Goal: Information Seeking & Learning: Learn about a topic

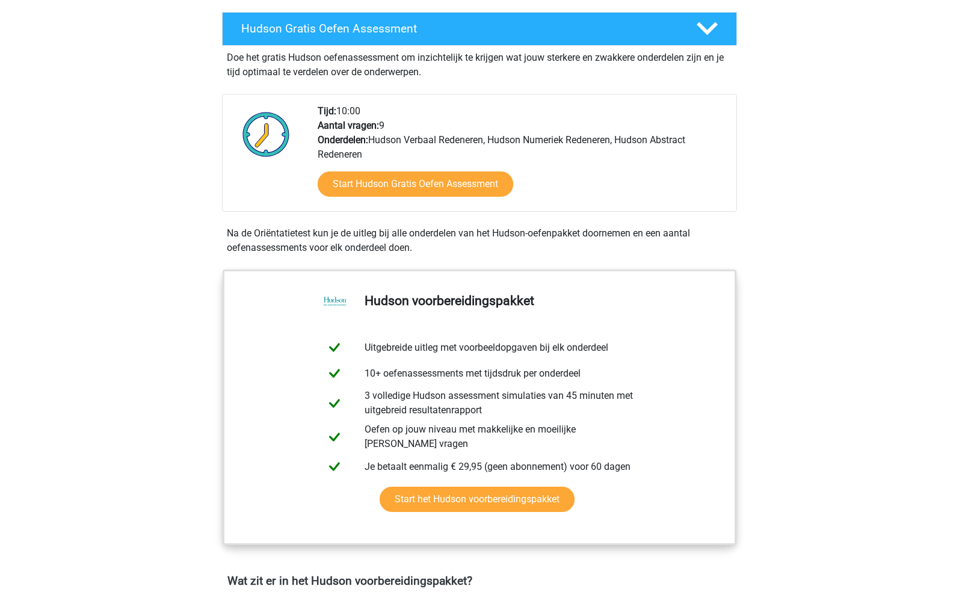
scroll to position [241, 0]
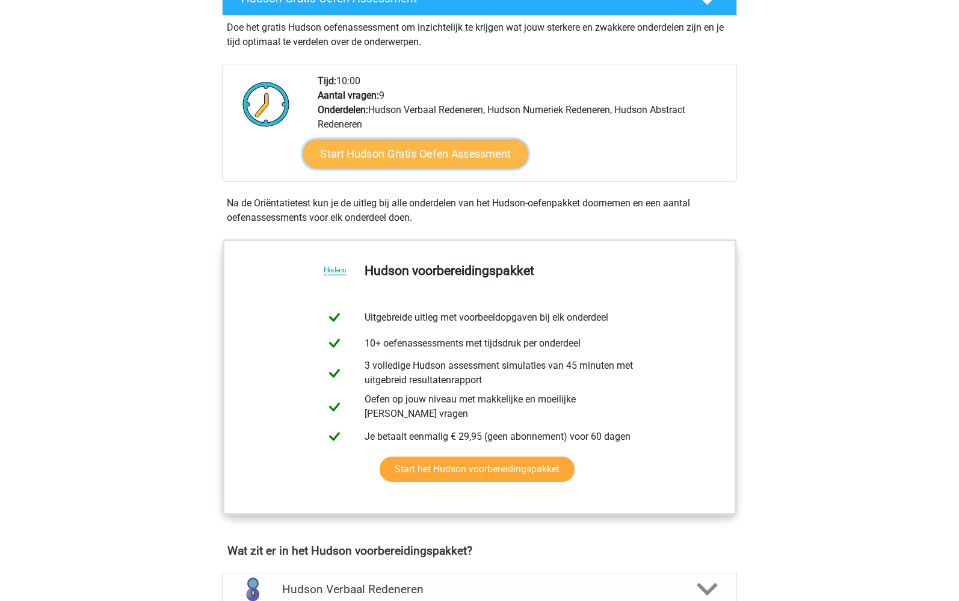
click at [436, 150] on link "Start Hudson Gratis Oefen Assessment" at bounding box center [415, 154] width 225 height 29
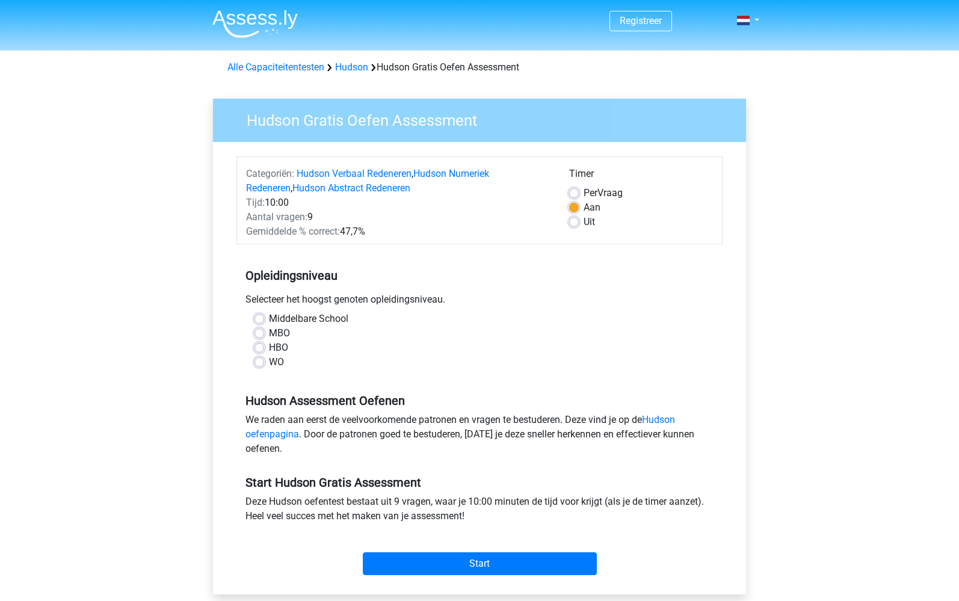
click at [279, 364] on label "WO" at bounding box center [276, 362] width 15 height 14
click at [264, 364] on input "WO" at bounding box center [260, 361] width 10 height 12
radio input "true"
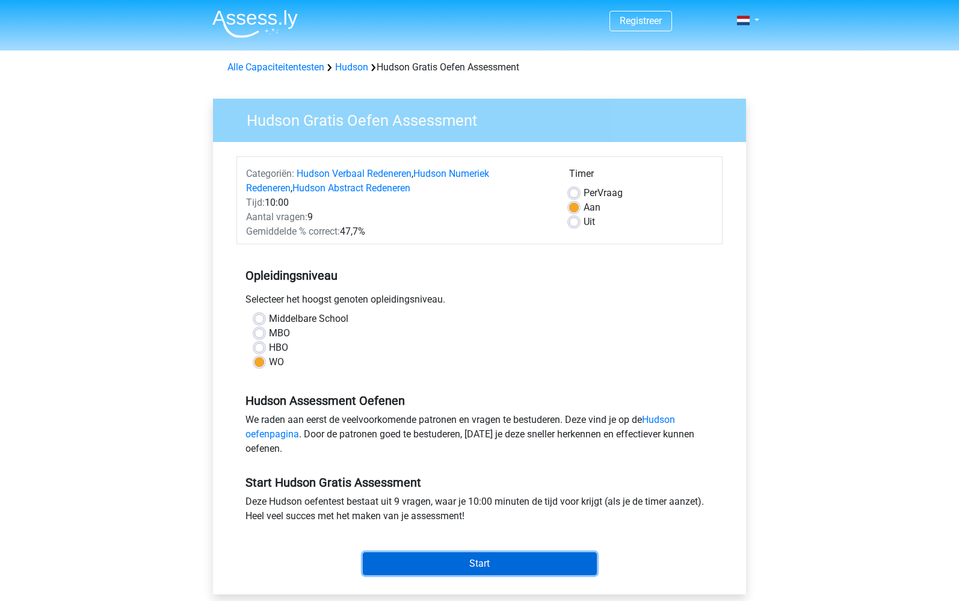
click at [482, 566] on input "Start" at bounding box center [480, 564] width 234 height 23
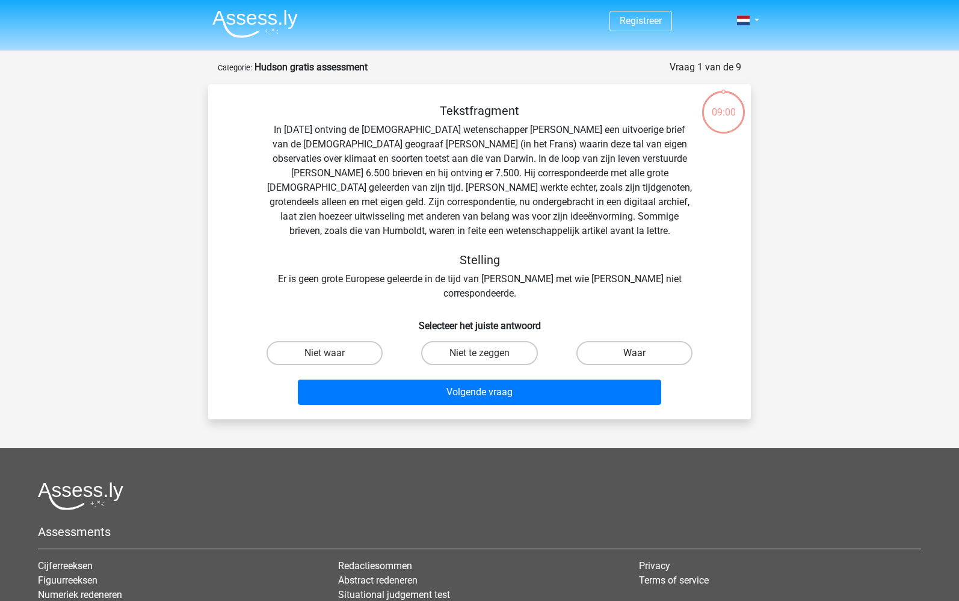
click at [621, 341] on label "Waar" at bounding box center [635, 353] width 116 height 24
click at [634, 353] on input "Waar" at bounding box center [638, 357] width 8 height 8
radio input "true"
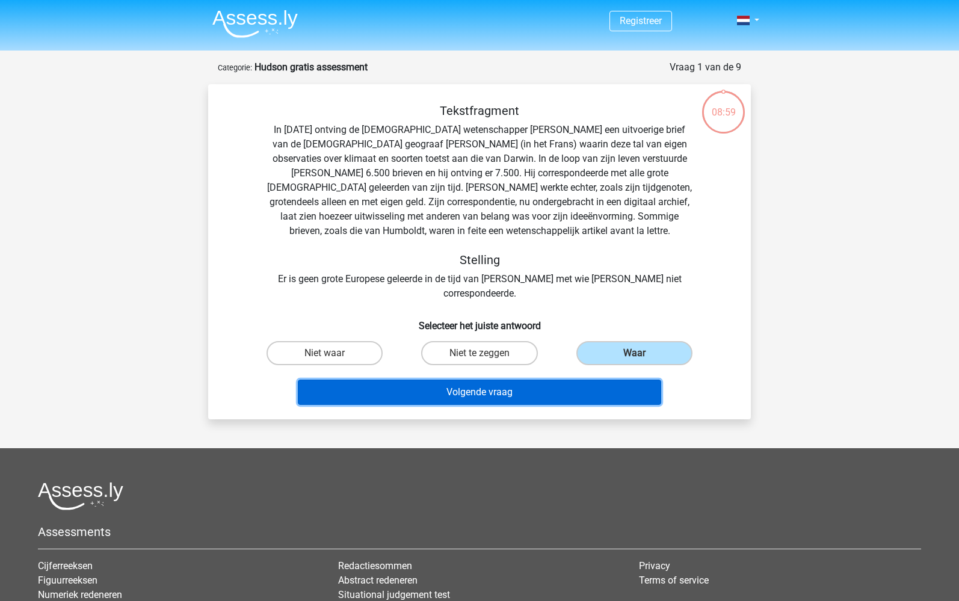
click at [487, 380] on button "Volgende vraag" at bounding box center [480, 392] width 364 height 25
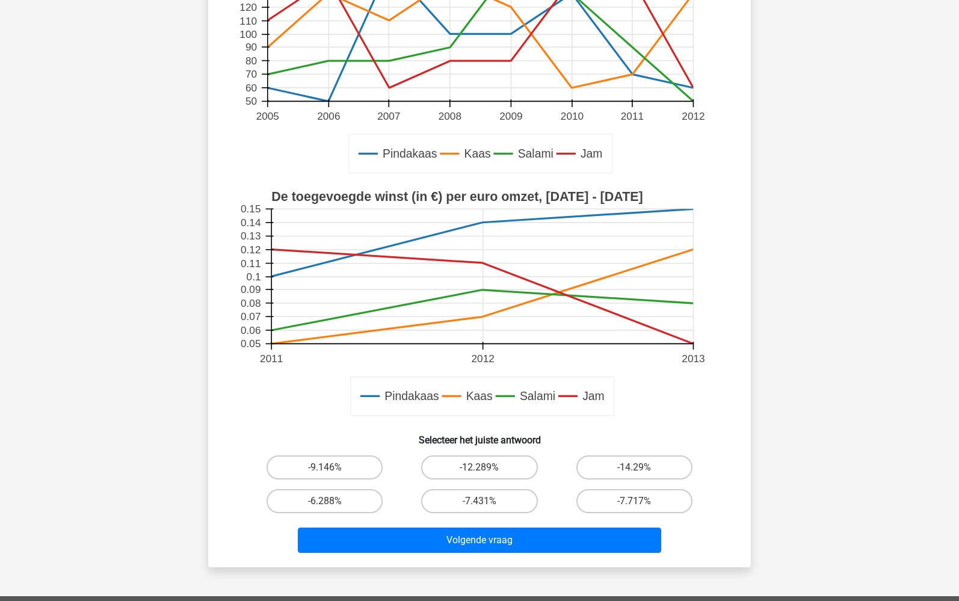
scroll to position [181, 0]
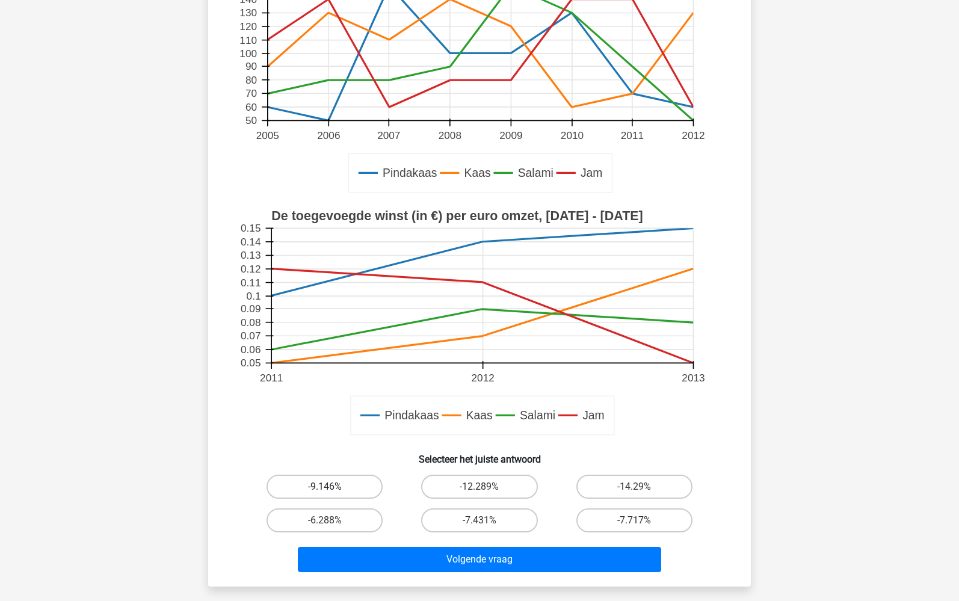
click at [330, 483] on label "-9.146%" at bounding box center [325, 487] width 116 height 24
click at [330, 487] on input "-9.146%" at bounding box center [329, 491] width 8 height 8
radio input "true"
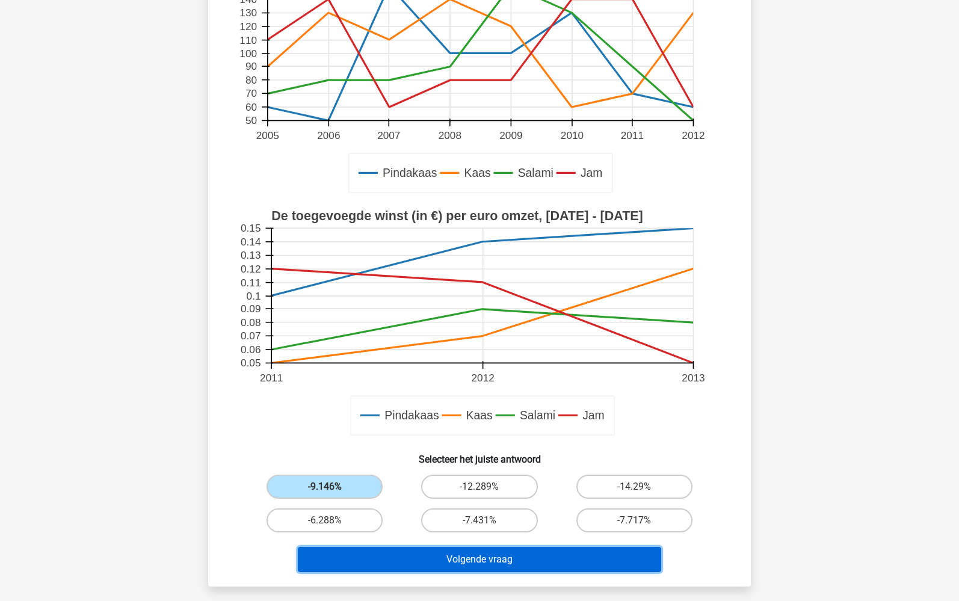
click at [479, 555] on button "Volgende vraag" at bounding box center [480, 559] width 364 height 25
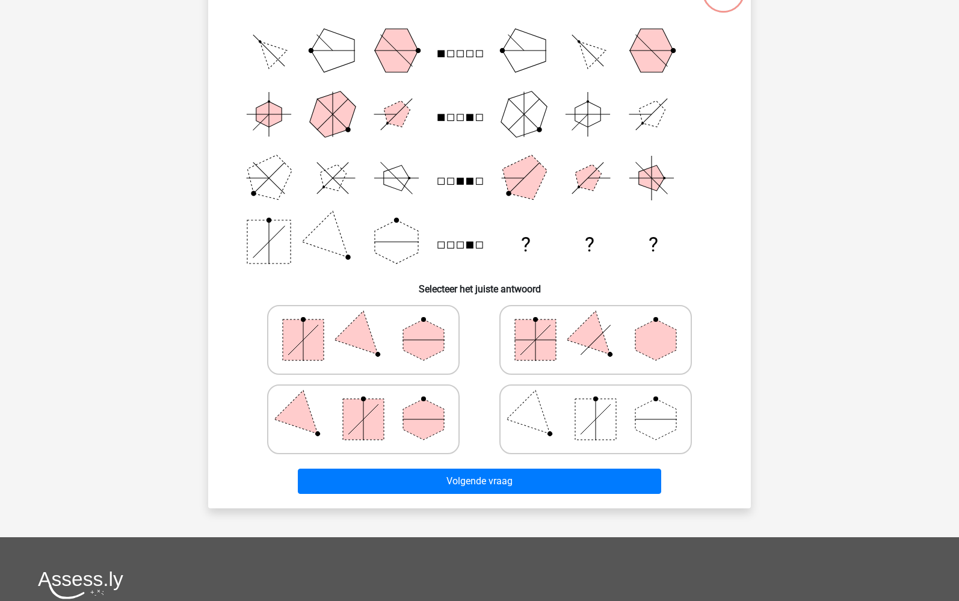
scroll to position [60, 0]
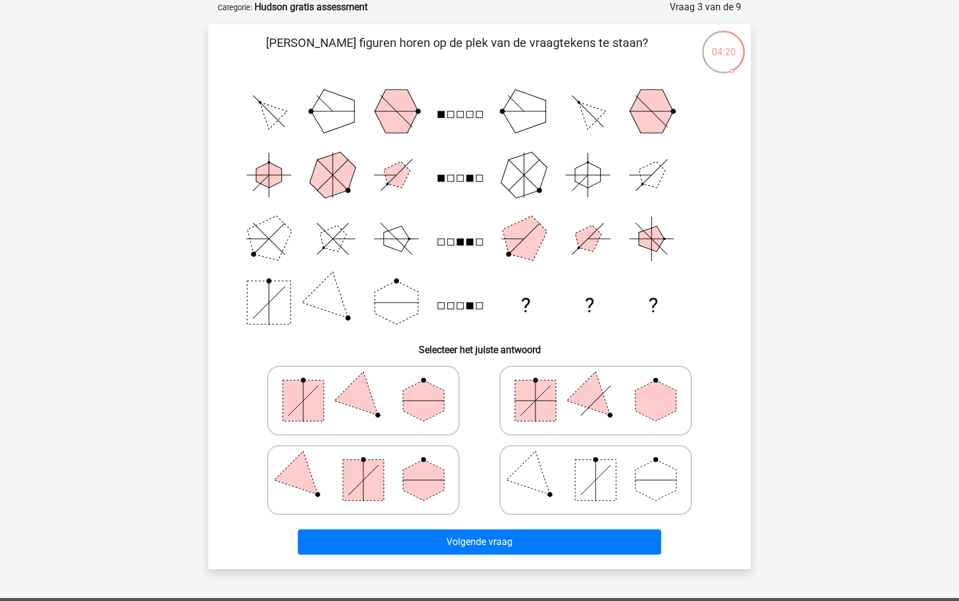
click at [383, 409] on icon at bounding box center [363, 401] width 181 height 60
click at [371, 386] on input "radio" at bounding box center [368, 382] width 8 height 8
radio input "true"
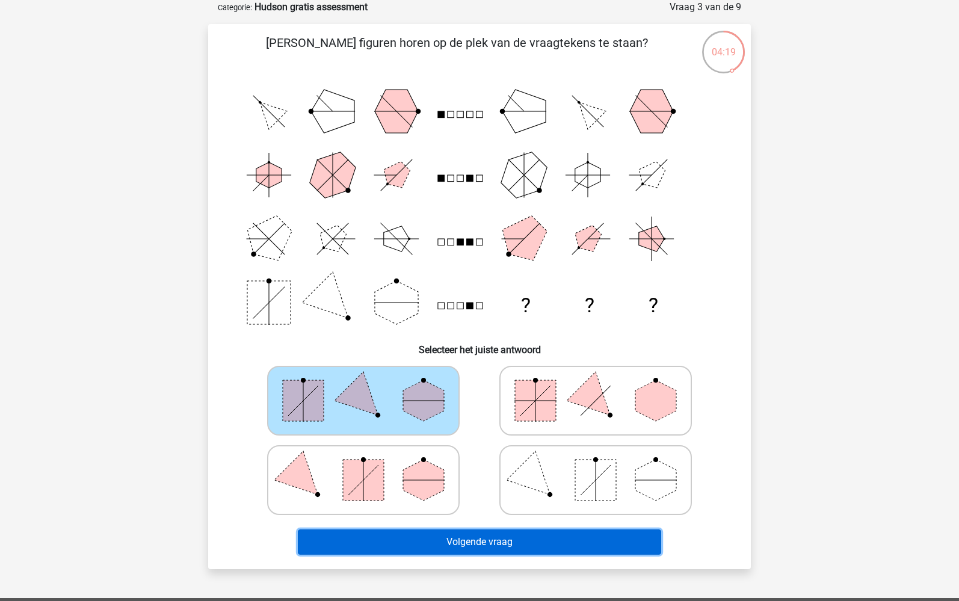
click at [471, 546] on button "Volgende vraag" at bounding box center [480, 542] width 364 height 25
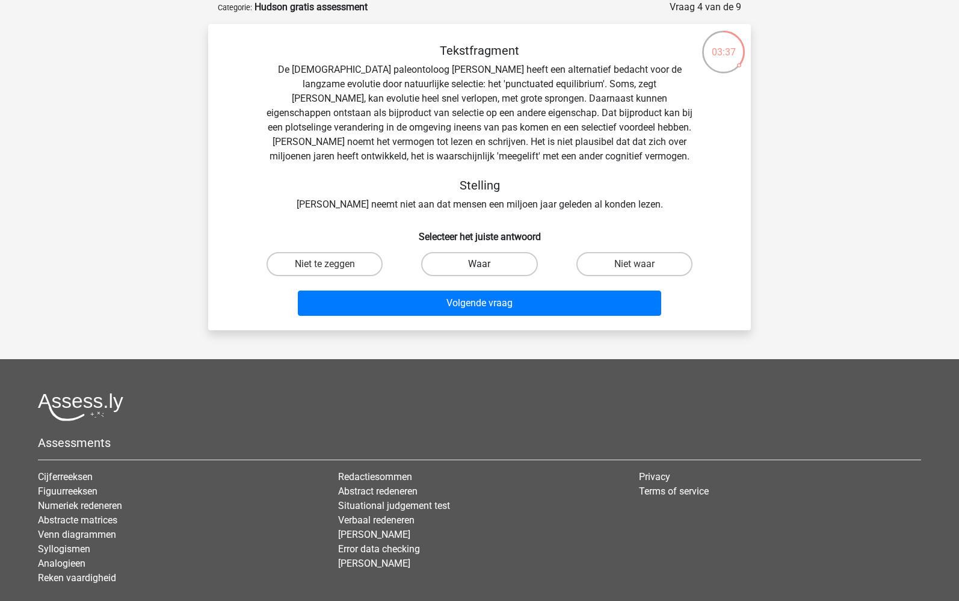
drag, startPoint x: 483, startPoint y: 262, endPoint x: 490, endPoint y: 266, distance: 7.8
click at [485, 261] on label "Waar" at bounding box center [479, 264] width 116 height 24
click at [485, 264] on input "Waar" at bounding box center [484, 268] width 8 height 8
radio input "true"
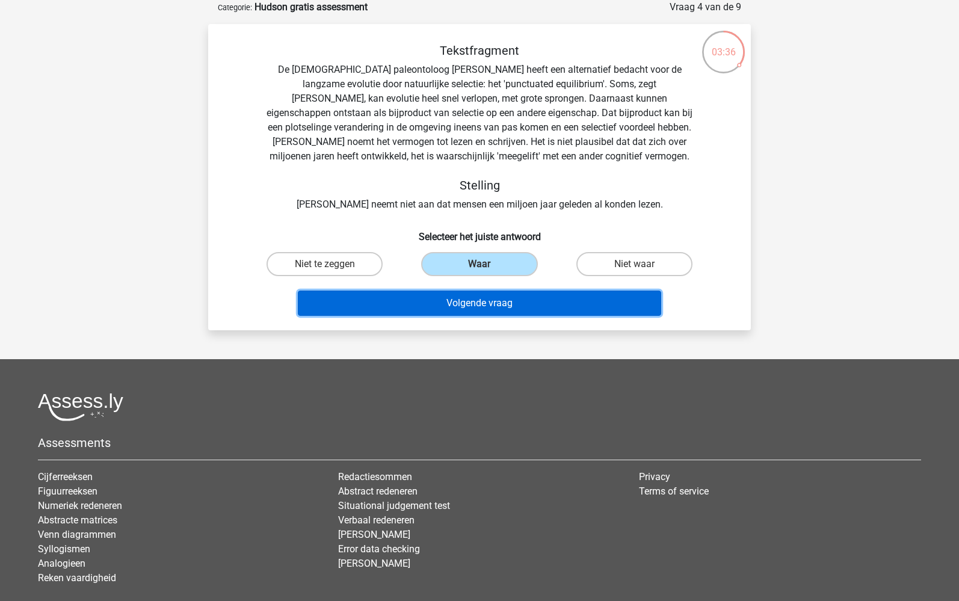
click at [495, 303] on button "Volgende vraag" at bounding box center [480, 303] width 364 height 25
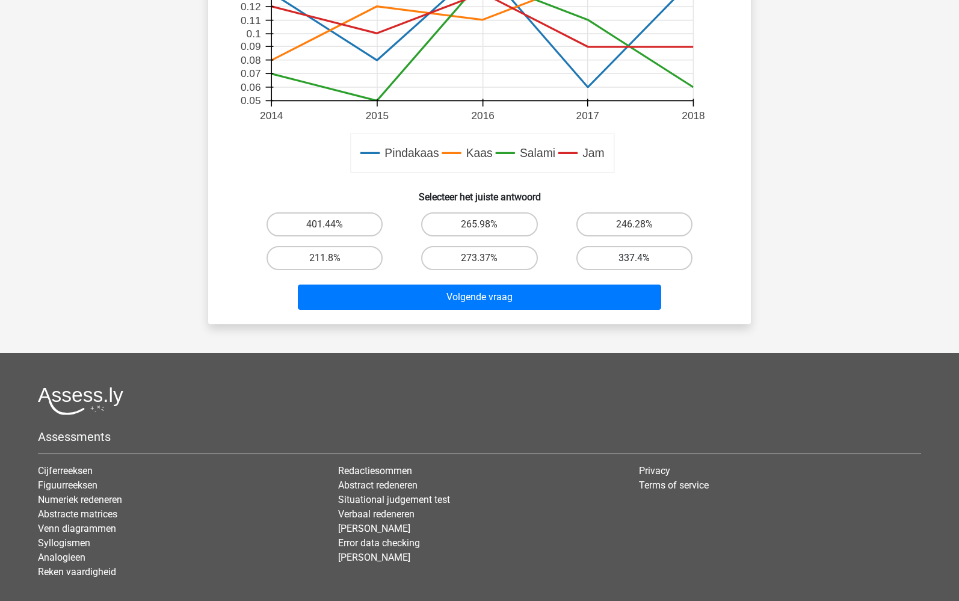
scroll to position [361, 0]
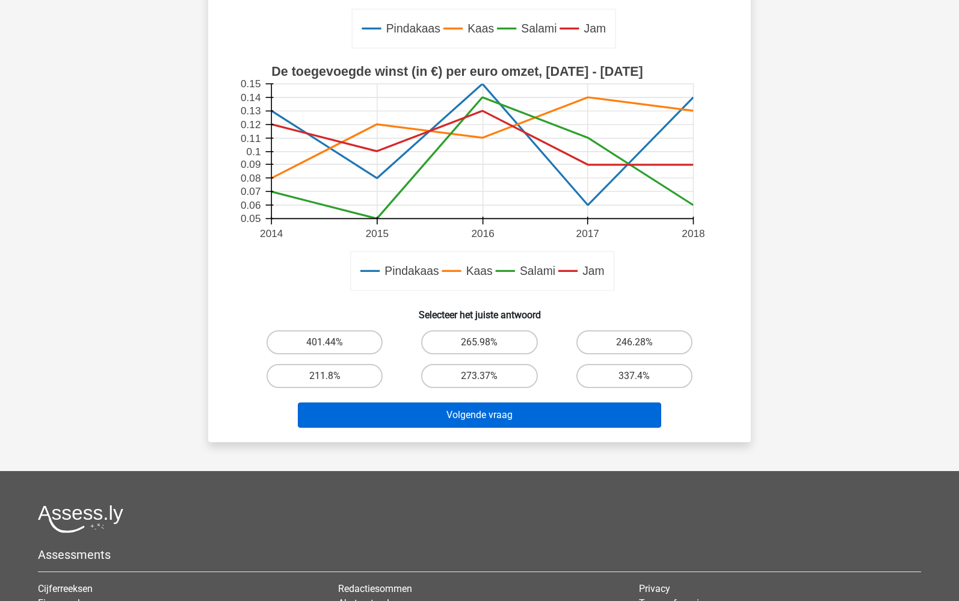
drag, startPoint x: 349, startPoint y: 380, endPoint x: 427, endPoint y: 420, distance: 87.2
click at [349, 378] on label "211.8%" at bounding box center [325, 376] width 116 height 24
click at [333, 378] on input "211.8%" at bounding box center [329, 380] width 8 height 8
radio input "true"
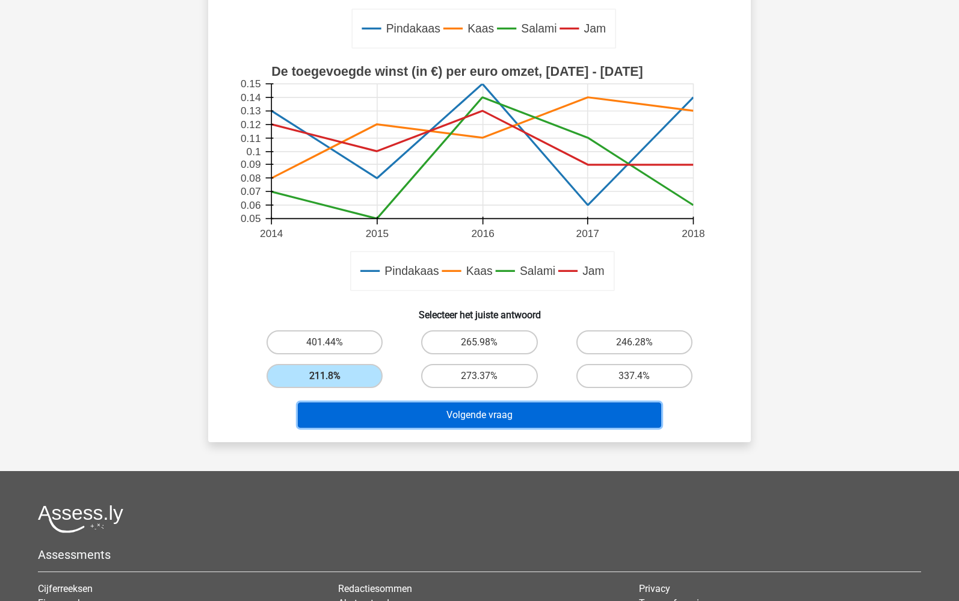
click at [476, 427] on button "Volgende vraag" at bounding box center [480, 415] width 364 height 25
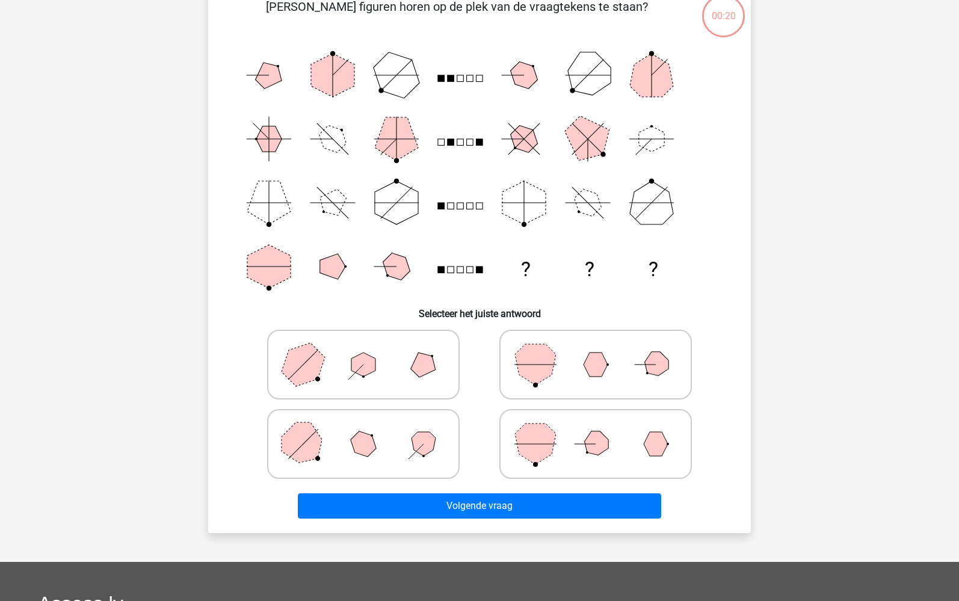
scroll to position [60, 0]
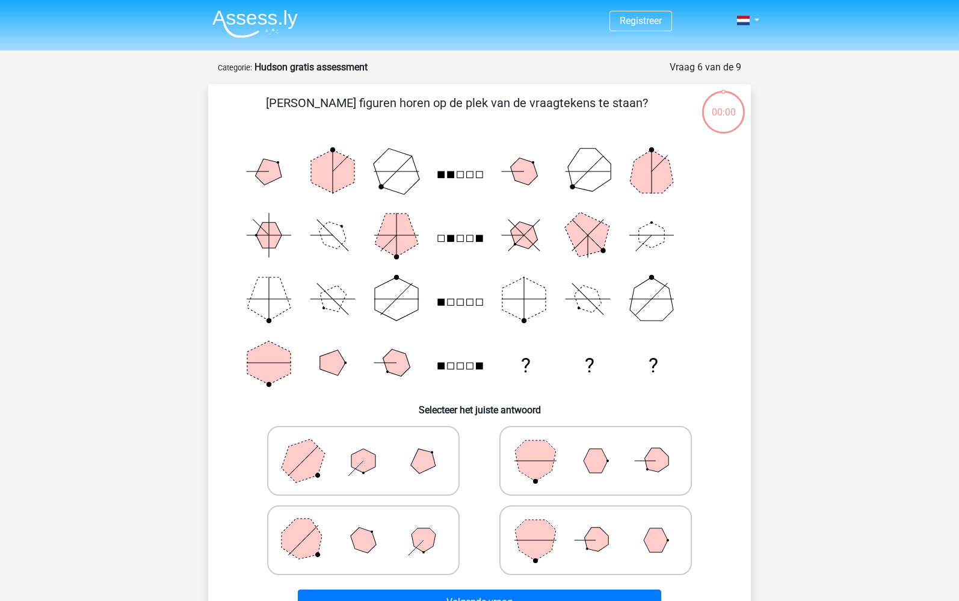
scroll to position [60, 0]
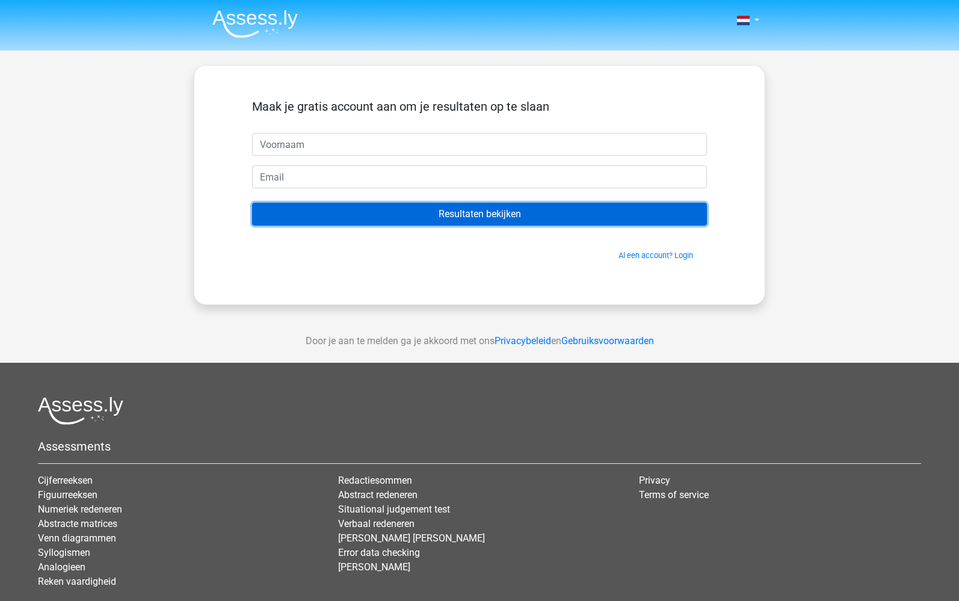
click at [486, 220] on input "Resultaten bekijken" at bounding box center [479, 214] width 455 height 23
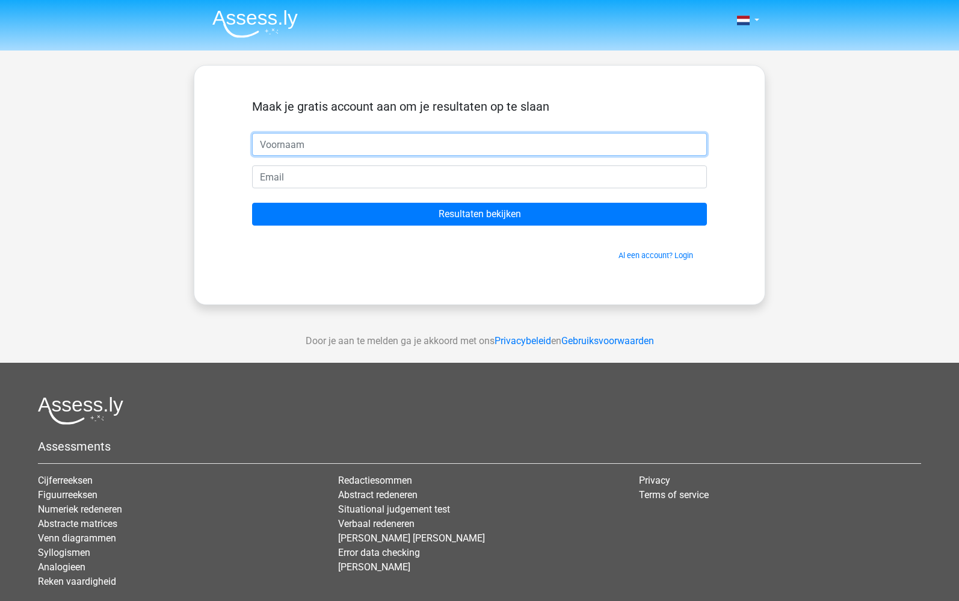
click at [391, 137] on input "text" at bounding box center [479, 144] width 455 height 23
type input "Alice"
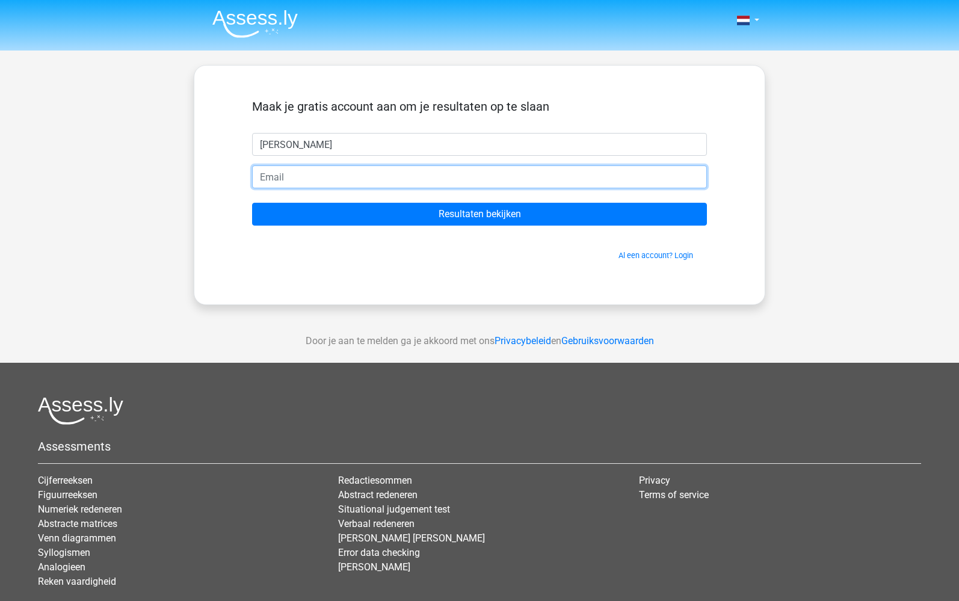
click at [350, 173] on input "email" at bounding box center [479, 177] width 455 height 23
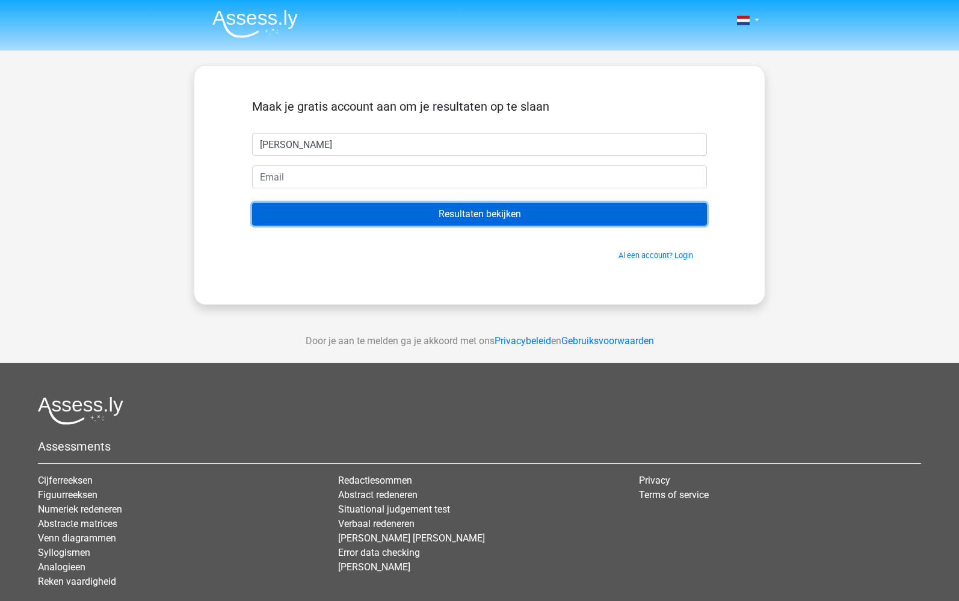
click at [472, 212] on input "Resultaten bekijken" at bounding box center [479, 214] width 455 height 23
drag, startPoint x: 472, startPoint y: 212, endPoint x: 375, endPoint y: 183, distance: 101.7
click at [472, 211] on input "Resultaten bekijken" at bounding box center [479, 214] width 455 height 23
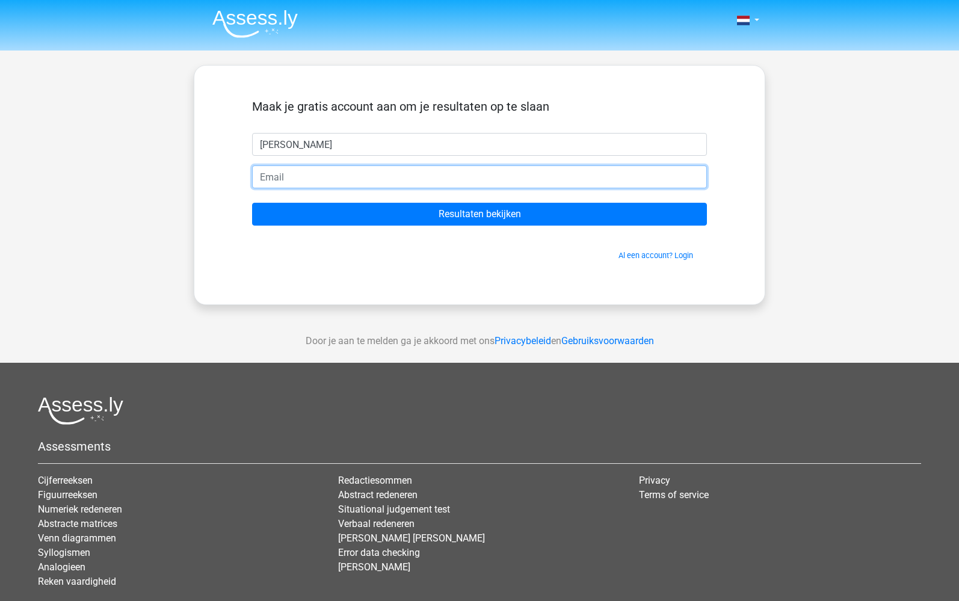
click at [368, 177] on input "email" at bounding box center [479, 177] width 455 height 23
click at [298, 170] on input "ggsgs" at bounding box center [479, 177] width 455 height 23
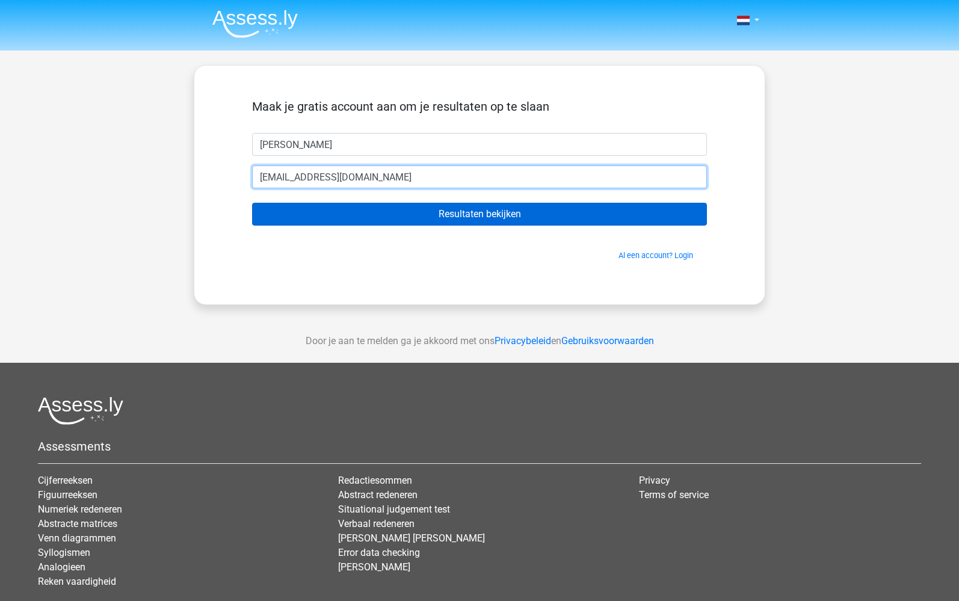
type input "[EMAIL_ADDRESS][DOMAIN_NAME]"
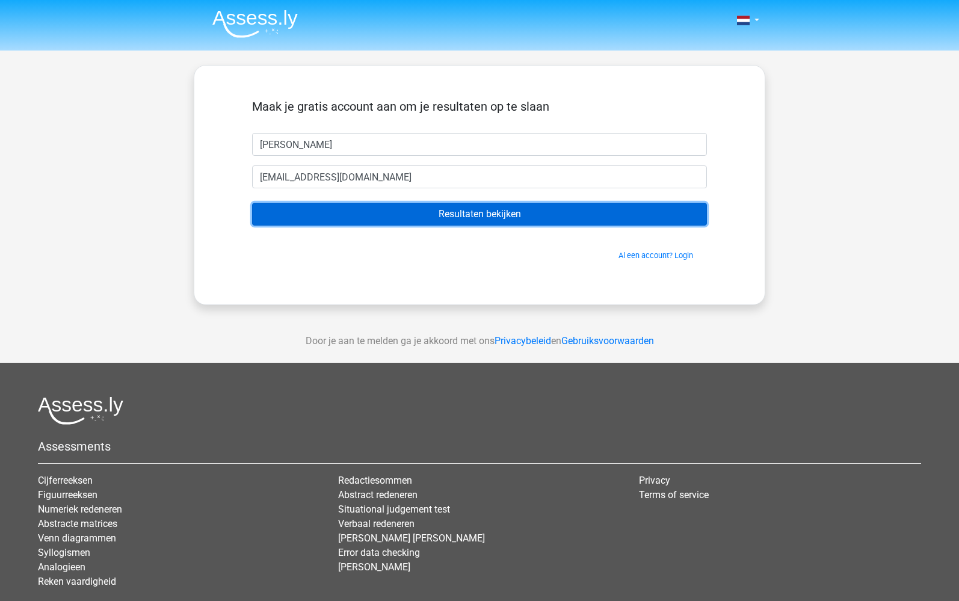
click at [474, 211] on input "Resultaten bekijken" at bounding box center [479, 214] width 455 height 23
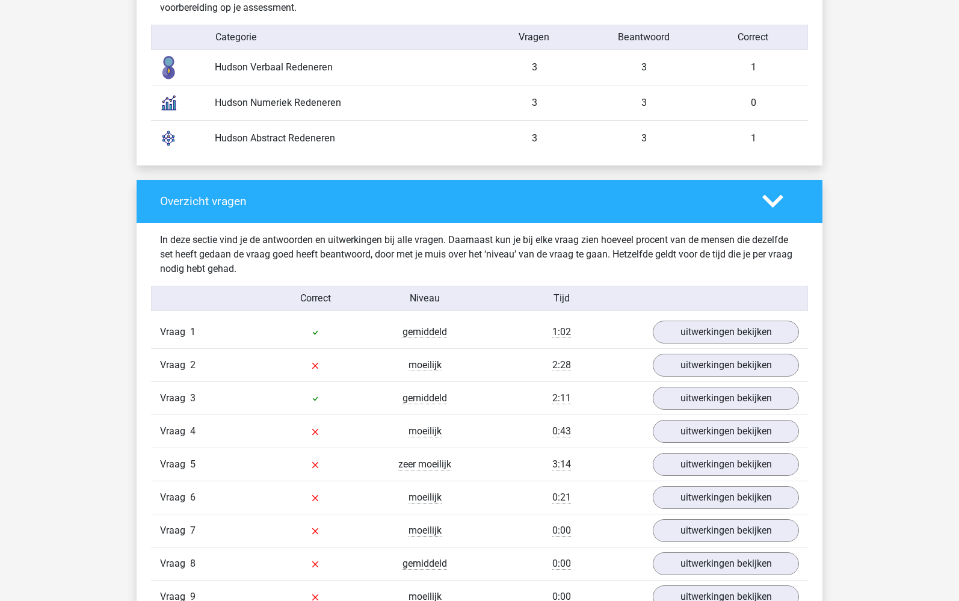
scroll to position [1023, 0]
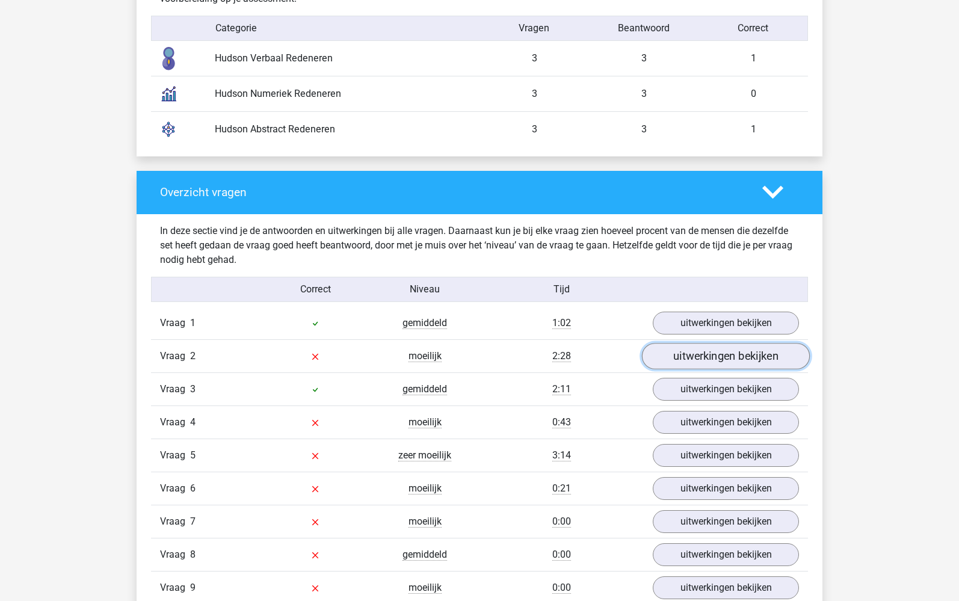
click at [710, 353] on link "uitwerkingen bekijken" at bounding box center [726, 356] width 168 height 26
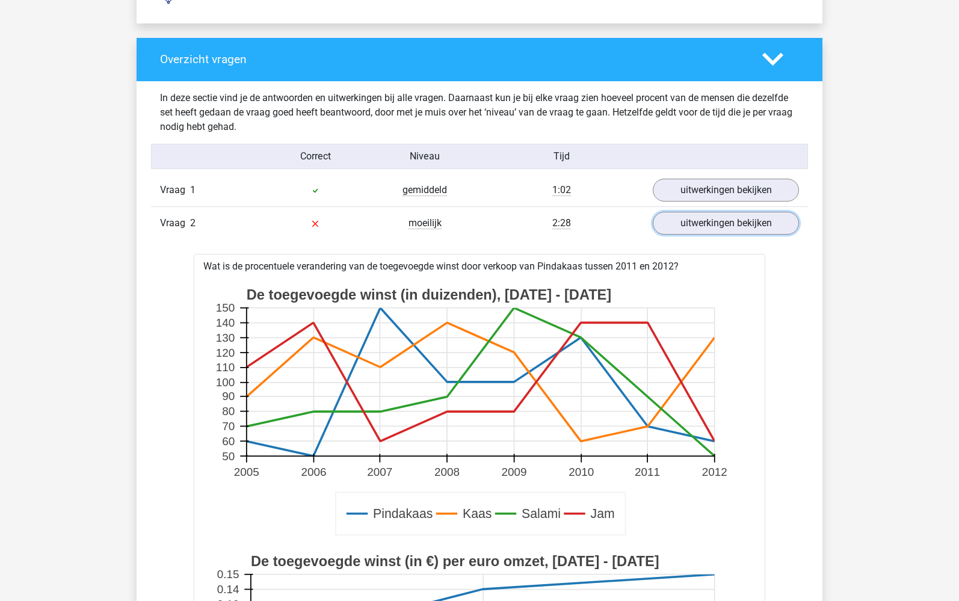
scroll to position [1083, 0]
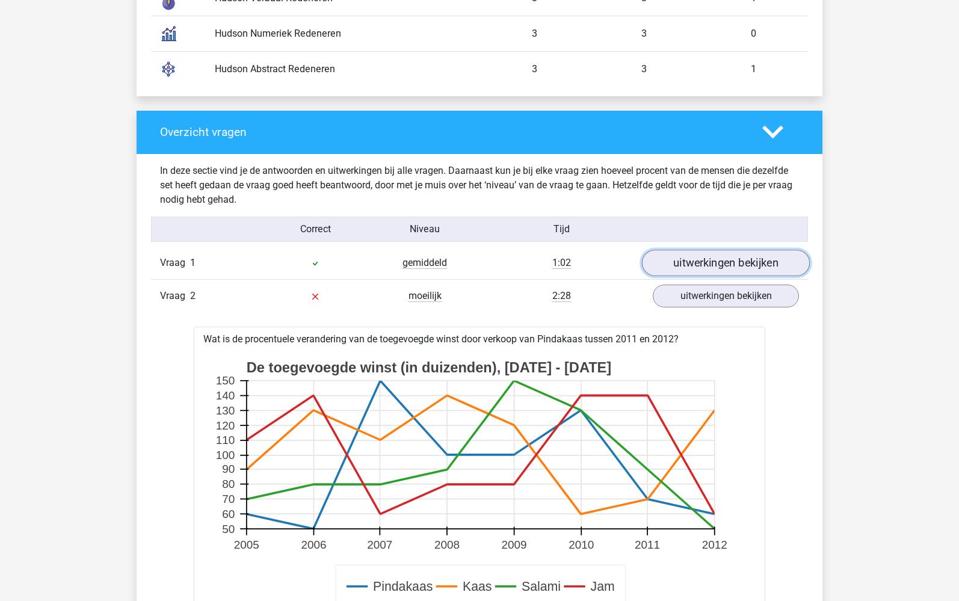
click at [735, 261] on link "uitwerkingen bekijken" at bounding box center [726, 263] width 168 height 26
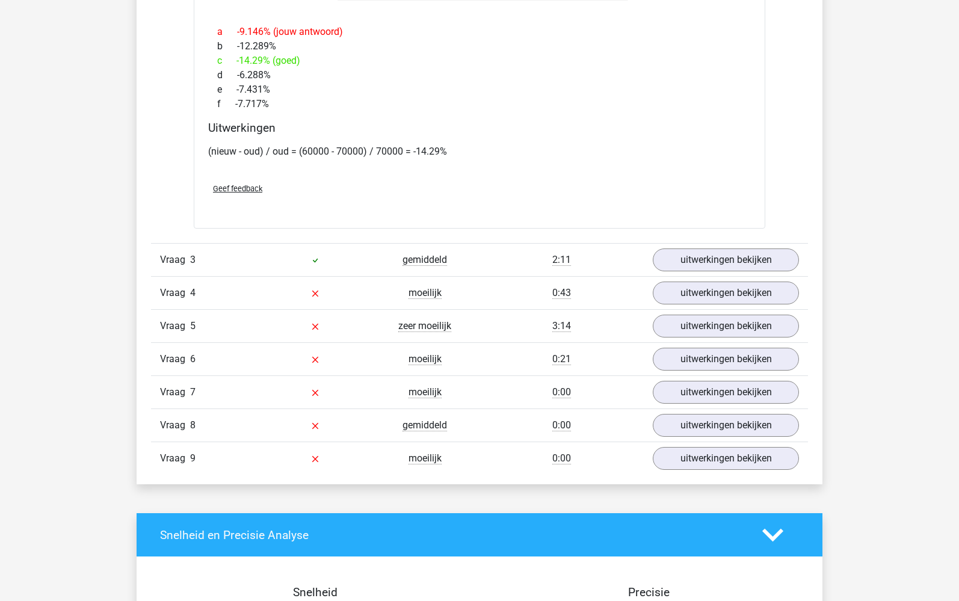
scroll to position [2347, 0]
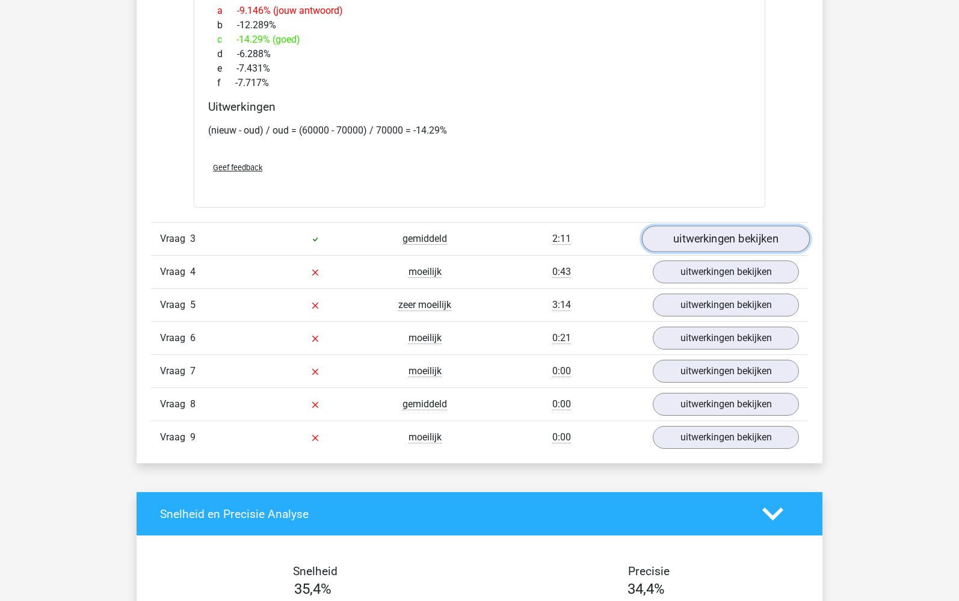
click at [730, 244] on link "uitwerkingen bekijken" at bounding box center [726, 239] width 168 height 26
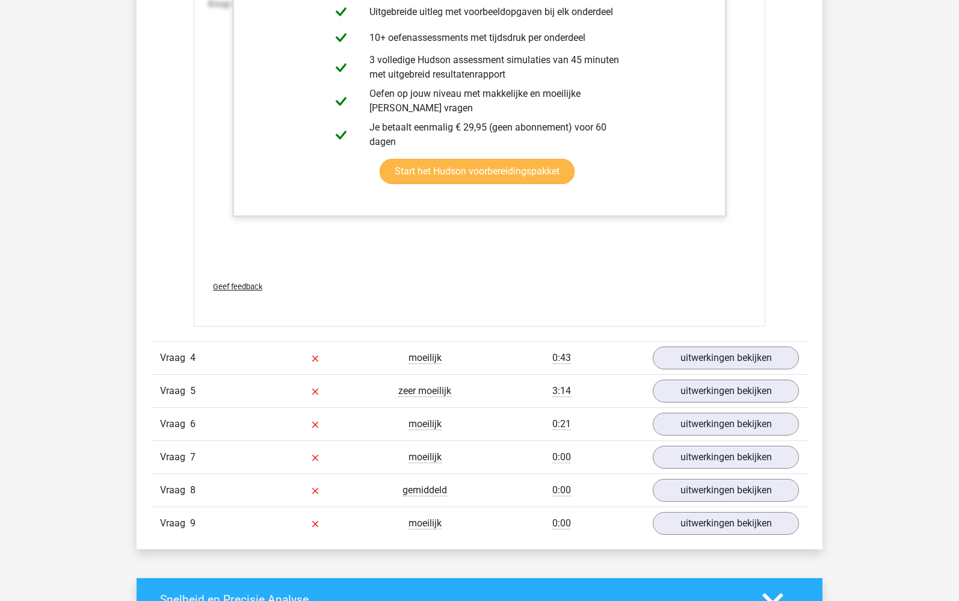
scroll to position [3431, 0]
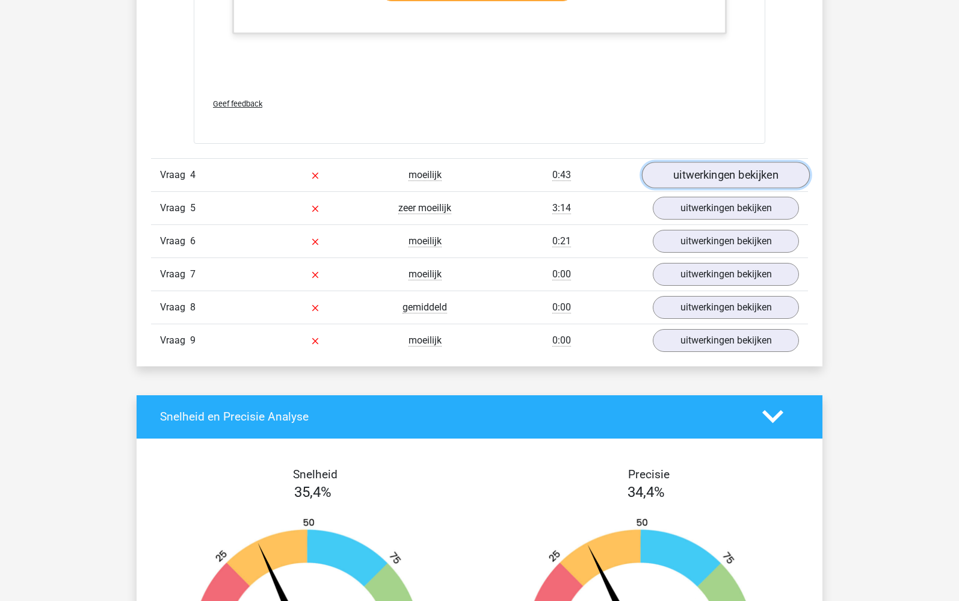
click at [708, 178] on link "uitwerkingen bekijken" at bounding box center [726, 175] width 168 height 26
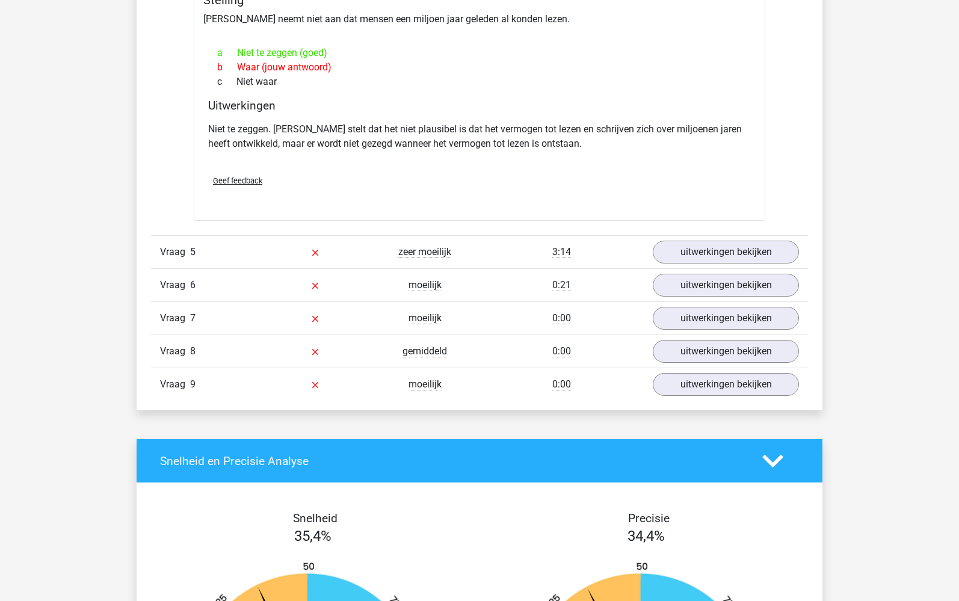
scroll to position [3792, 0]
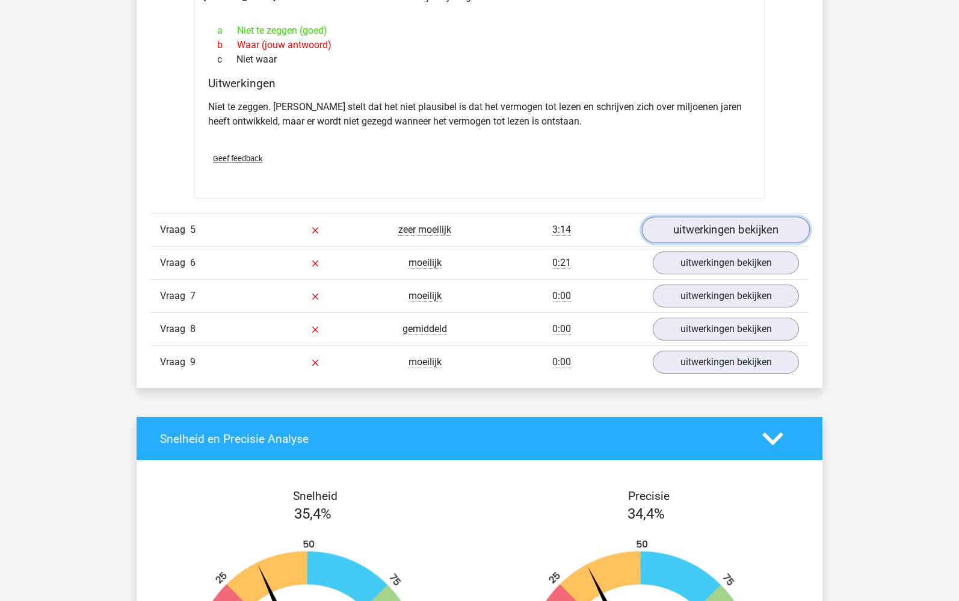
click at [707, 237] on link "uitwerkingen bekijken" at bounding box center [726, 230] width 168 height 26
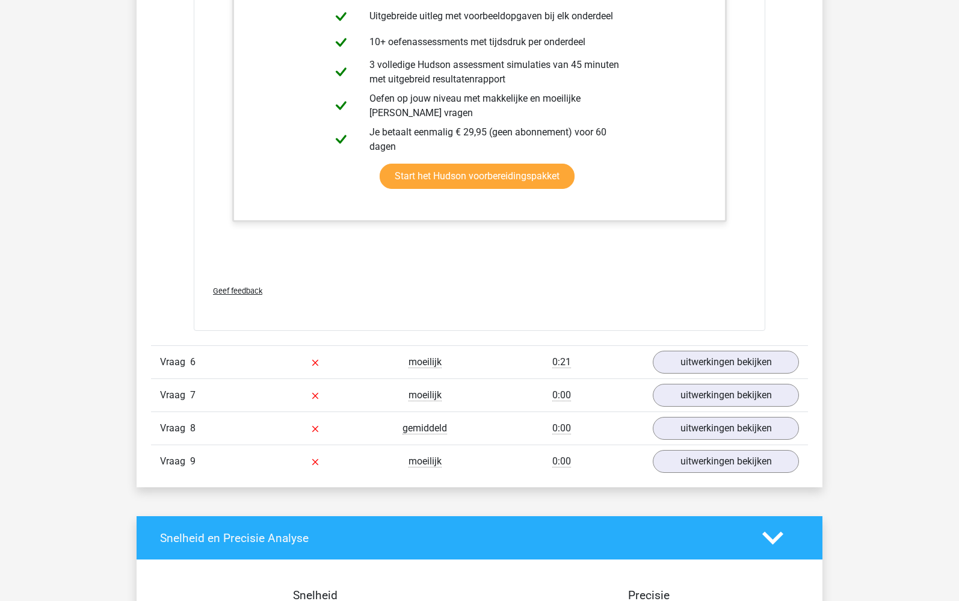
scroll to position [4875, 0]
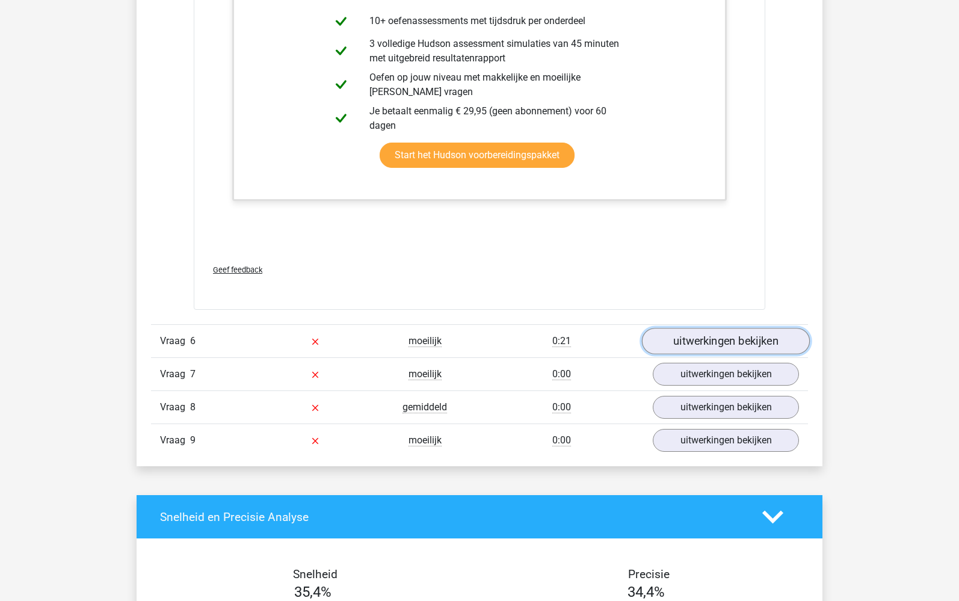
click at [737, 342] on link "uitwerkingen bekijken" at bounding box center [726, 342] width 168 height 26
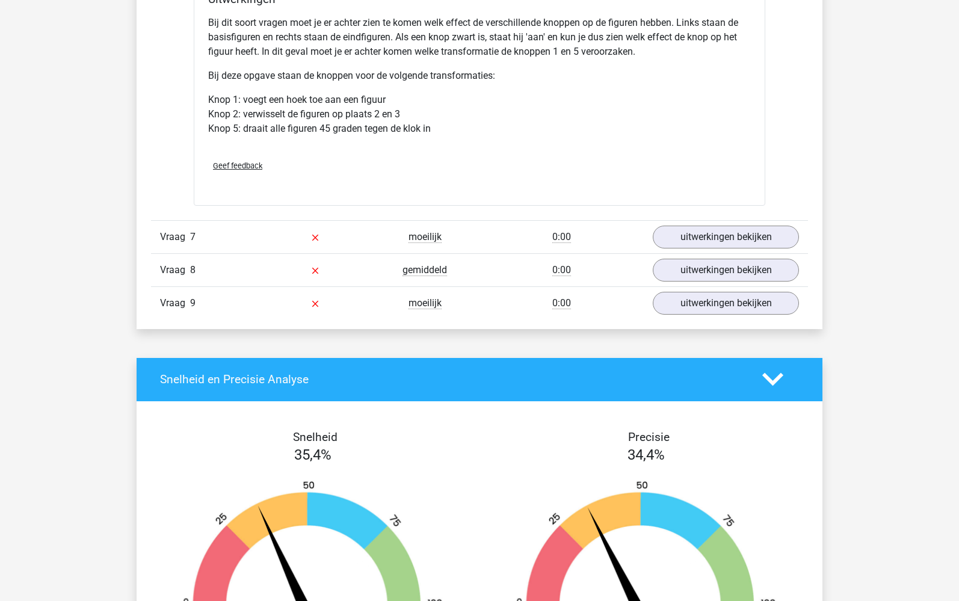
scroll to position [5778, 0]
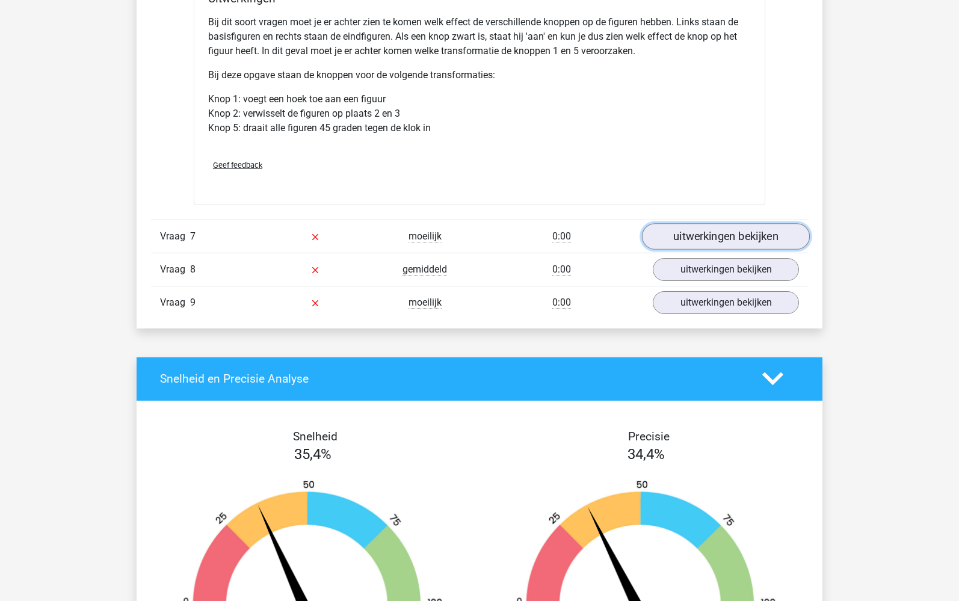
click at [748, 236] on link "uitwerkingen bekijken" at bounding box center [726, 236] width 168 height 26
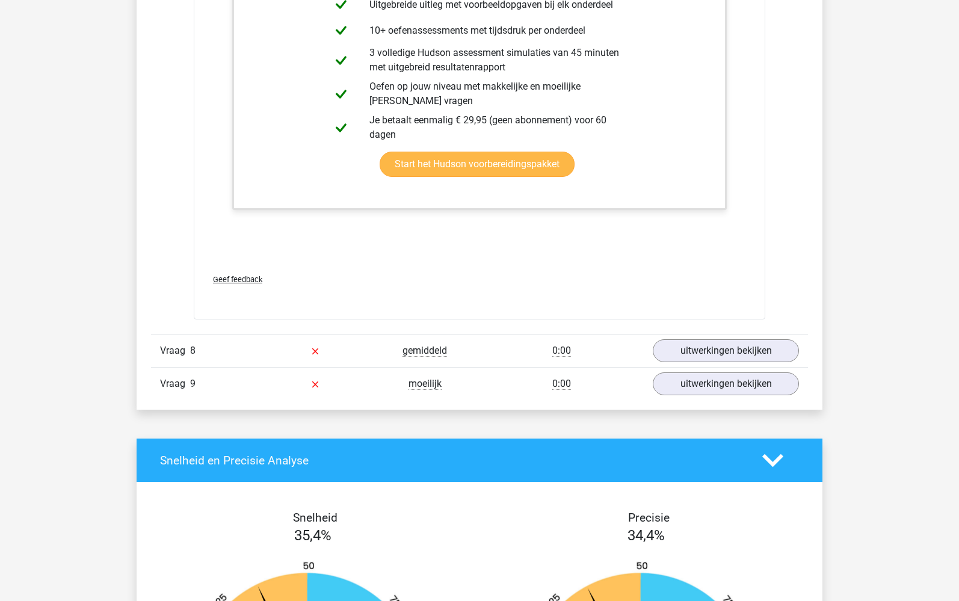
scroll to position [6501, 0]
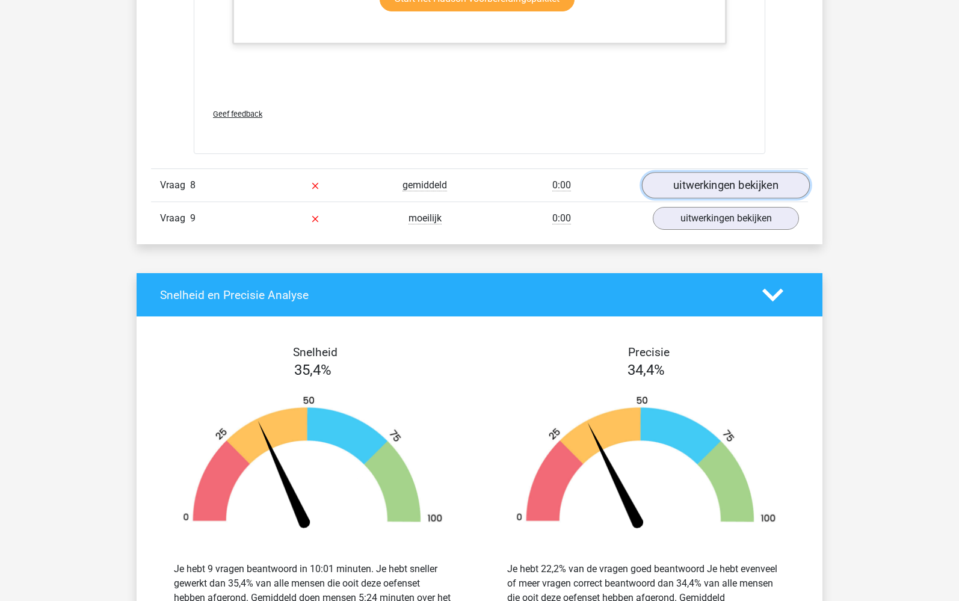
click at [737, 182] on link "uitwerkingen bekijken" at bounding box center [726, 185] width 168 height 26
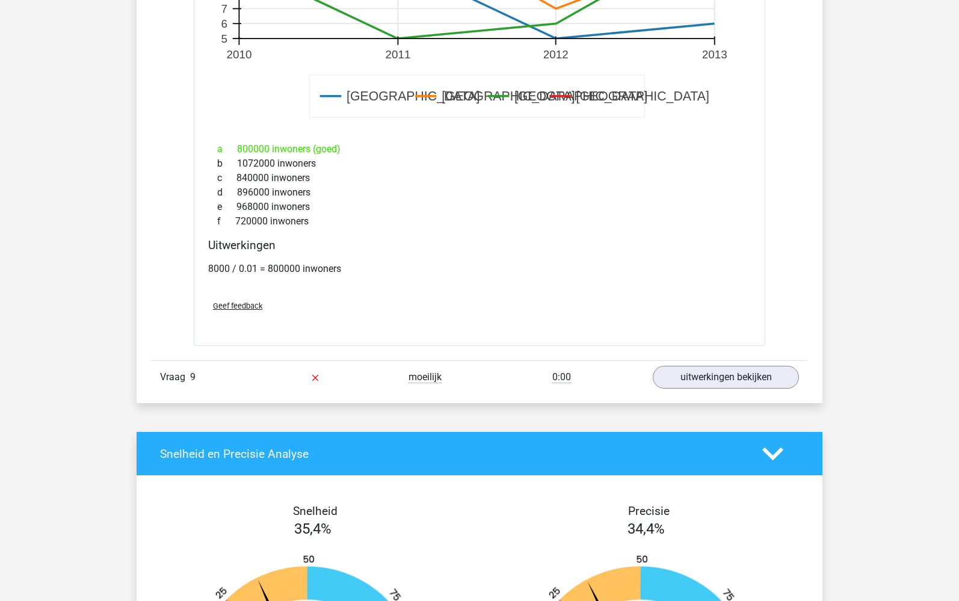
scroll to position [7163, 0]
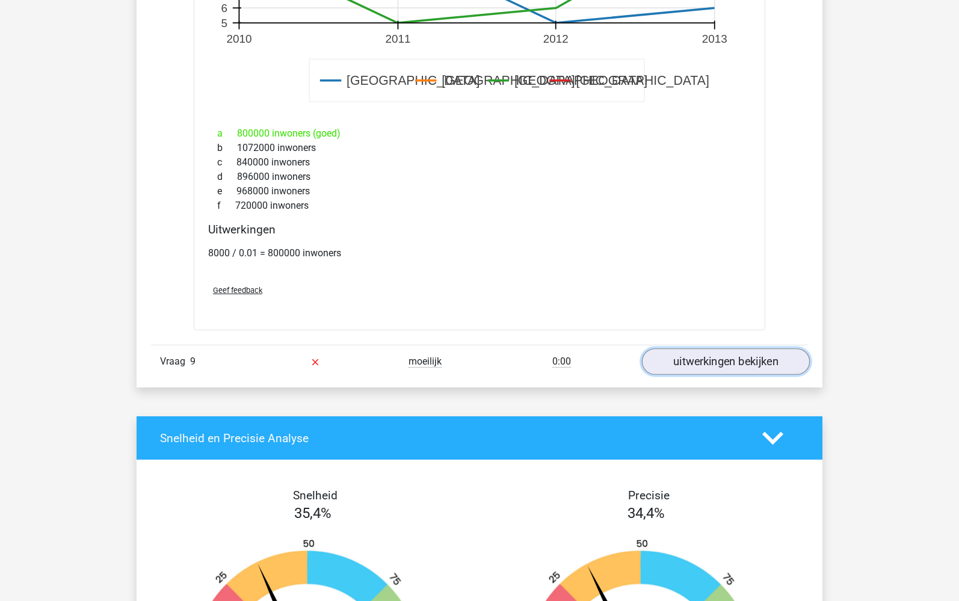
click at [702, 364] on link "uitwerkingen bekijken" at bounding box center [726, 362] width 168 height 26
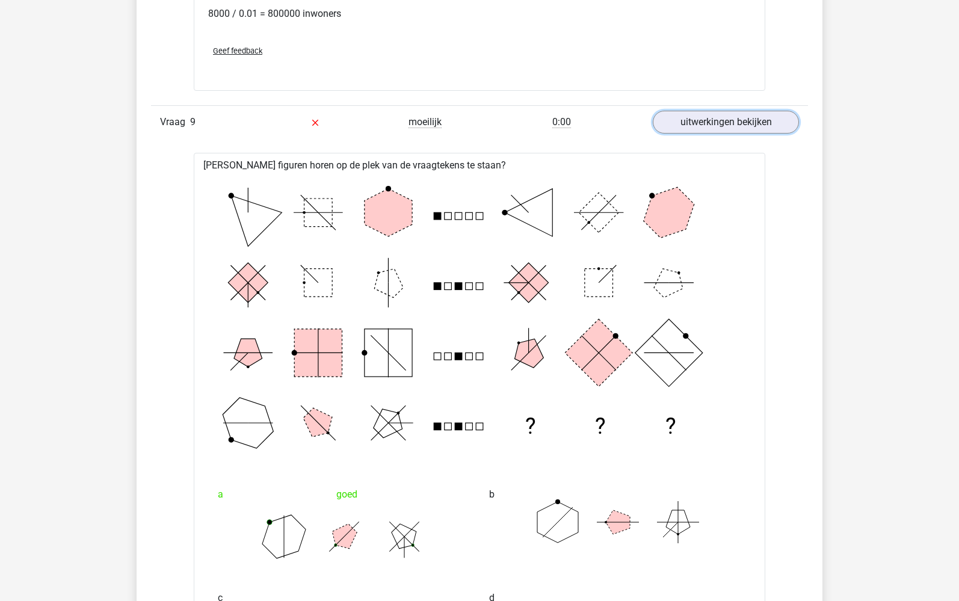
scroll to position [7403, 0]
click at [526, 362] on polygon at bounding box center [529, 352] width 40 height 40
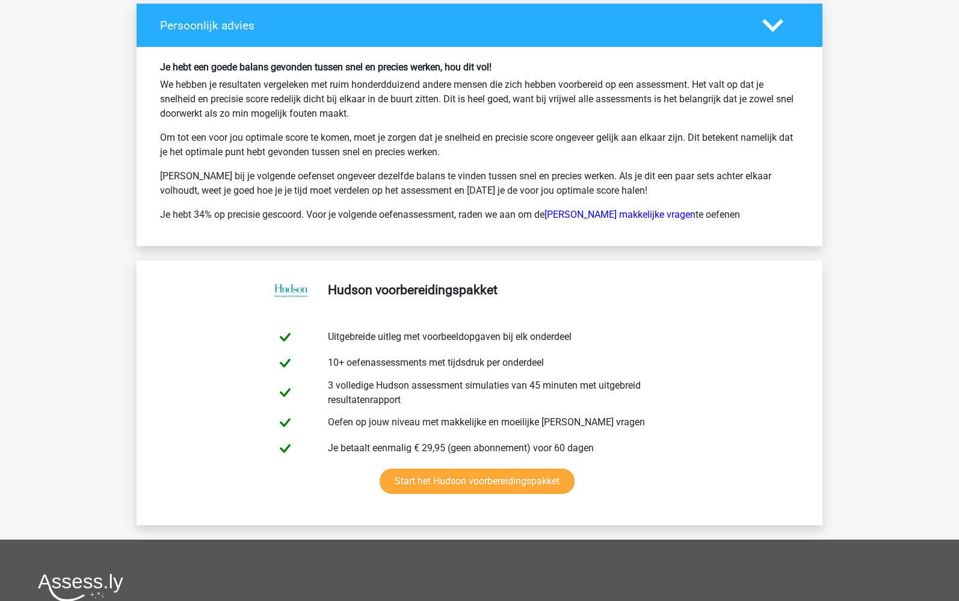
scroll to position [8968, 0]
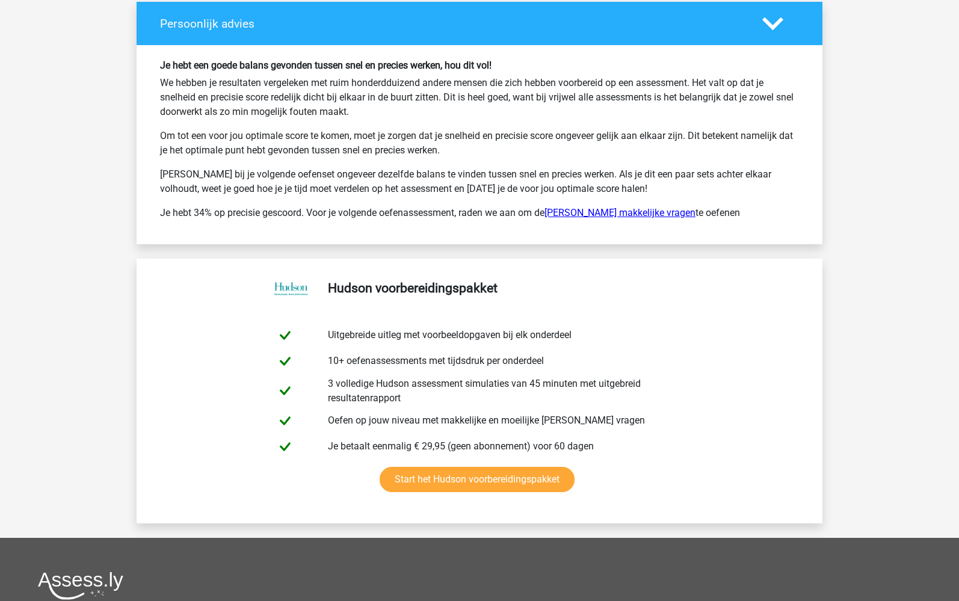
click at [596, 212] on link "[PERSON_NAME] makkelijke vragen" at bounding box center [620, 212] width 151 height 11
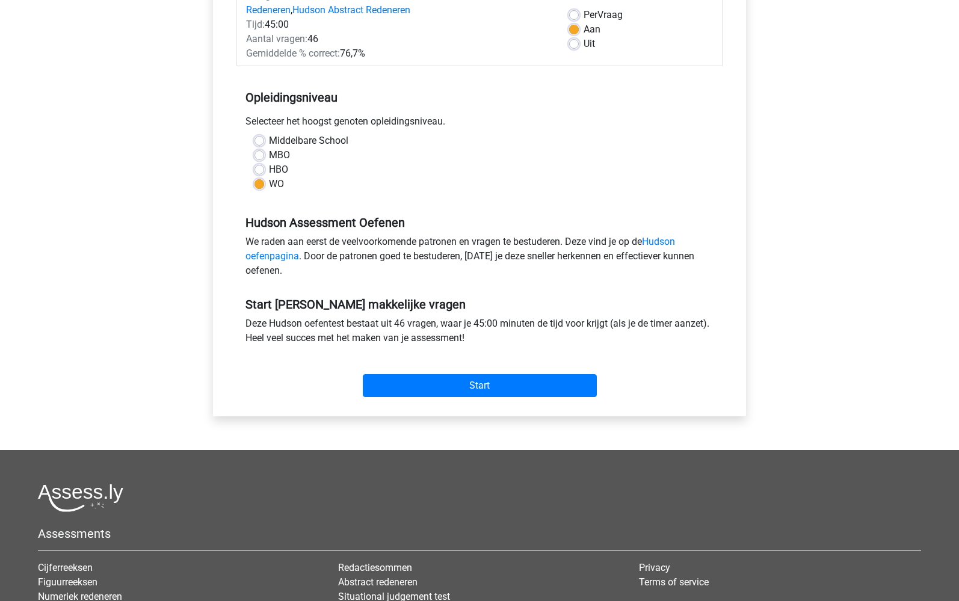
scroll to position [181, 0]
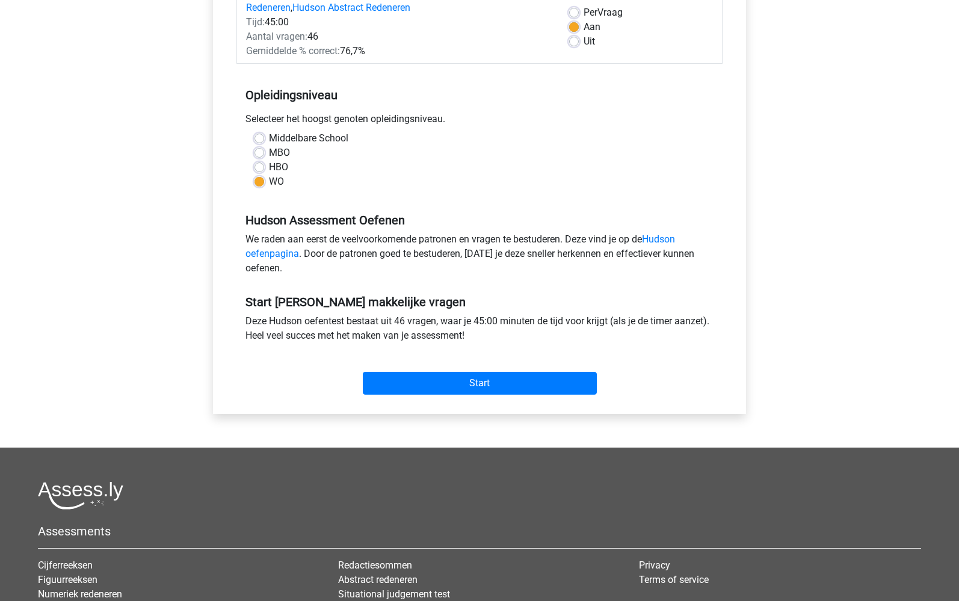
click at [498, 369] on div "Start" at bounding box center [480, 374] width 486 height 42
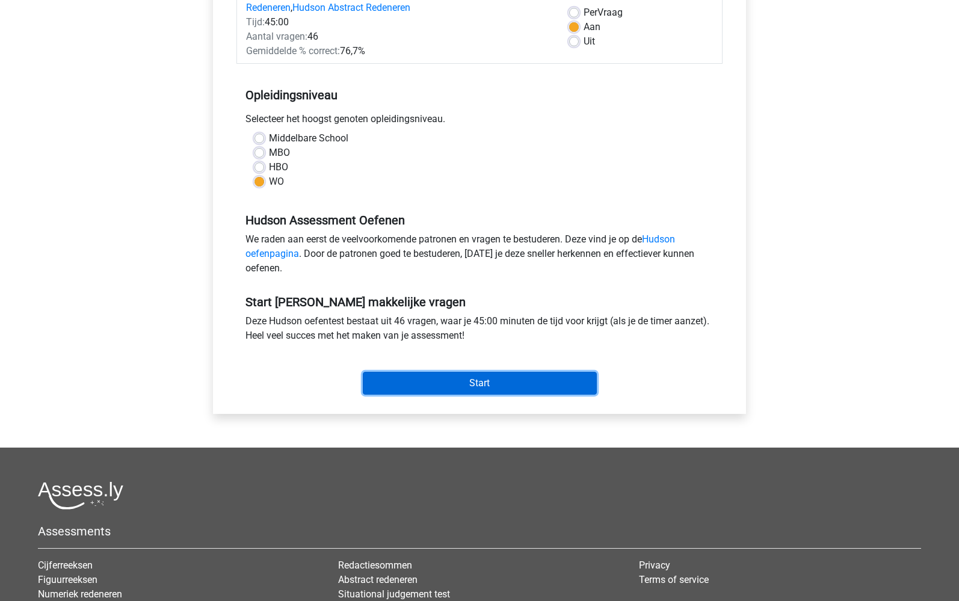
click at [492, 382] on input "Start" at bounding box center [480, 383] width 234 height 23
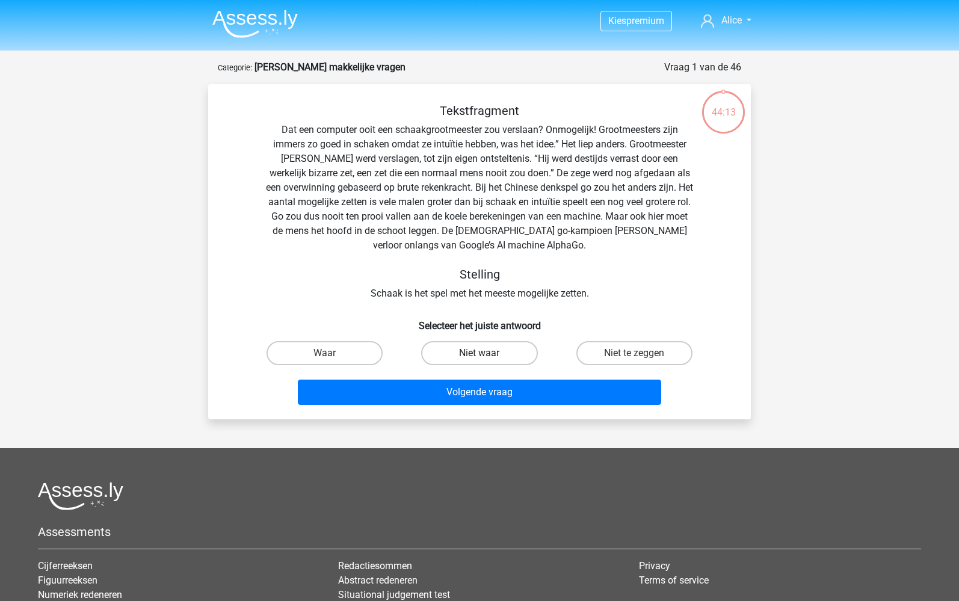
click at [477, 357] on label "Niet waar" at bounding box center [479, 353] width 116 height 24
click at [480, 357] on input "Niet waar" at bounding box center [484, 357] width 8 height 8
radio input "true"
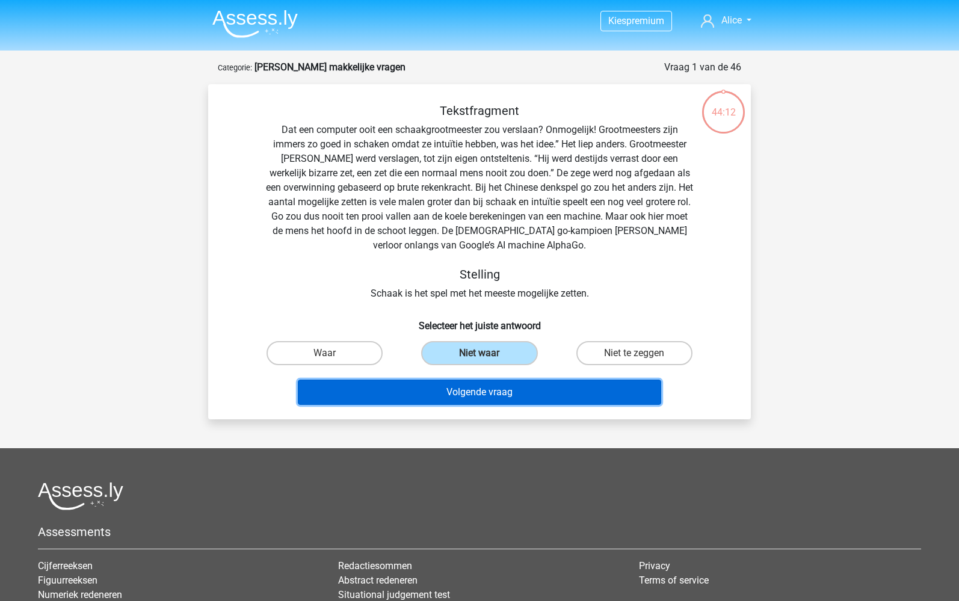
click at [487, 389] on button "Volgende vraag" at bounding box center [480, 392] width 364 height 25
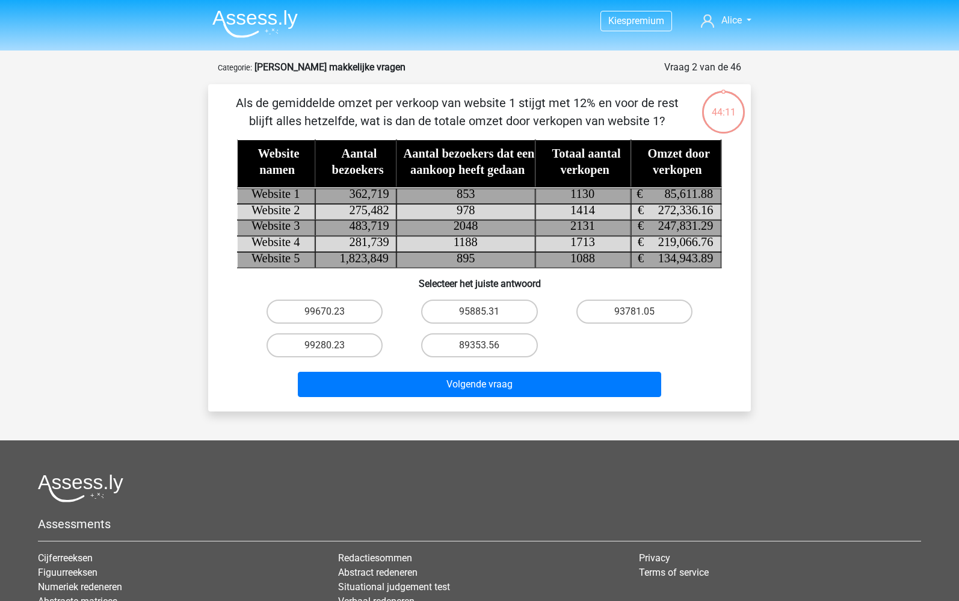
scroll to position [60, 0]
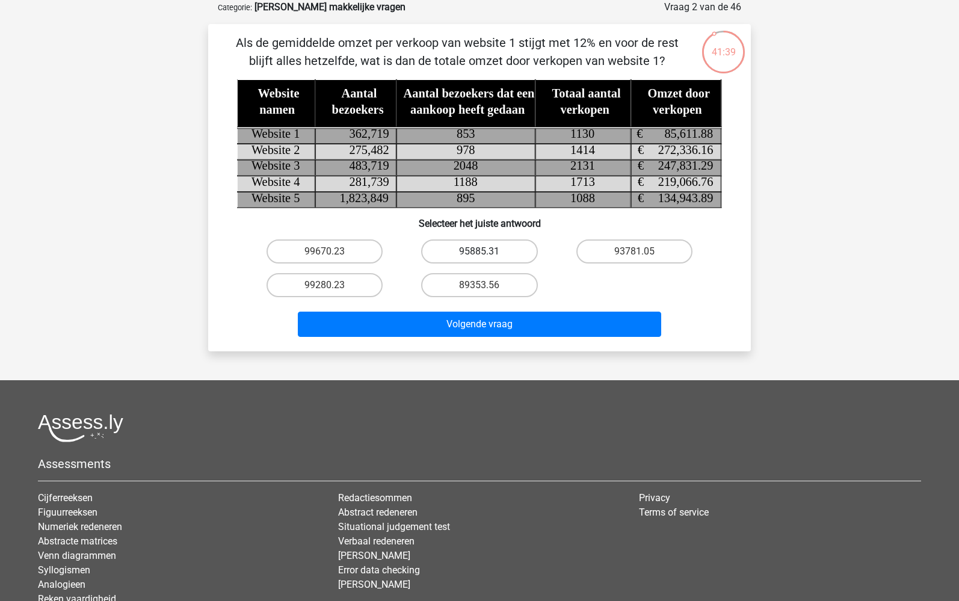
click at [482, 248] on label "95885.31" at bounding box center [479, 252] width 116 height 24
click at [482, 252] on input "95885.31" at bounding box center [484, 256] width 8 height 8
radio input "true"
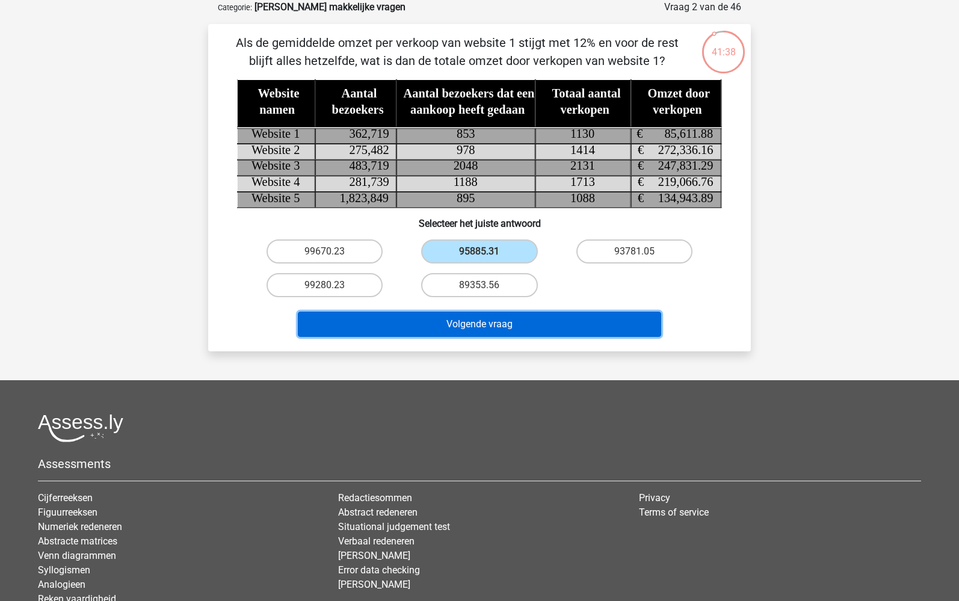
click at [498, 326] on button "Volgende vraag" at bounding box center [480, 324] width 364 height 25
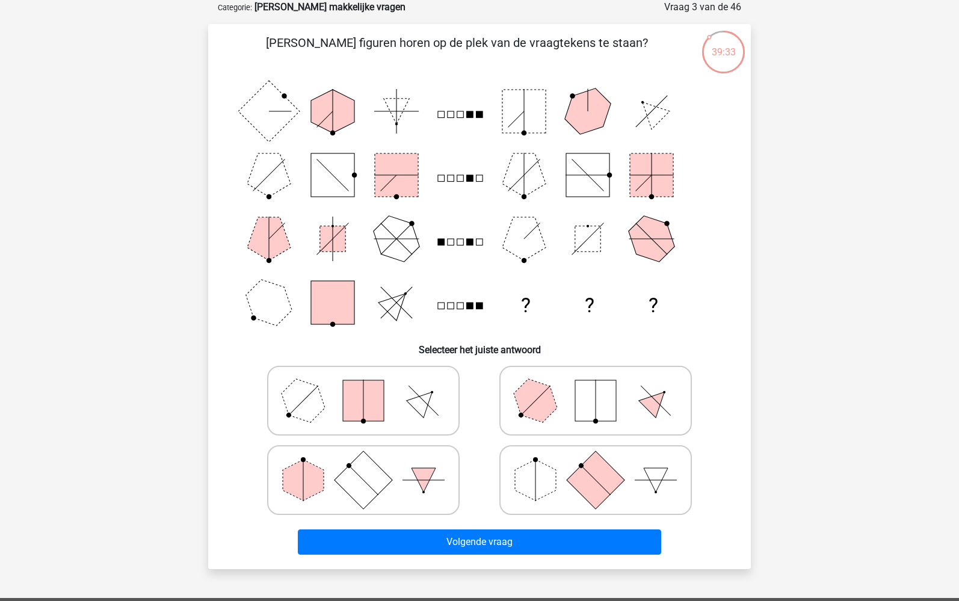
click at [608, 474] on rect at bounding box center [596, 480] width 58 height 58
click at [604, 465] on input "radio" at bounding box center [600, 461] width 8 height 8
radio input "true"
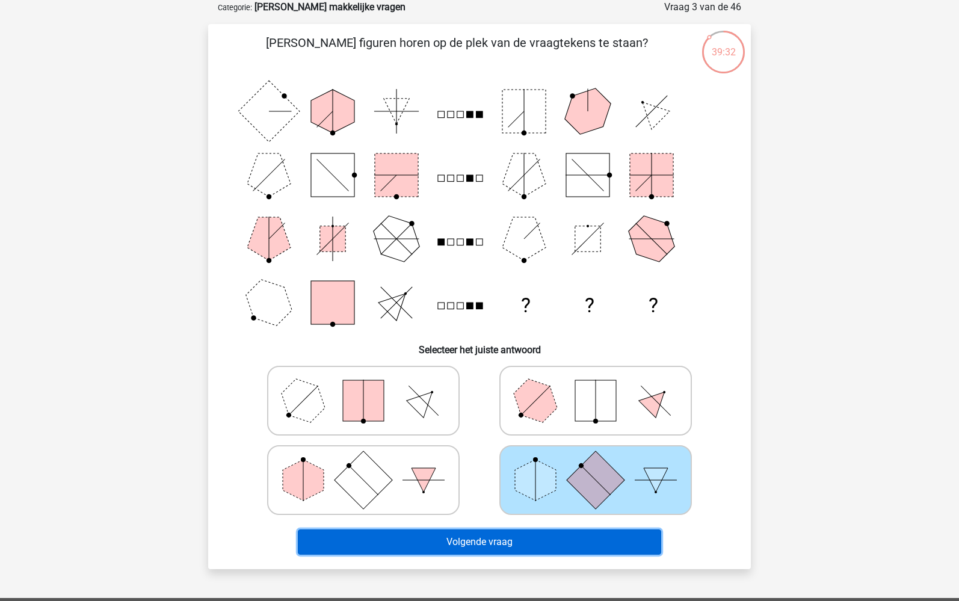
click at [563, 541] on button "Volgende vraag" at bounding box center [480, 542] width 364 height 25
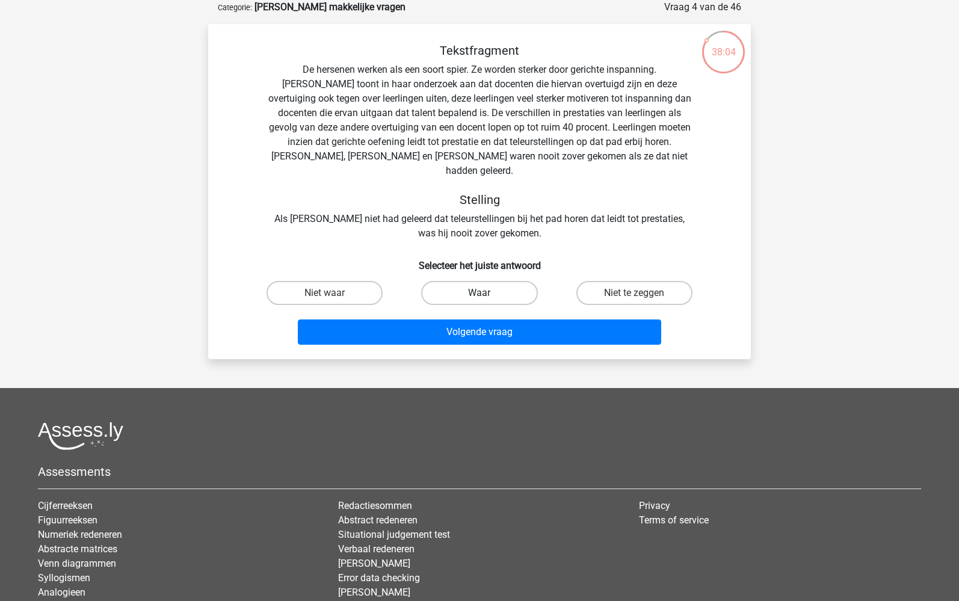
drag, startPoint x: 497, startPoint y: 272, endPoint x: 504, endPoint y: 277, distance: 9.2
click at [497, 281] on label "Waar" at bounding box center [479, 293] width 116 height 24
click at [488, 293] on input "Waar" at bounding box center [484, 297] width 8 height 8
radio input "true"
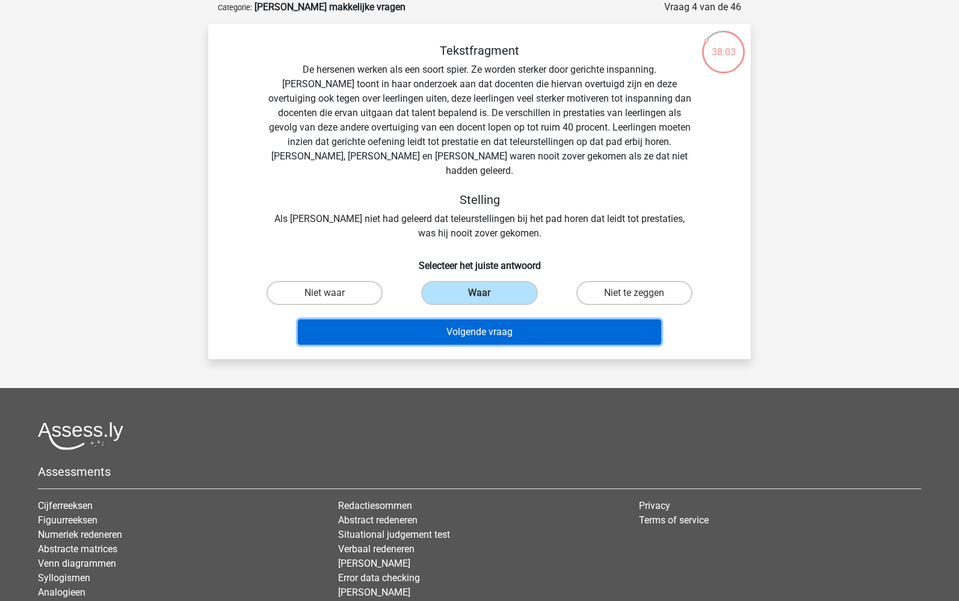
click at [497, 320] on button "Volgende vraag" at bounding box center [480, 332] width 364 height 25
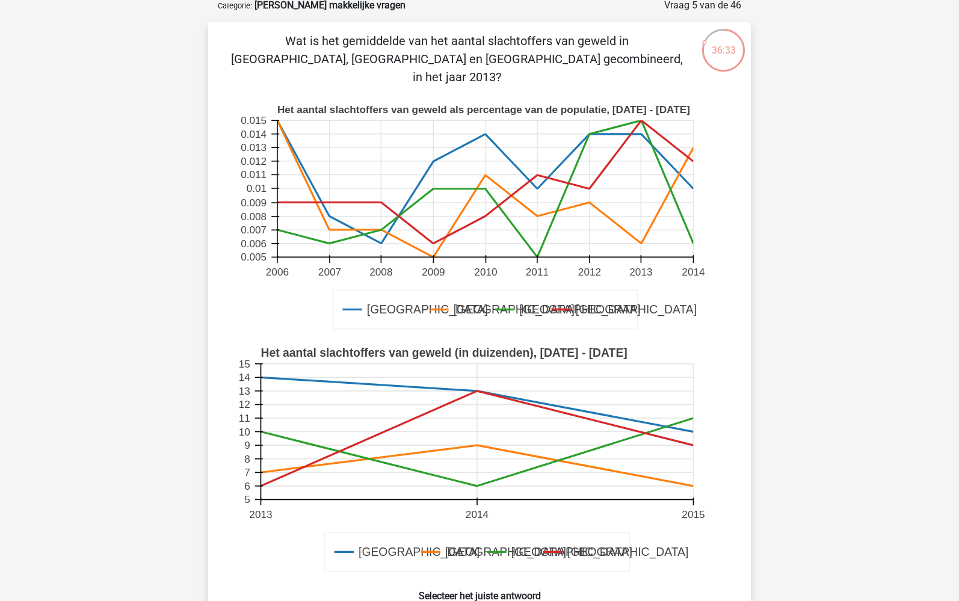
scroll to position [120, 0]
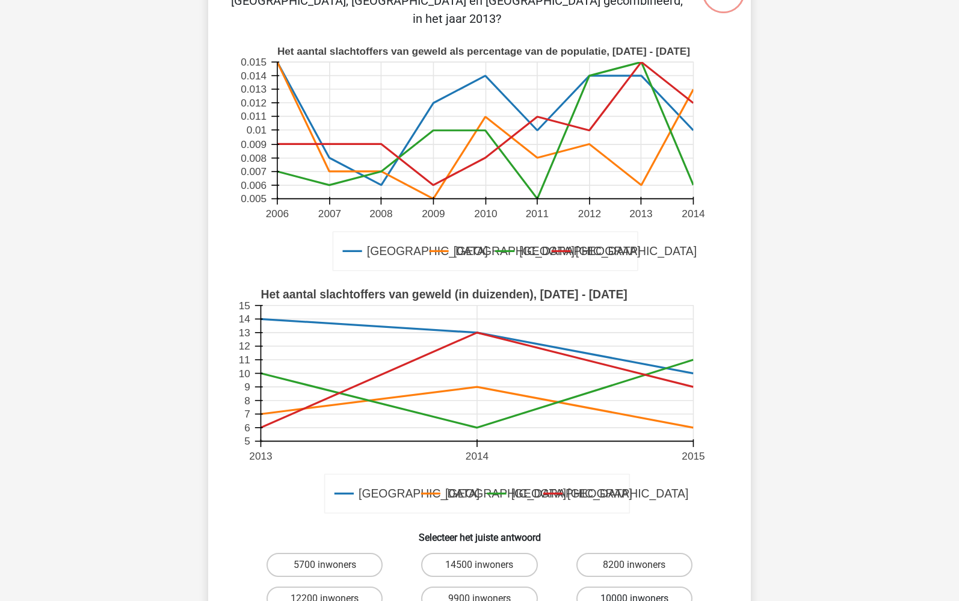
click at [628, 587] on label "10000 inwoners" at bounding box center [635, 599] width 116 height 24
click at [634, 599] on input "10000 inwoners" at bounding box center [638, 603] width 8 height 8
radio input "true"
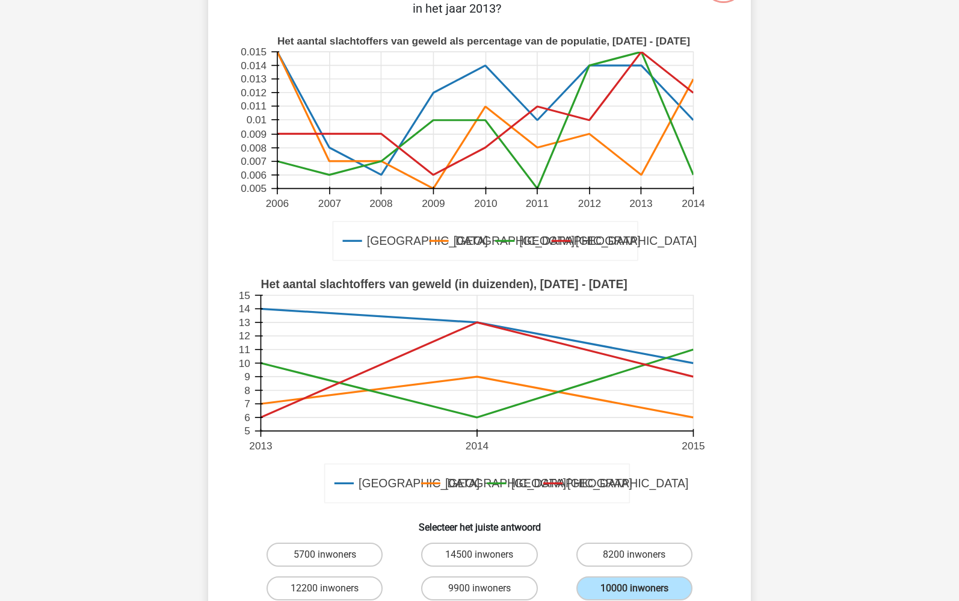
scroll to position [301, 0]
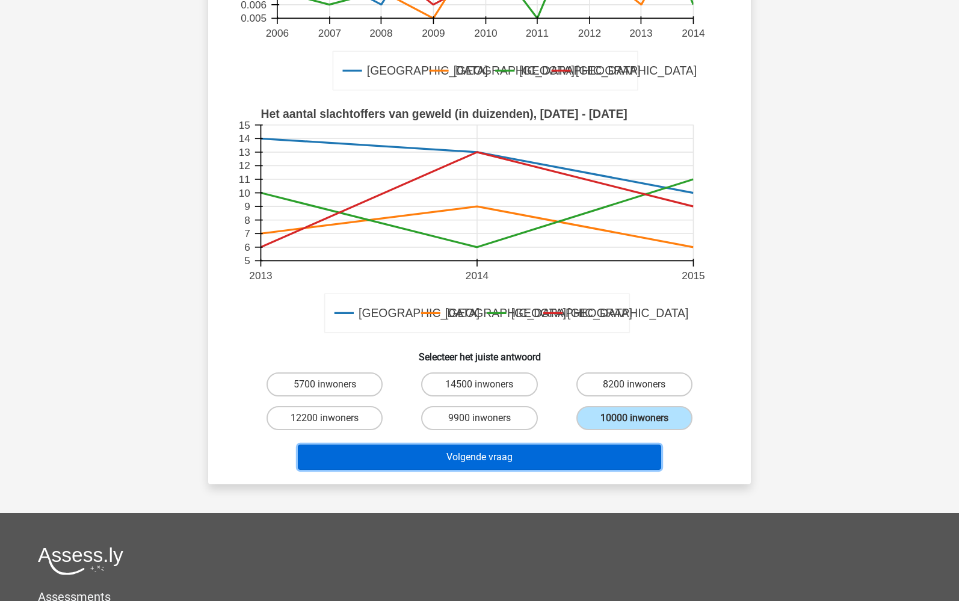
click at [477, 445] on button "Volgende vraag" at bounding box center [480, 457] width 364 height 25
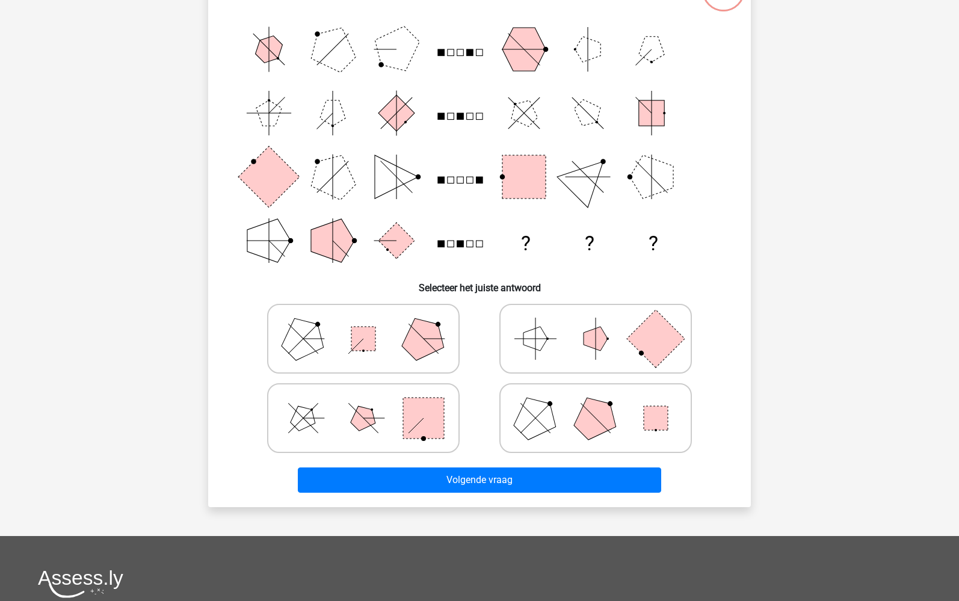
scroll to position [60, 0]
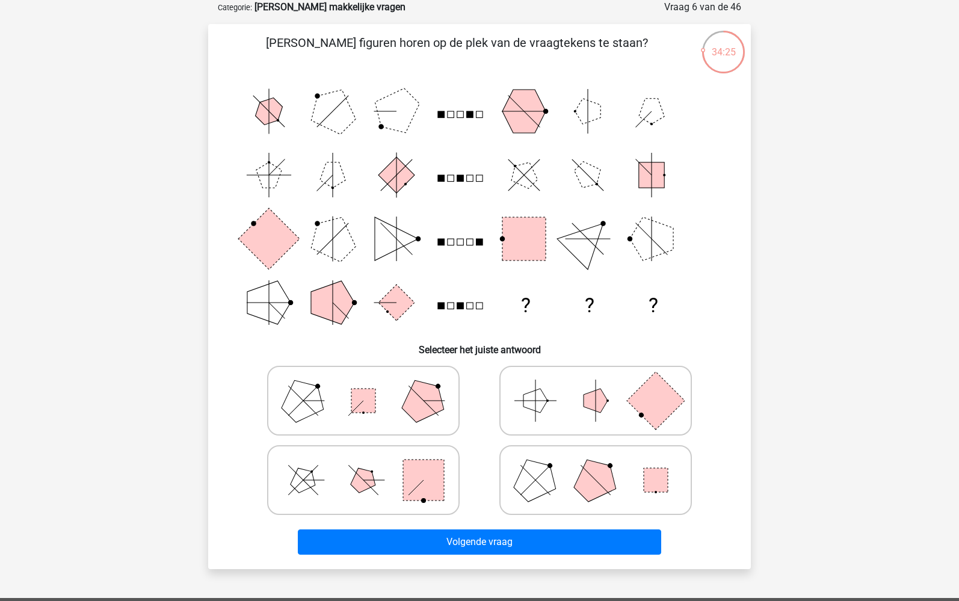
click at [379, 401] on icon at bounding box center [363, 401] width 181 height 60
click at [371, 386] on input "radio" at bounding box center [368, 382] width 8 height 8
radio input "true"
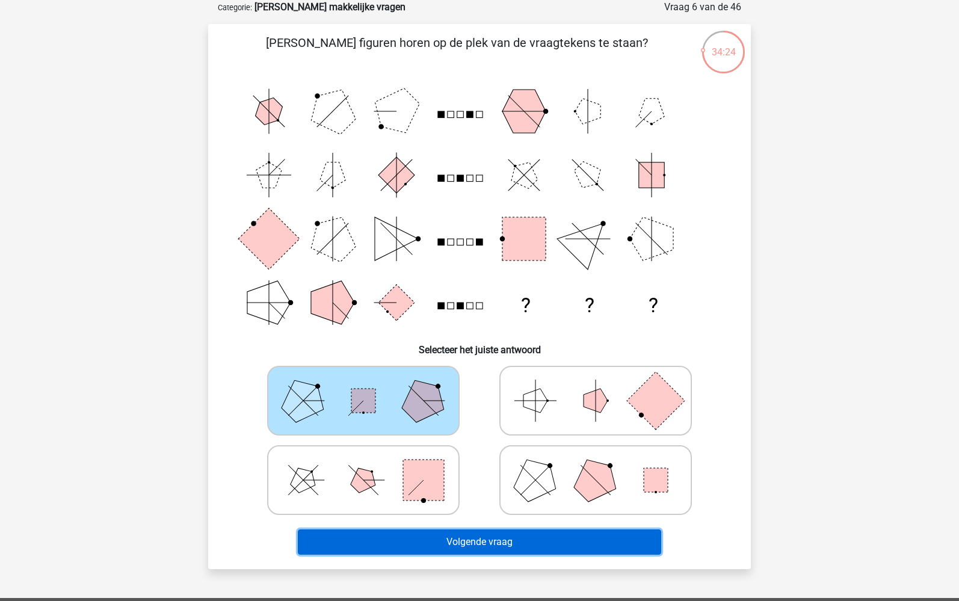
click at [463, 543] on button "Volgende vraag" at bounding box center [480, 542] width 364 height 25
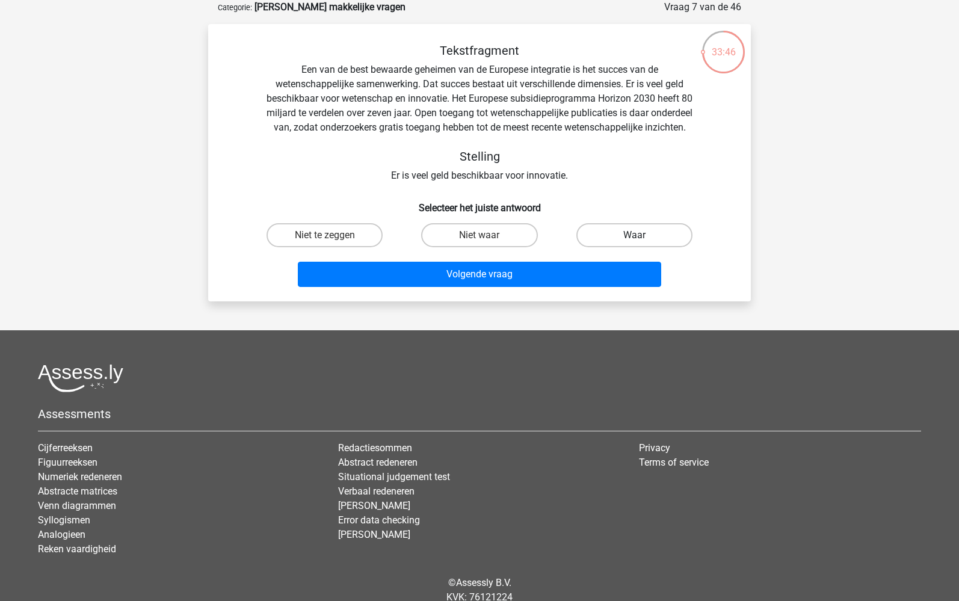
click at [645, 247] on label "Waar" at bounding box center [635, 235] width 116 height 24
click at [642, 243] on input "Waar" at bounding box center [638, 239] width 8 height 8
radio input "true"
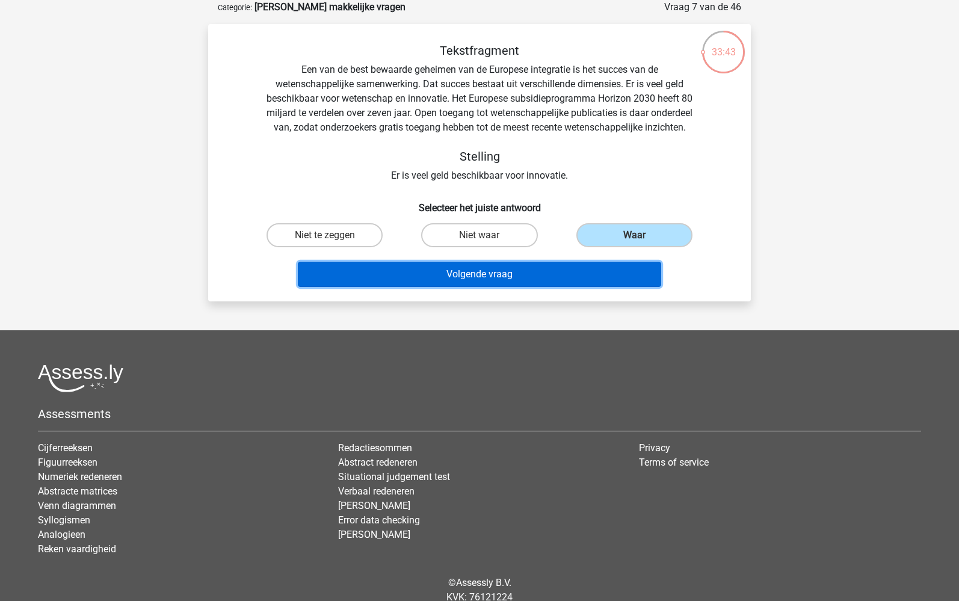
click at [499, 283] on button "Volgende vraag" at bounding box center [480, 274] width 364 height 25
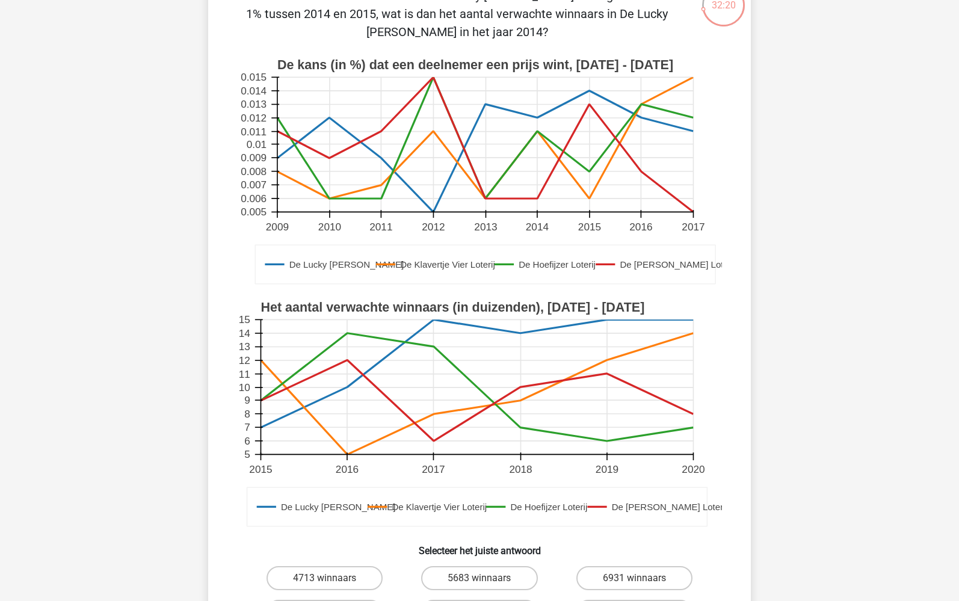
scroll to position [181, 0]
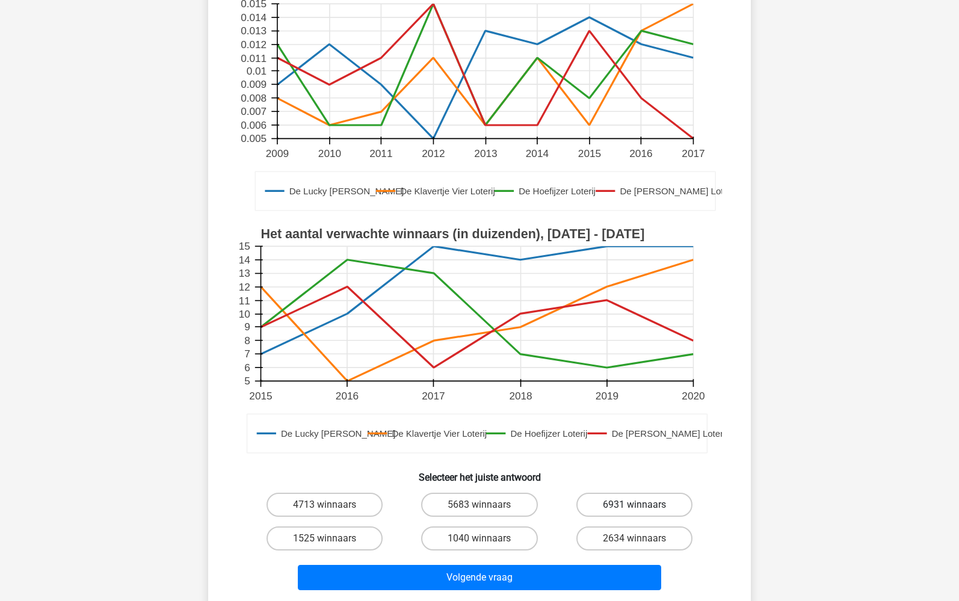
click at [639, 501] on label "6931 winnaars" at bounding box center [635, 505] width 116 height 24
click at [639, 505] on input "6931 winnaars" at bounding box center [638, 509] width 8 height 8
radio input "true"
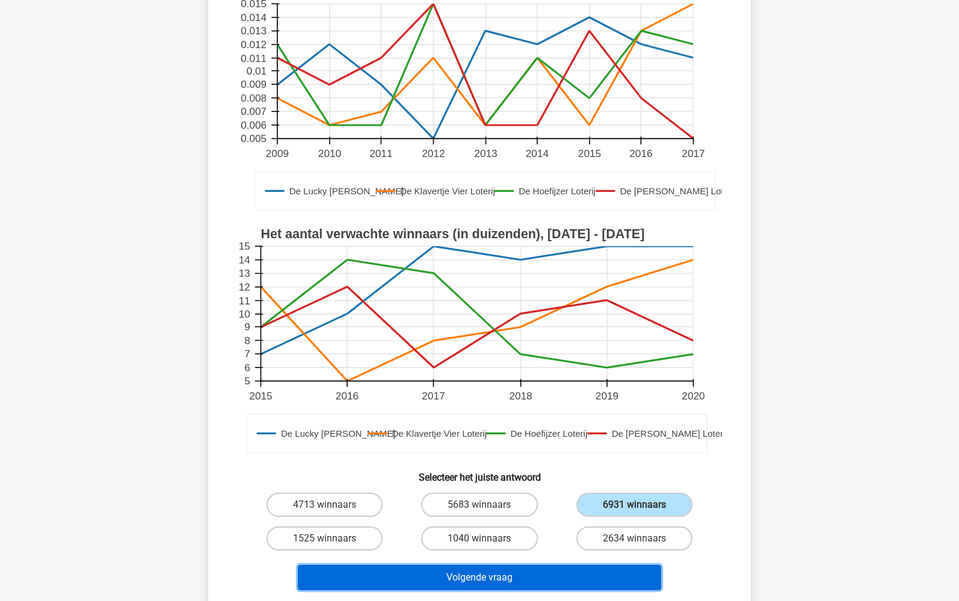
click at [532, 577] on button "Volgende vraag" at bounding box center [480, 577] width 364 height 25
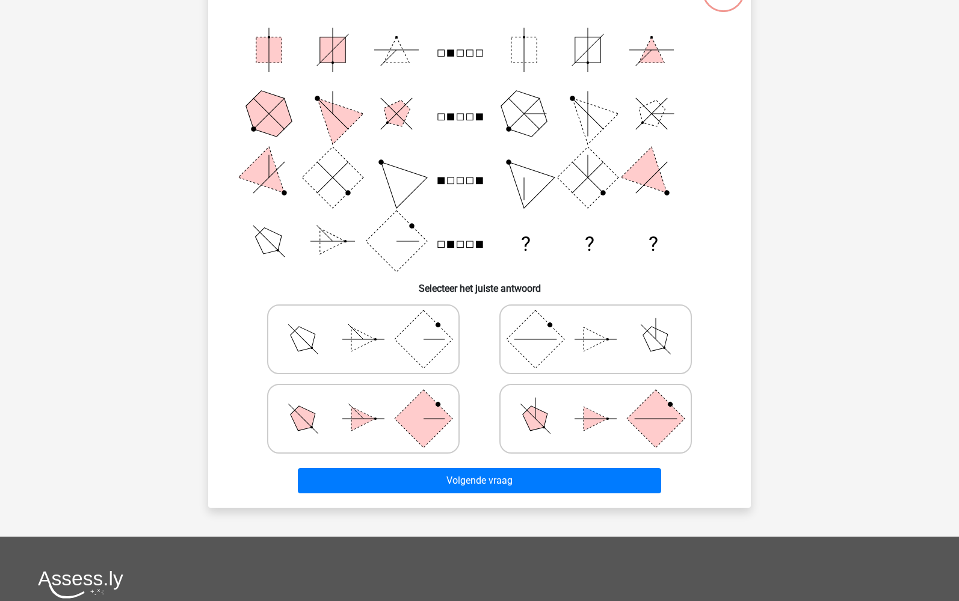
scroll to position [60, 0]
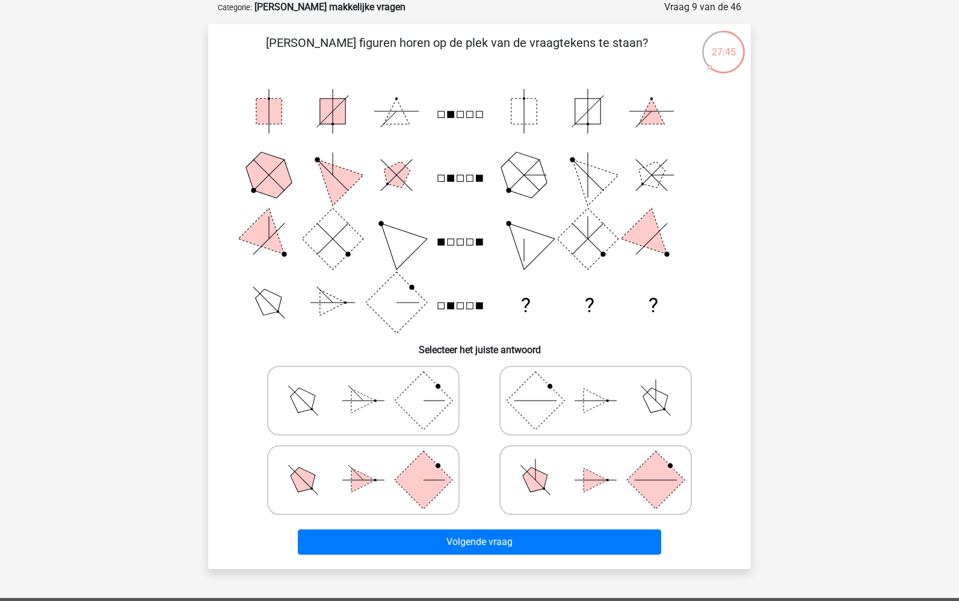
click at [604, 482] on polygon at bounding box center [596, 480] width 24 height 24
click at [604, 465] on input "radio" at bounding box center [600, 461] width 8 height 8
radio input "true"
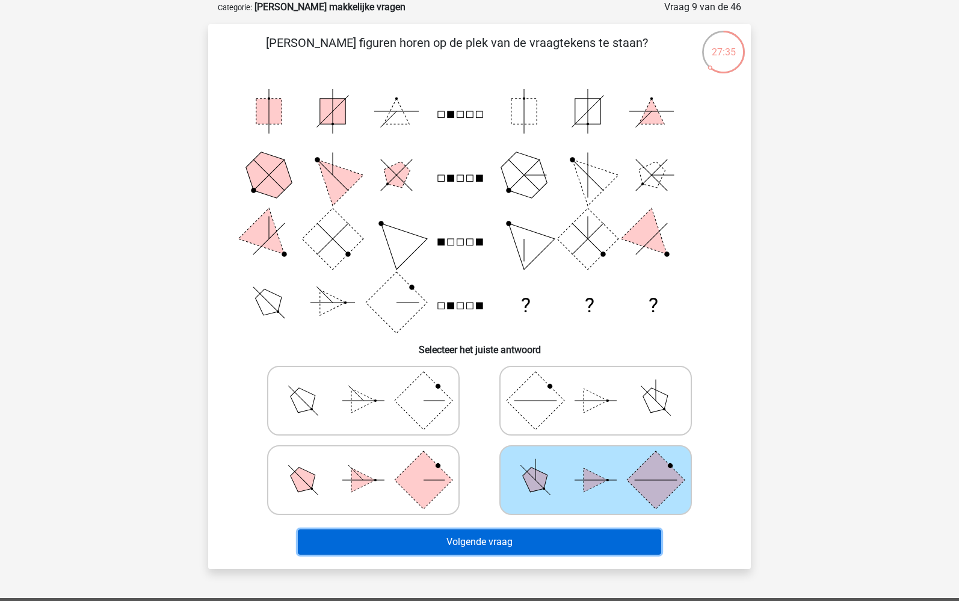
click at [498, 545] on button "Volgende vraag" at bounding box center [480, 542] width 364 height 25
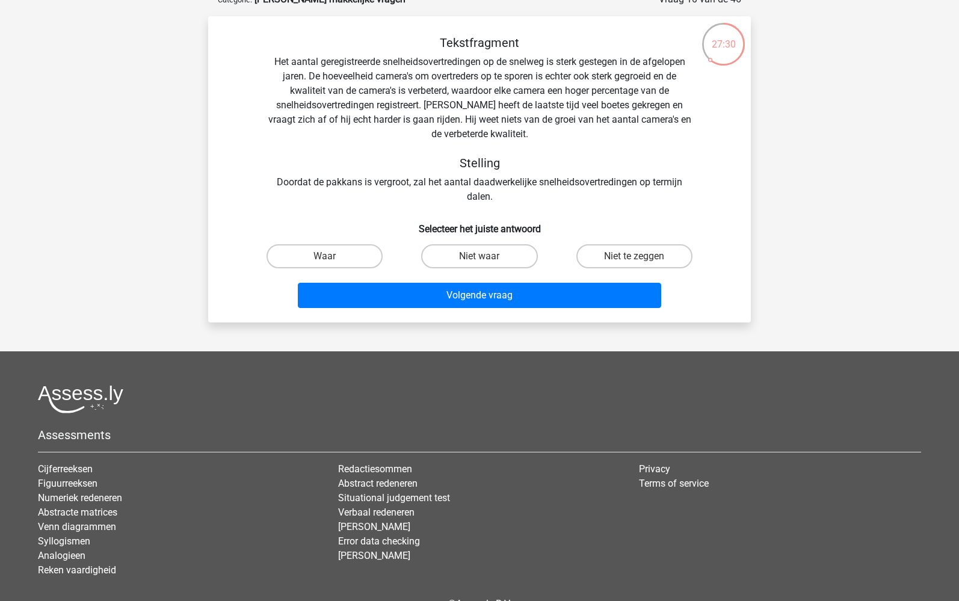
scroll to position [0, 0]
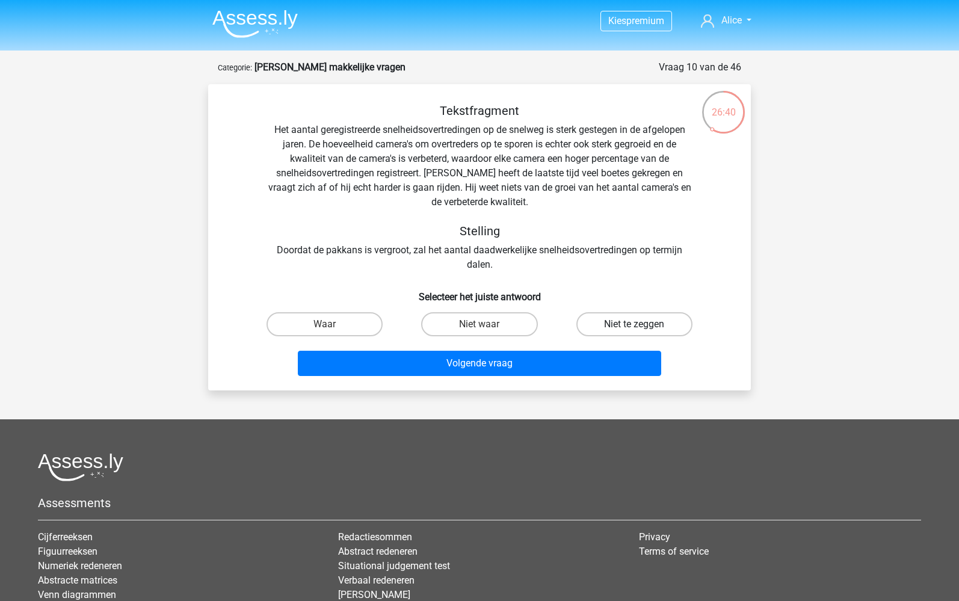
click at [618, 314] on label "Niet te zeggen" at bounding box center [635, 324] width 116 height 24
click at [634, 324] on input "Niet te zeggen" at bounding box center [638, 328] width 8 height 8
radio input "true"
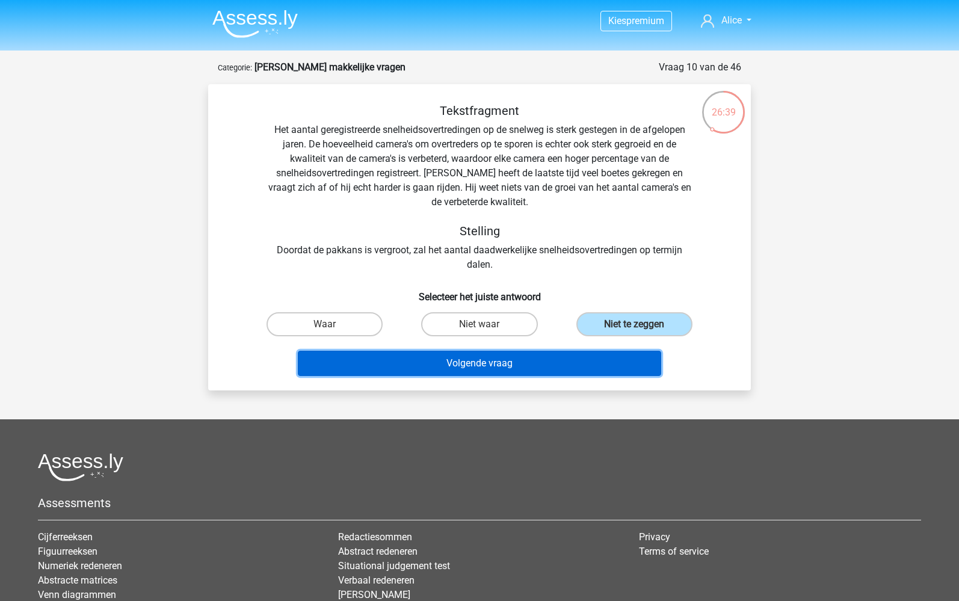
click at [574, 355] on button "Volgende vraag" at bounding box center [480, 363] width 364 height 25
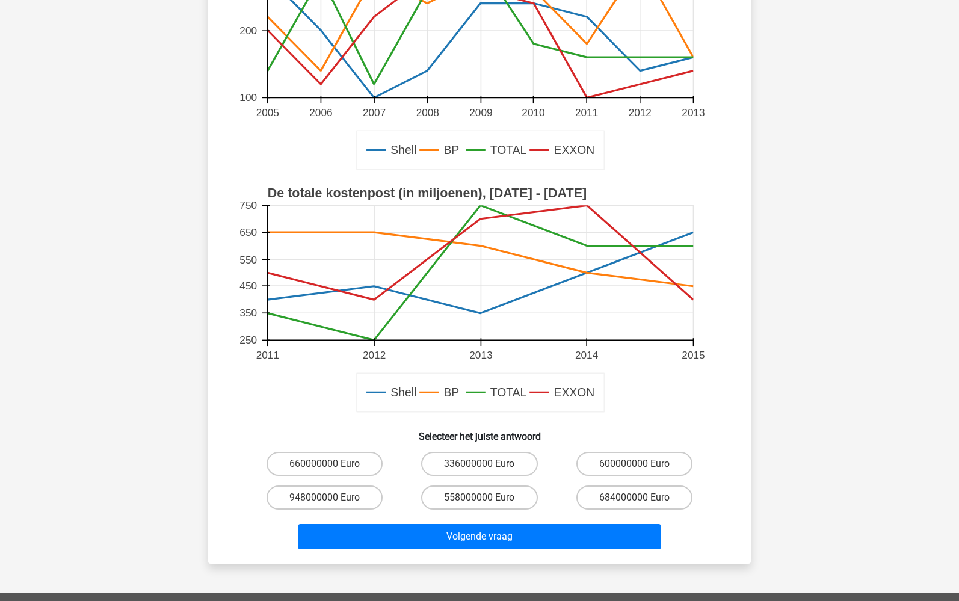
scroll to position [361, 0]
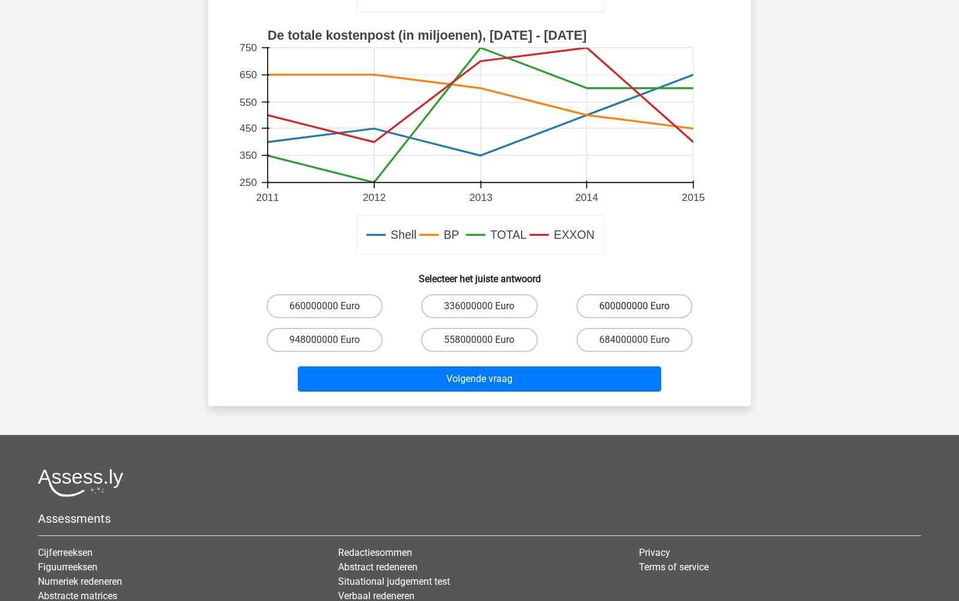
click at [628, 306] on label "600000000 Euro" at bounding box center [635, 306] width 116 height 24
click at [634, 306] on input "600000000 Euro" at bounding box center [638, 310] width 8 height 8
radio input "true"
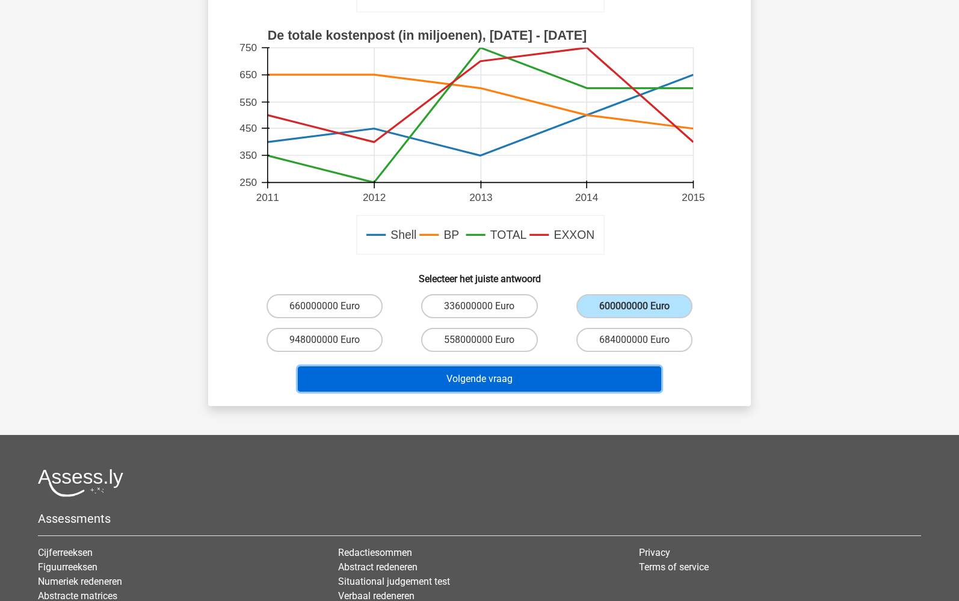
click at [503, 377] on button "Volgende vraag" at bounding box center [480, 379] width 364 height 25
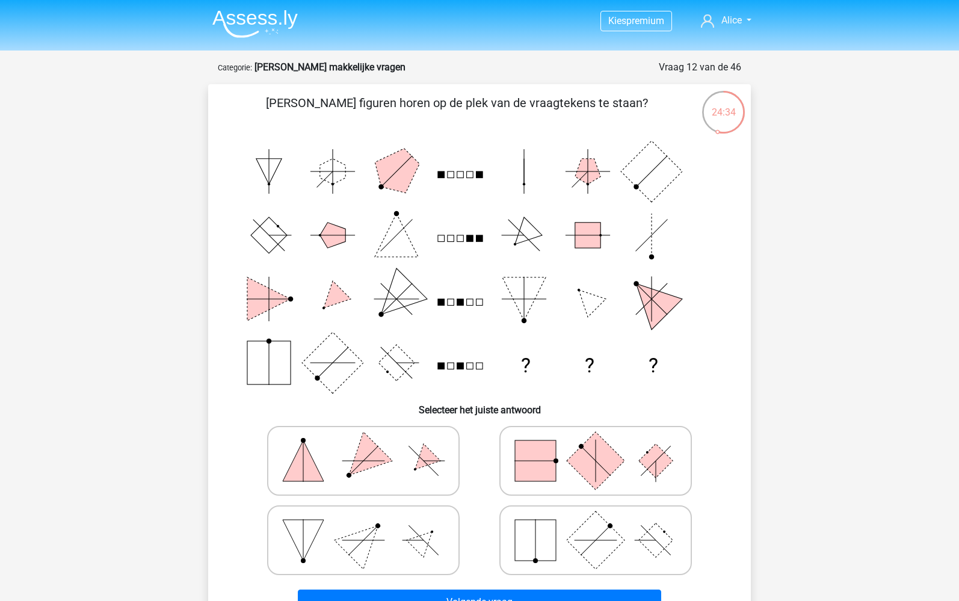
scroll to position [60, 0]
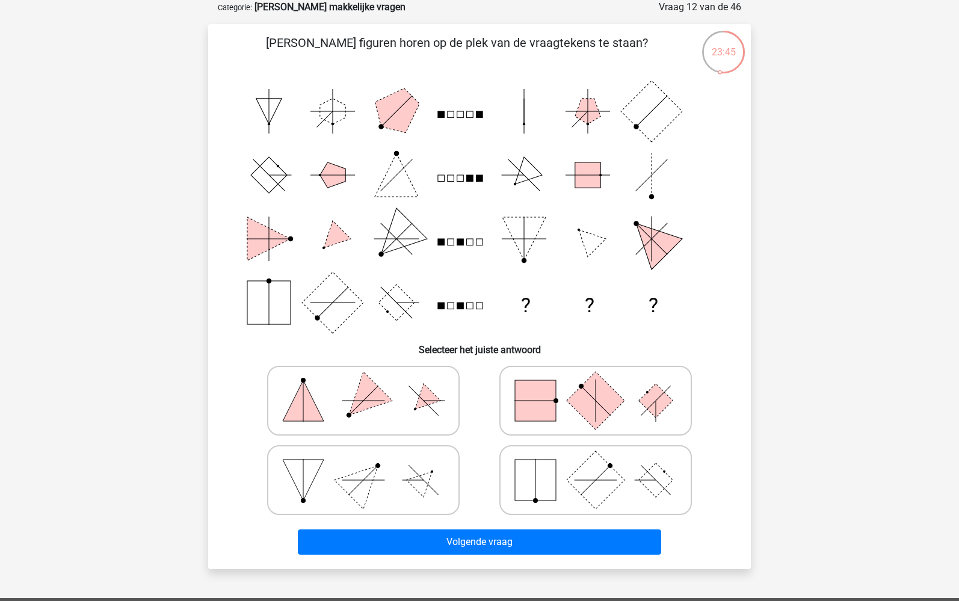
click at [664, 410] on icon at bounding box center [596, 401] width 181 height 60
click at [604, 386] on input "radio" at bounding box center [600, 382] width 8 height 8
radio input "true"
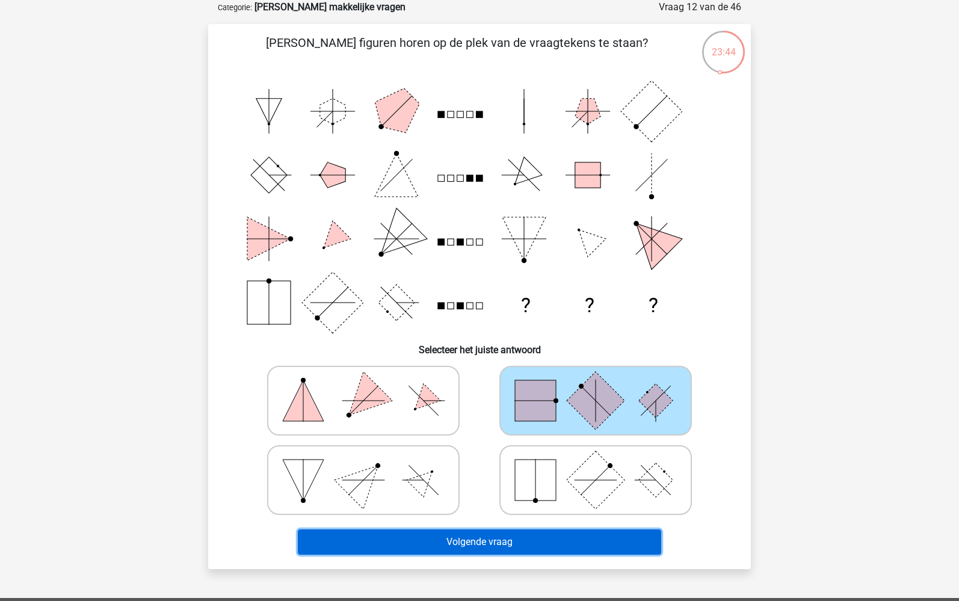
click at [503, 553] on button "Volgende vraag" at bounding box center [480, 542] width 364 height 25
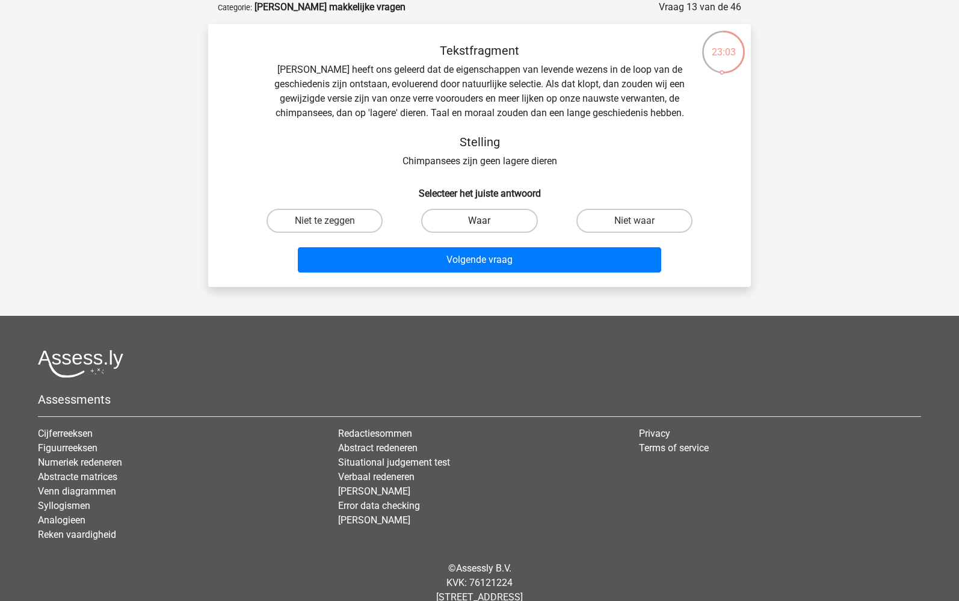
click at [512, 223] on label "Waar" at bounding box center [479, 221] width 116 height 24
click at [488, 223] on input "Waar" at bounding box center [484, 225] width 8 height 8
radio input "true"
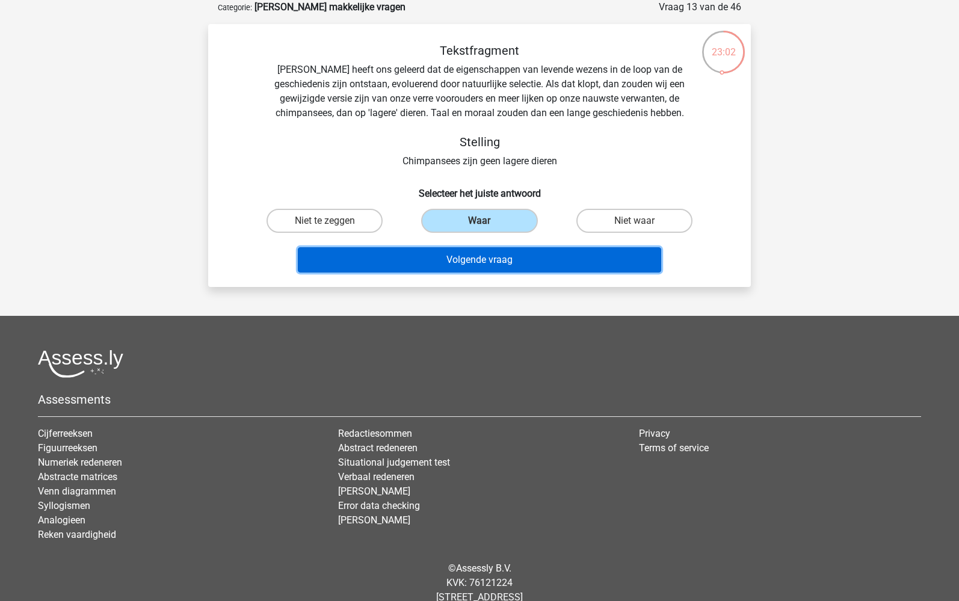
click at [531, 264] on button "Volgende vraag" at bounding box center [480, 259] width 364 height 25
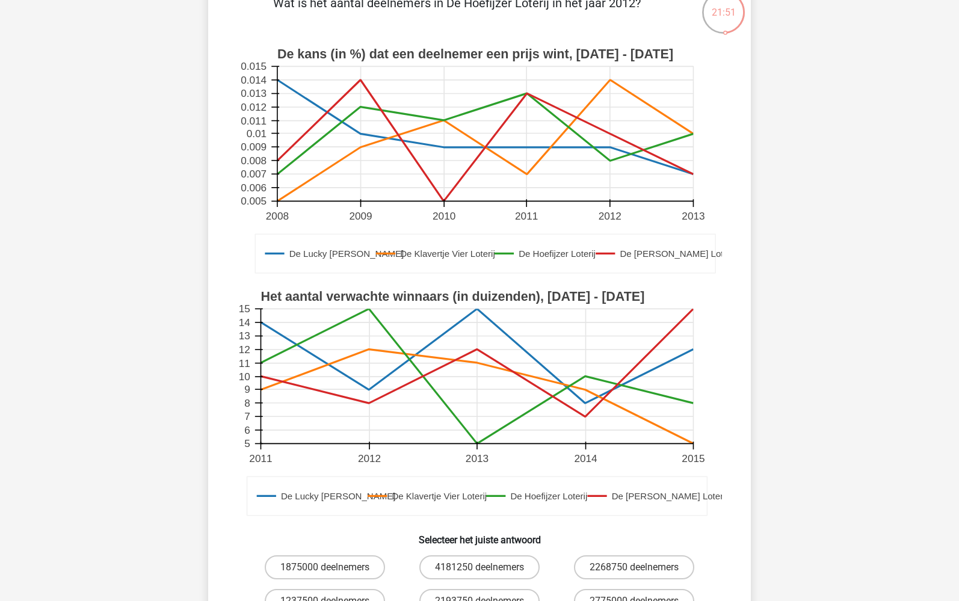
scroll to position [120, 0]
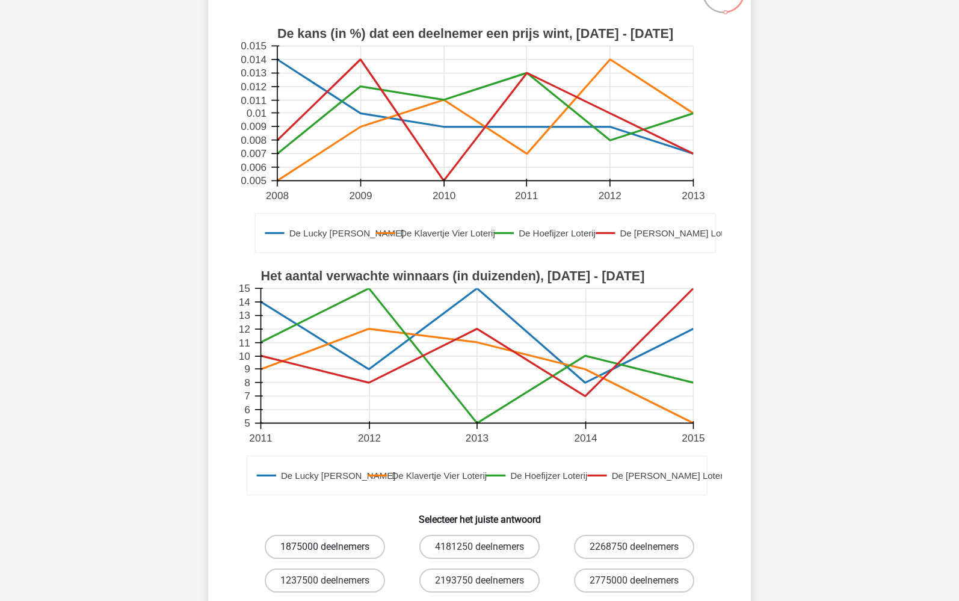
click at [303, 550] on label "1875000 deelnemers" at bounding box center [325, 547] width 120 height 24
click at [325, 550] on input "1875000 deelnemers" at bounding box center [329, 551] width 8 height 8
radio input "true"
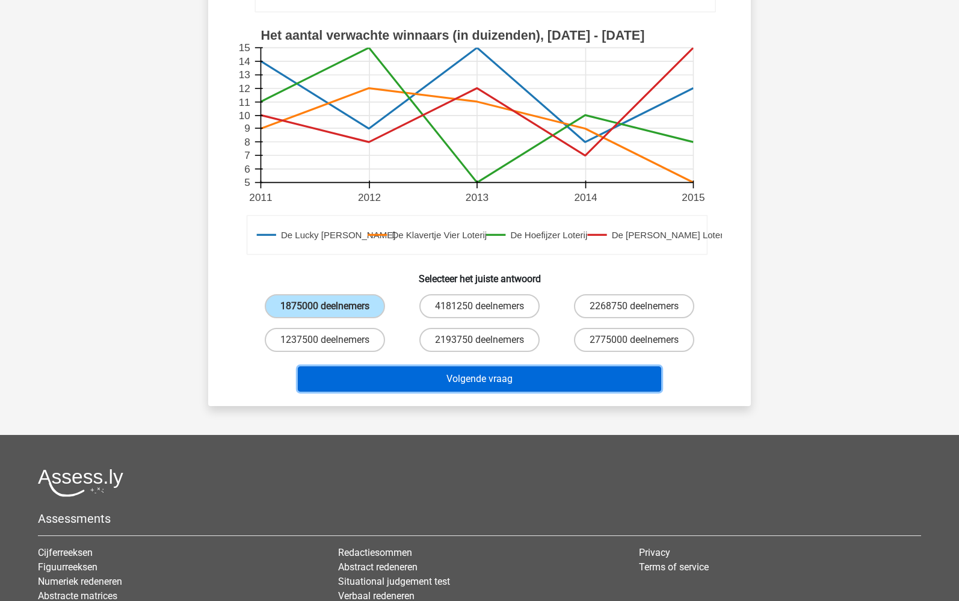
click at [489, 371] on button "Volgende vraag" at bounding box center [480, 379] width 364 height 25
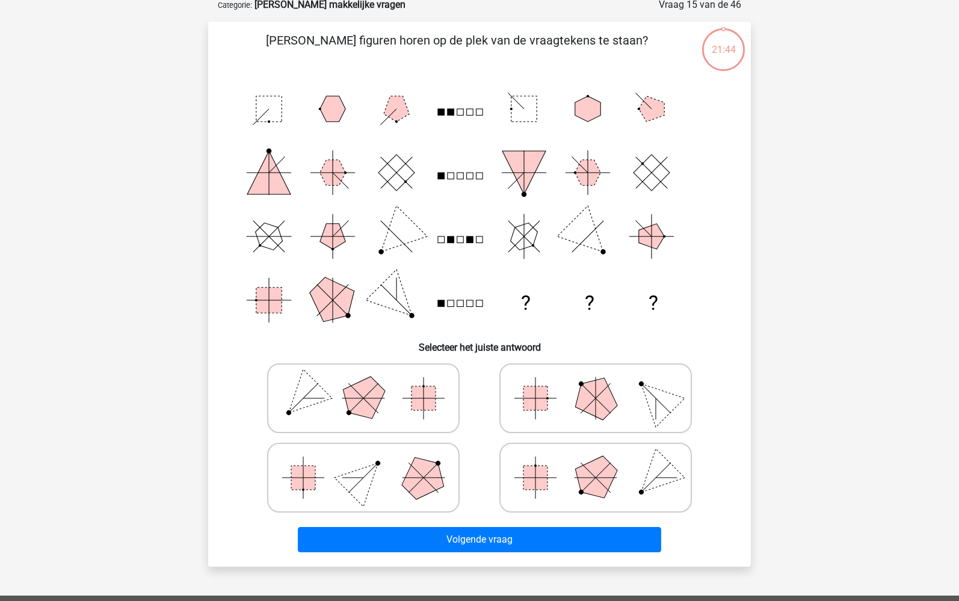
scroll to position [60, 0]
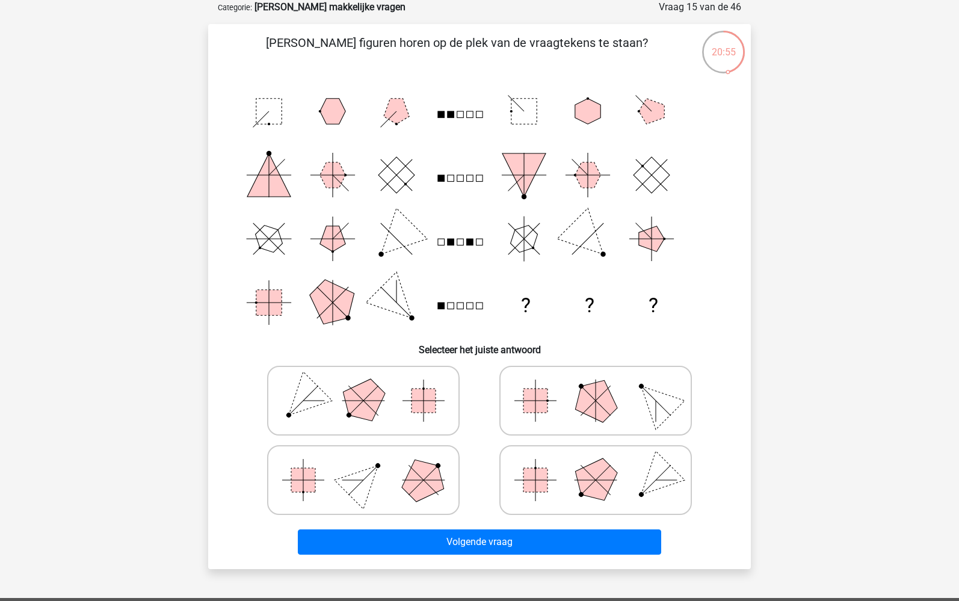
click at [606, 416] on polygon at bounding box center [596, 400] width 58 height 58
click at [604, 386] on input "radio" at bounding box center [600, 382] width 8 height 8
radio input "true"
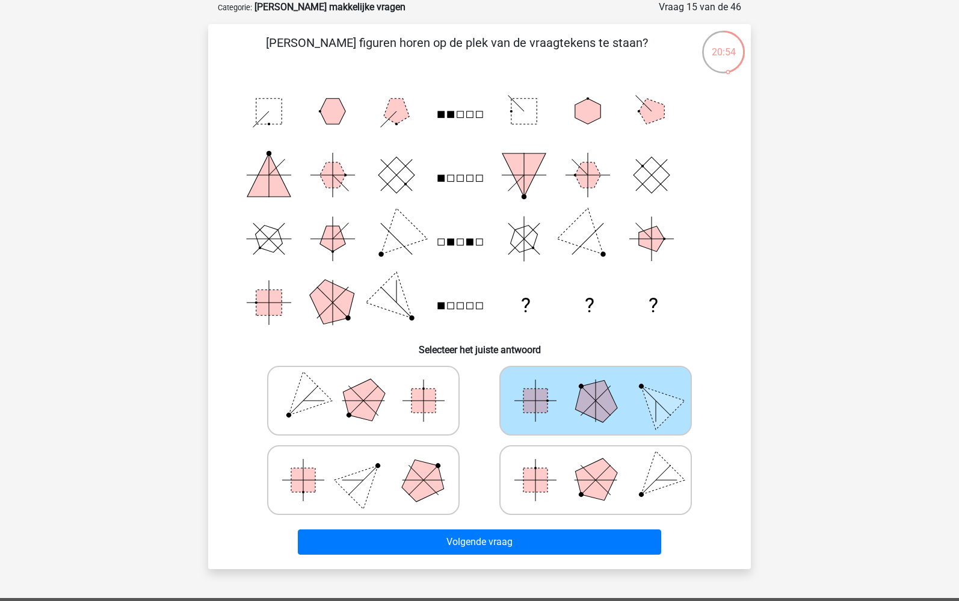
click at [571, 556] on div "Volgende vraag" at bounding box center [479, 545] width 465 height 30
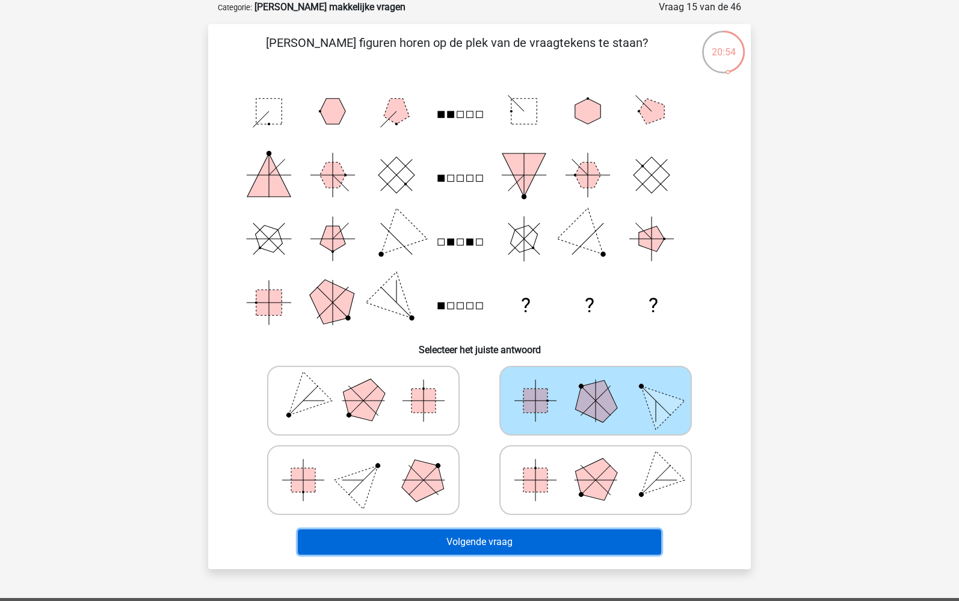
click at [572, 550] on button "Volgende vraag" at bounding box center [480, 542] width 364 height 25
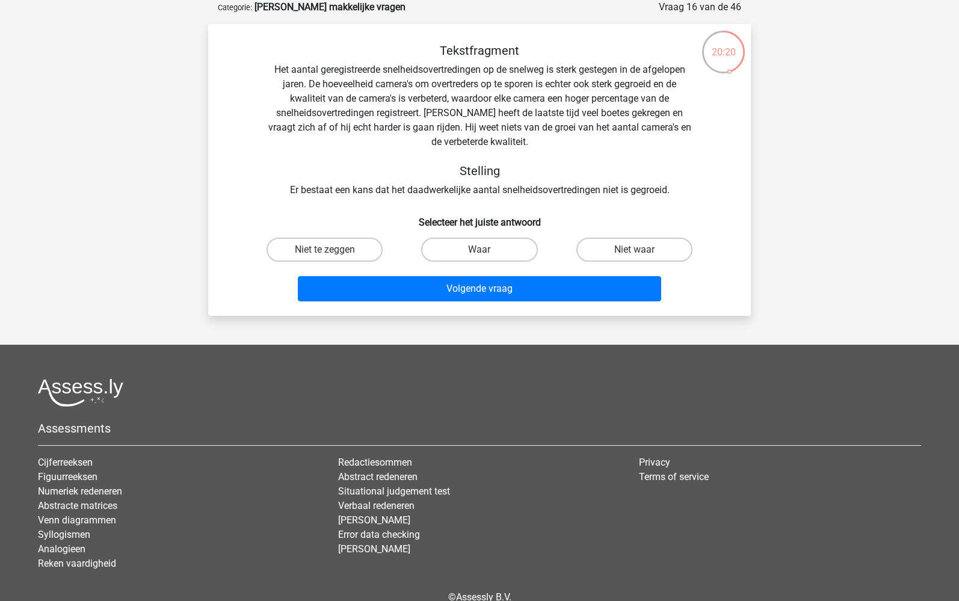
click at [332, 251] on input "Niet te zeggen" at bounding box center [329, 254] width 8 height 8
radio input "true"
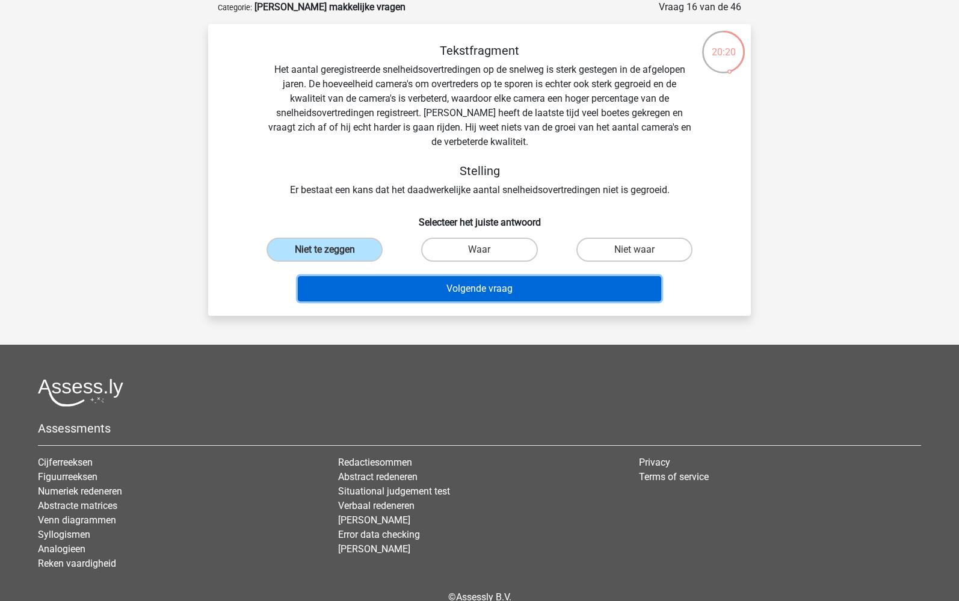
click at [471, 293] on button "Volgende vraag" at bounding box center [480, 288] width 364 height 25
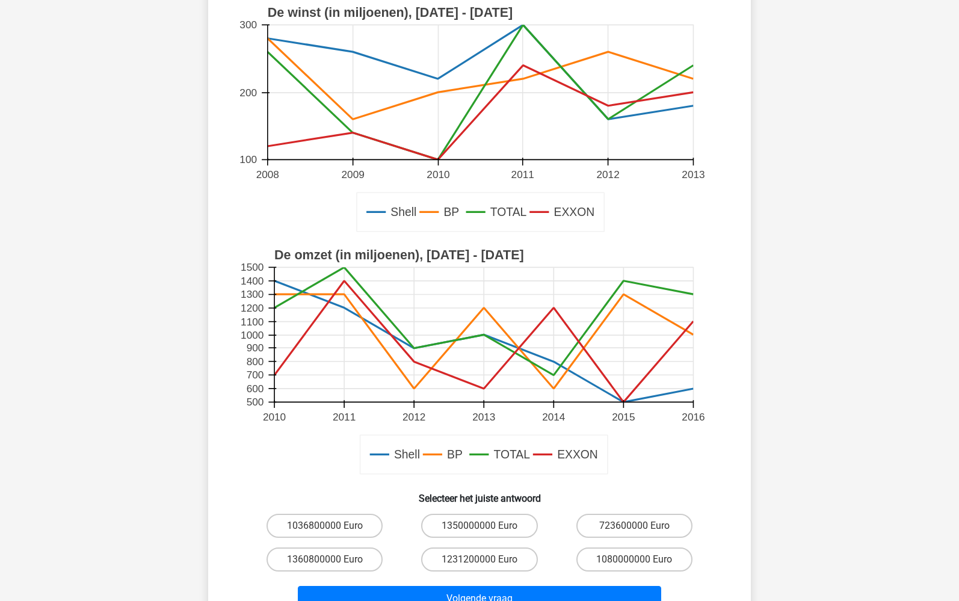
scroll to position [120, 0]
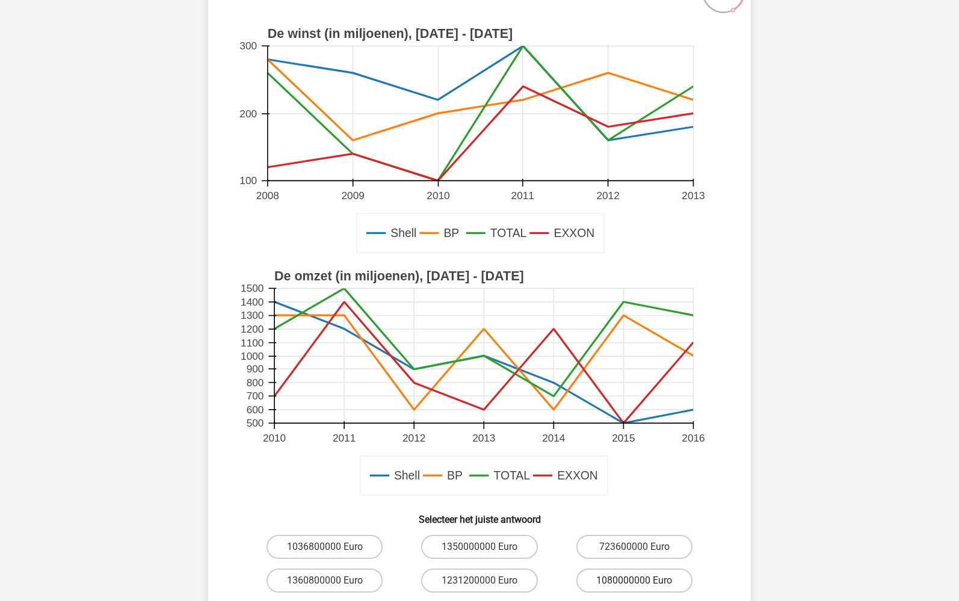
click at [605, 575] on label "1080000000 Euro" at bounding box center [635, 581] width 116 height 24
click at [634, 581] on input "1080000000 Euro" at bounding box center [638, 585] width 8 height 8
radio input "true"
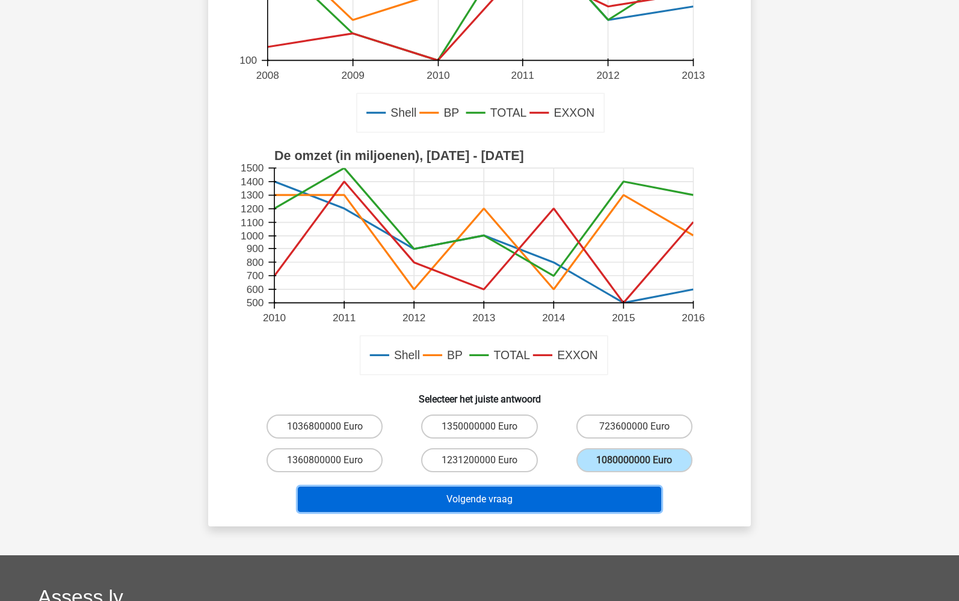
click at [533, 492] on button "Volgende vraag" at bounding box center [480, 499] width 364 height 25
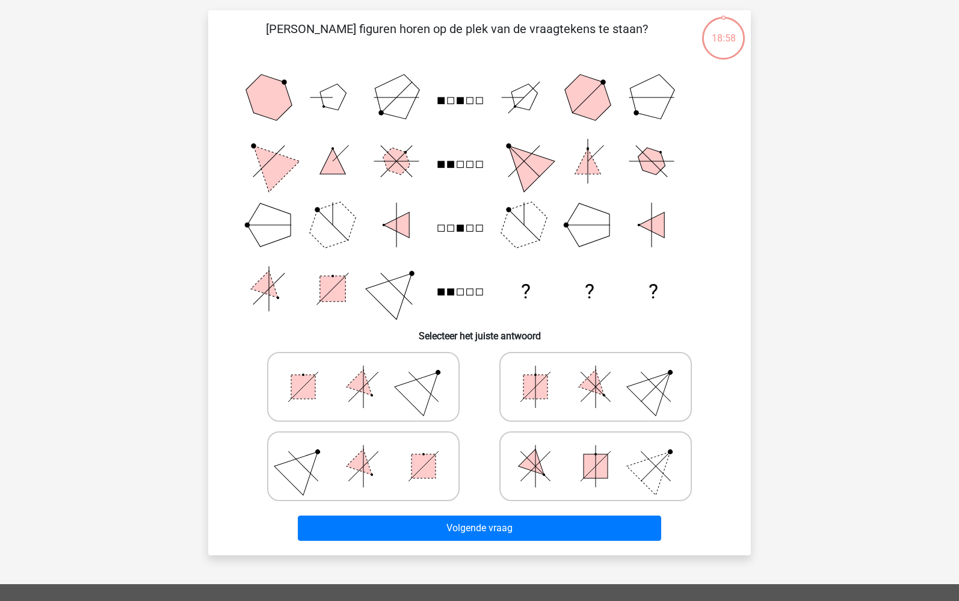
scroll to position [60, 0]
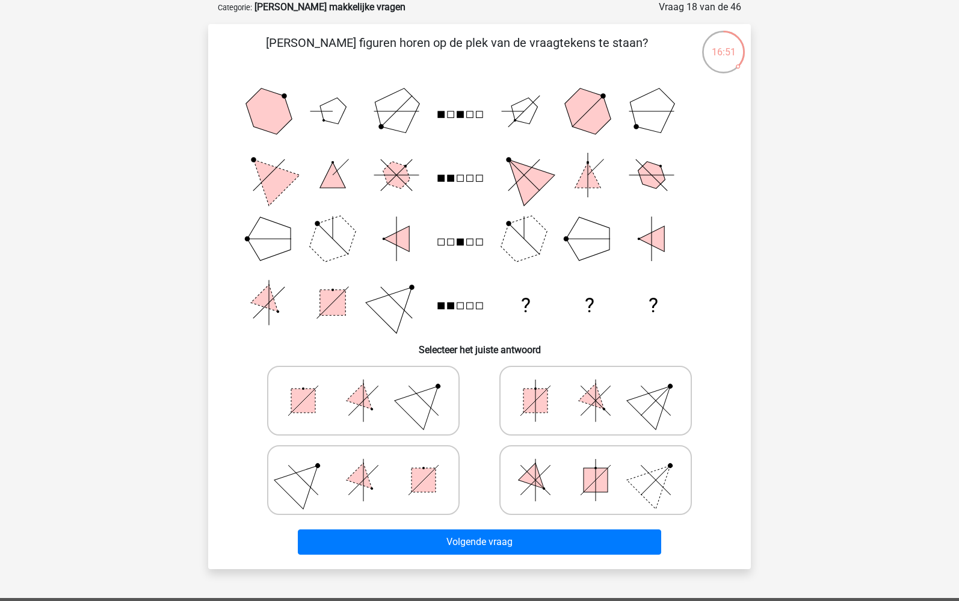
click at [567, 480] on icon at bounding box center [596, 480] width 181 height 60
click at [596, 465] on input "radio" at bounding box center [600, 461] width 8 height 8
radio input "true"
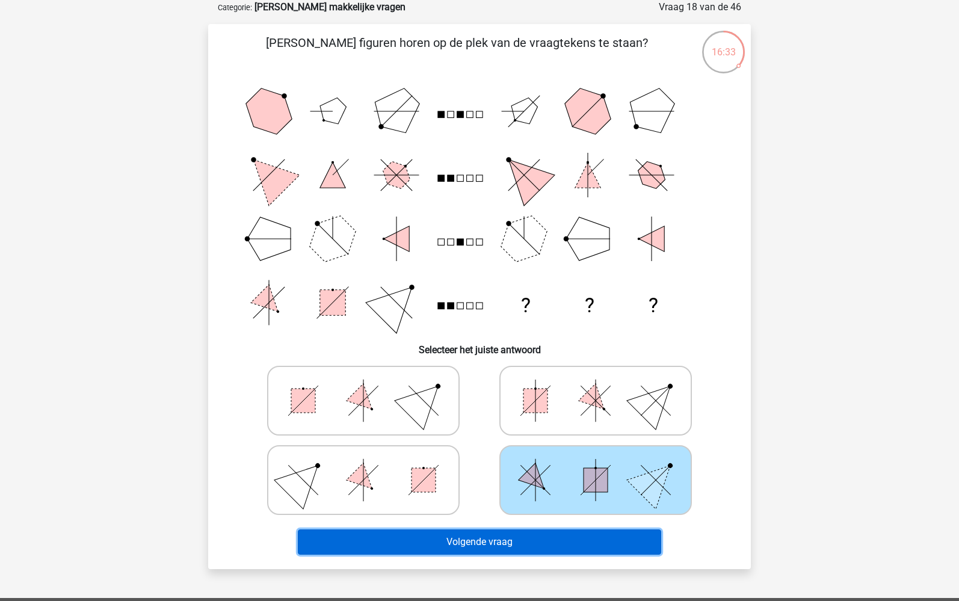
click at [495, 536] on button "Volgende vraag" at bounding box center [480, 542] width 364 height 25
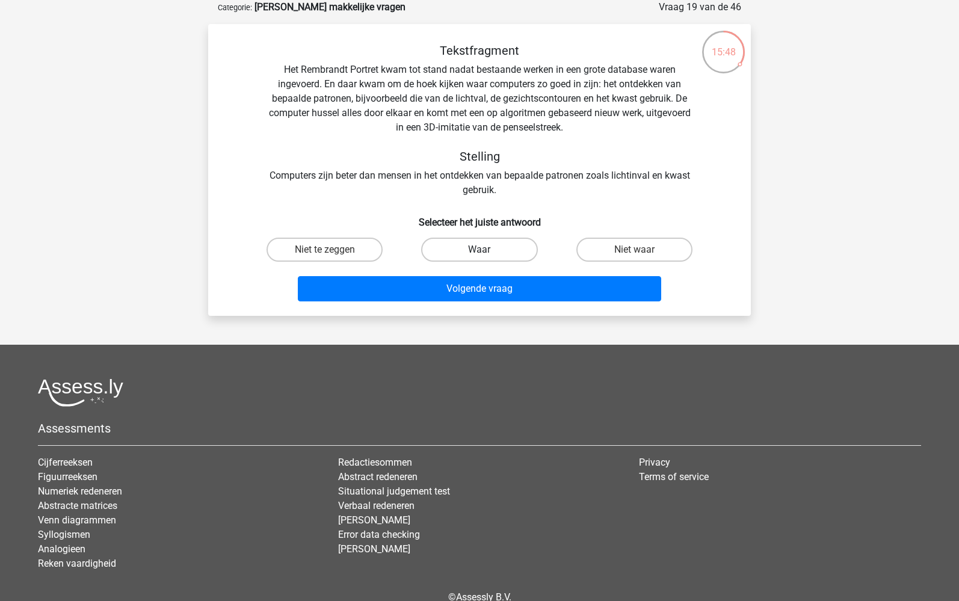
click at [501, 249] on label "Waar" at bounding box center [479, 250] width 116 height 24
click at [488, 250] on input "Waar" at bounding box center [484, 254] width 8 height 8
radio input "true"
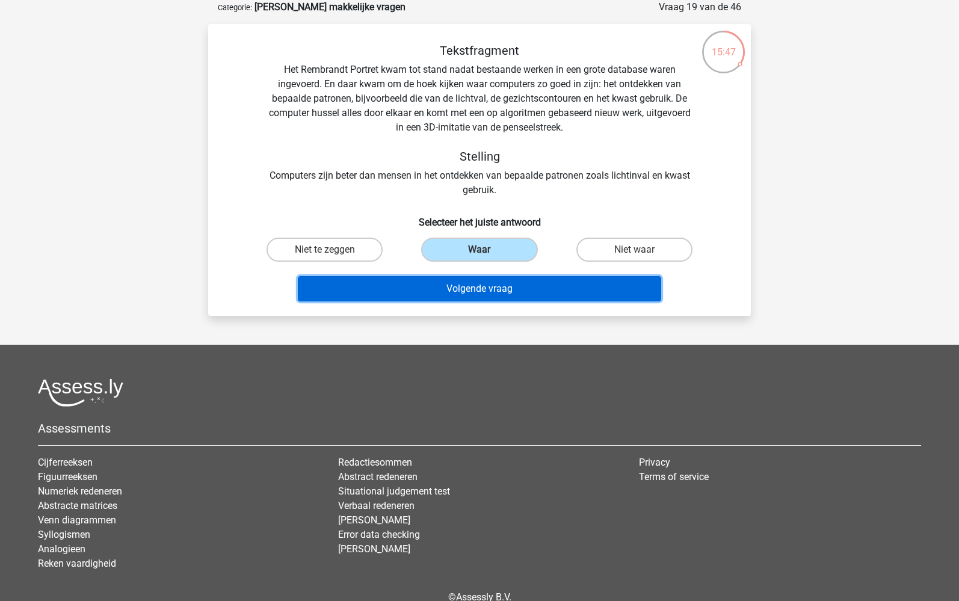
click at [502, 287] on button "Volgende vraag" at bounding box center [480, 288] width 364 height 25
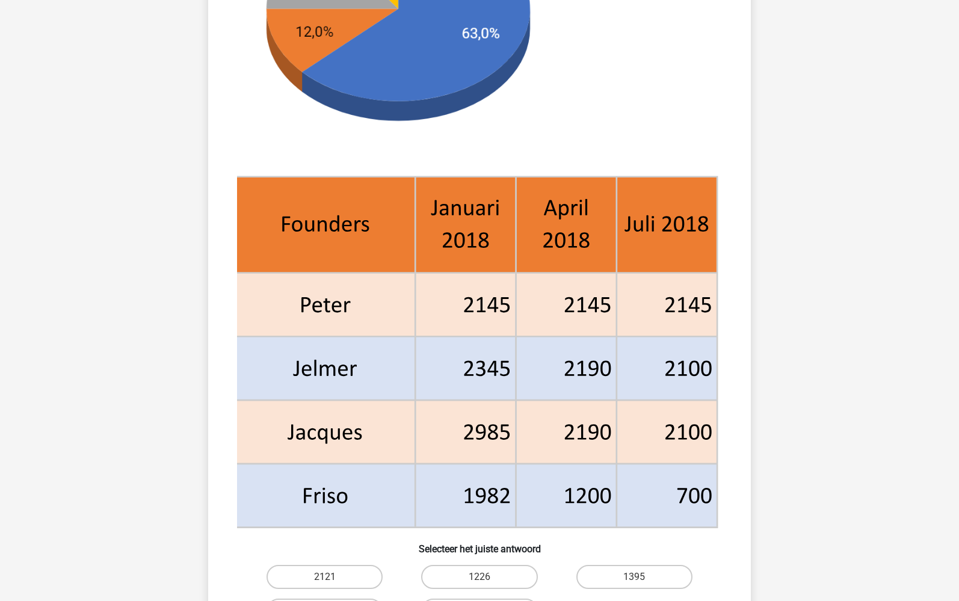
scroll to position [361, 0]
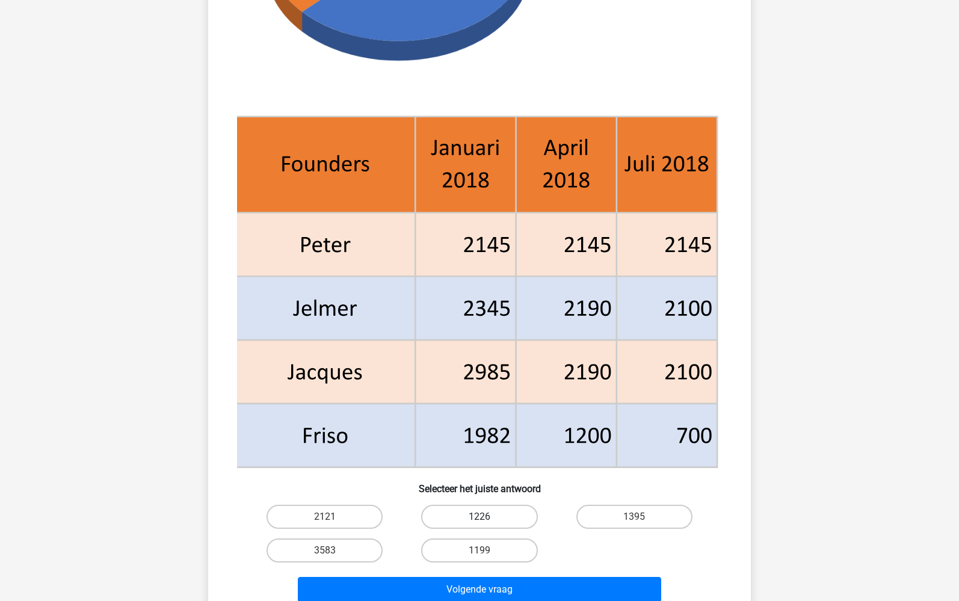
click at [476, 512] on label "1226" at bounding box center [479, 517] width 116 height 24
click at [480, 517] on input "1226" at bounding box center [484, 521] width 8 height 8
radio input "true"
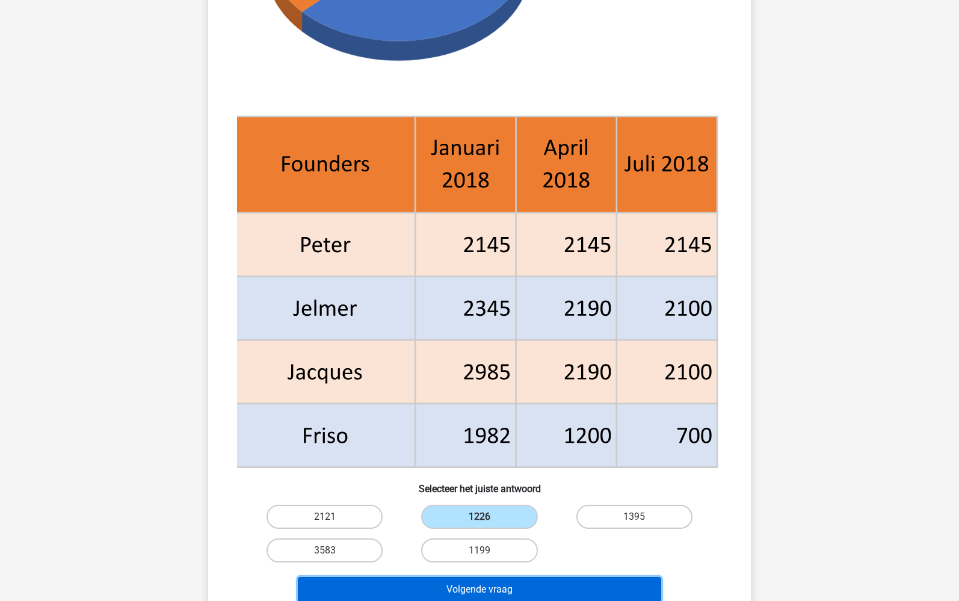
click at [494, 583] on button "Volgende vraag" at bounding box center [480, 589] width 364 height 25
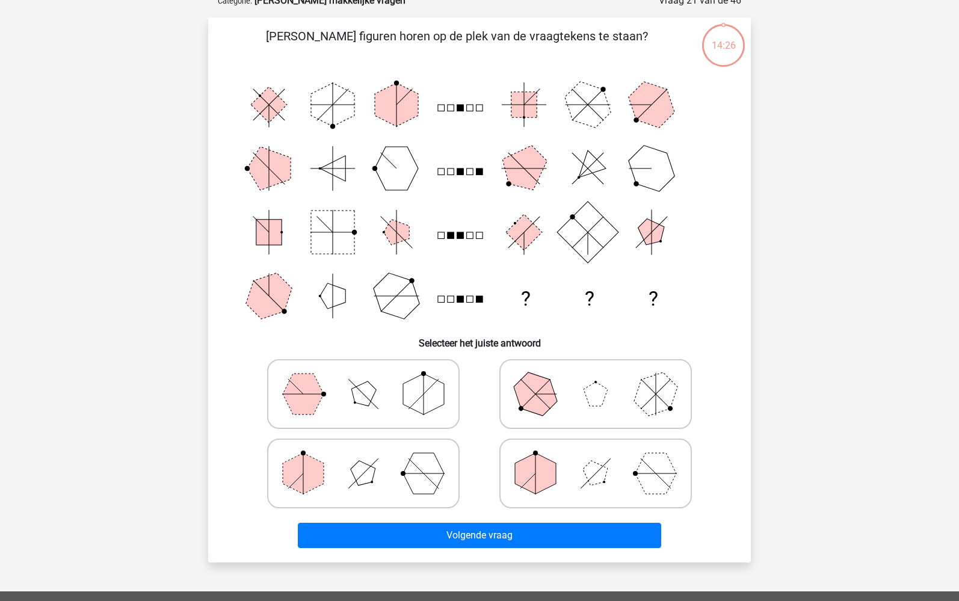
scroll to position [60, 0]
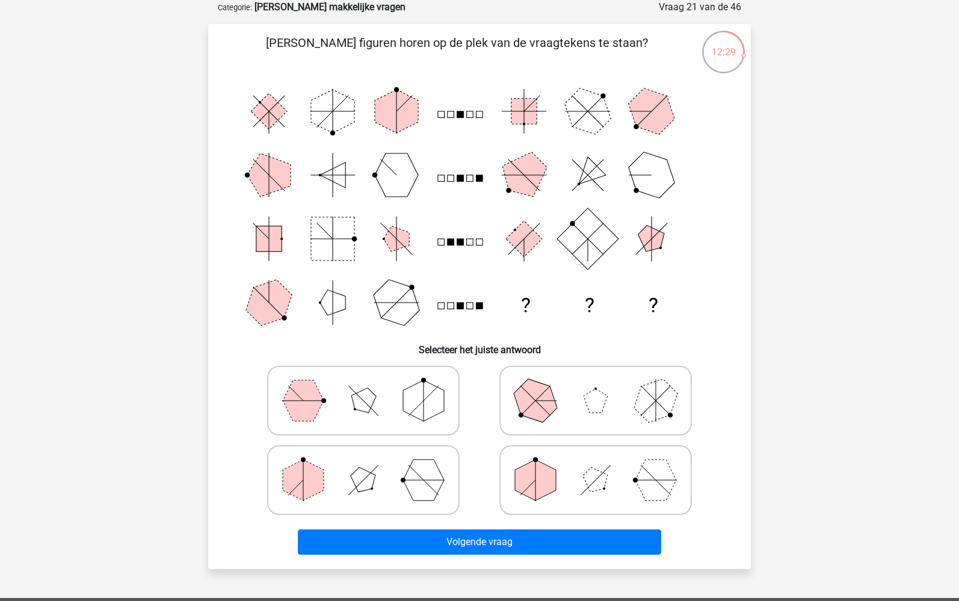
click at [435, 421] on icon at bounding box center [363, 401] width 181 height 60
click at [371, 386] on input "radio" at bounding box center [368, 382] width 8 height 8
radio input "true"
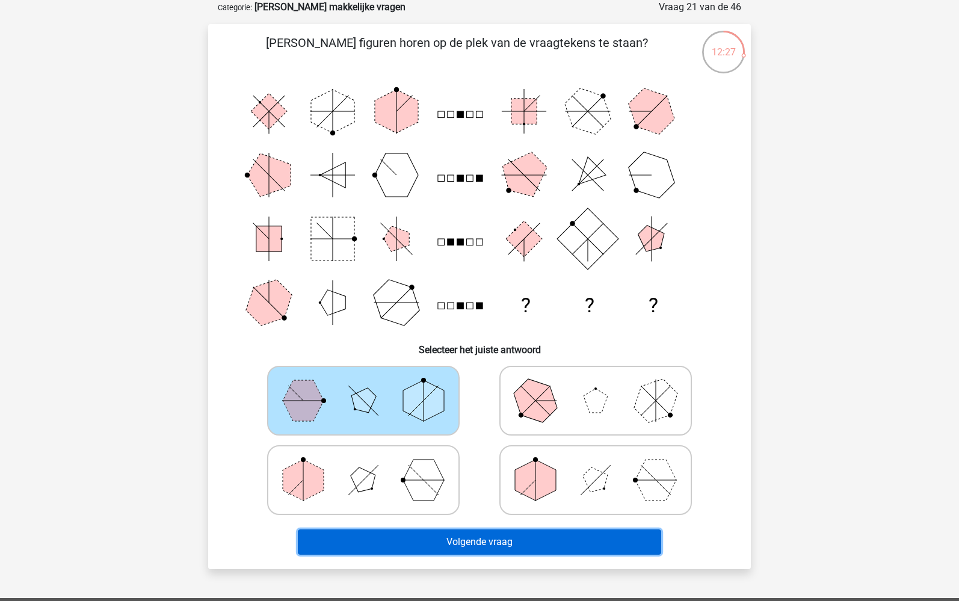
click at [491, 536] on button "Volgende vraag" at bounding box center [480, 542] width 364 height 25
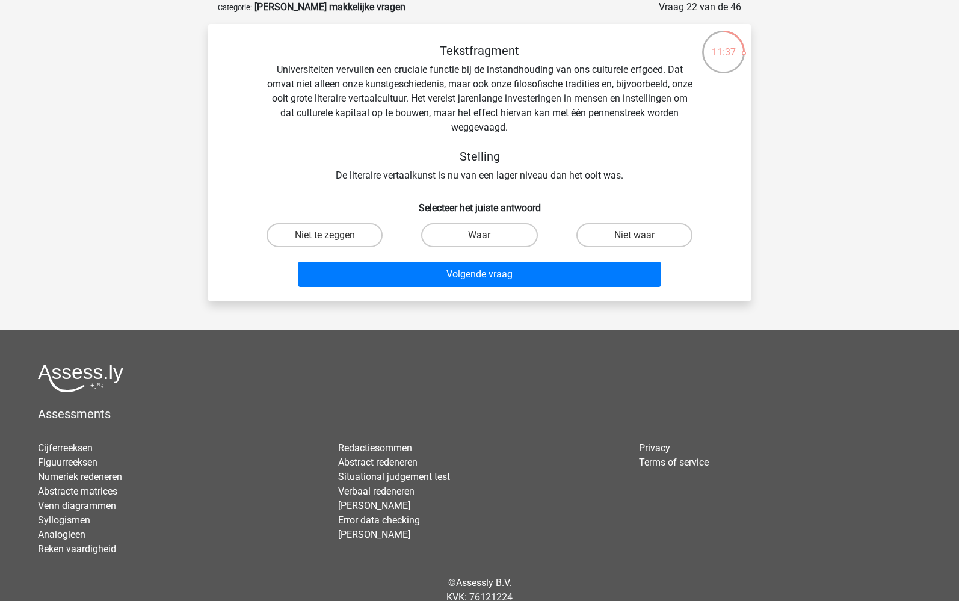
click at [637, 235] on input "Niet waar" at bounding box center [638, 239] width 8 height 8
radio input "true"
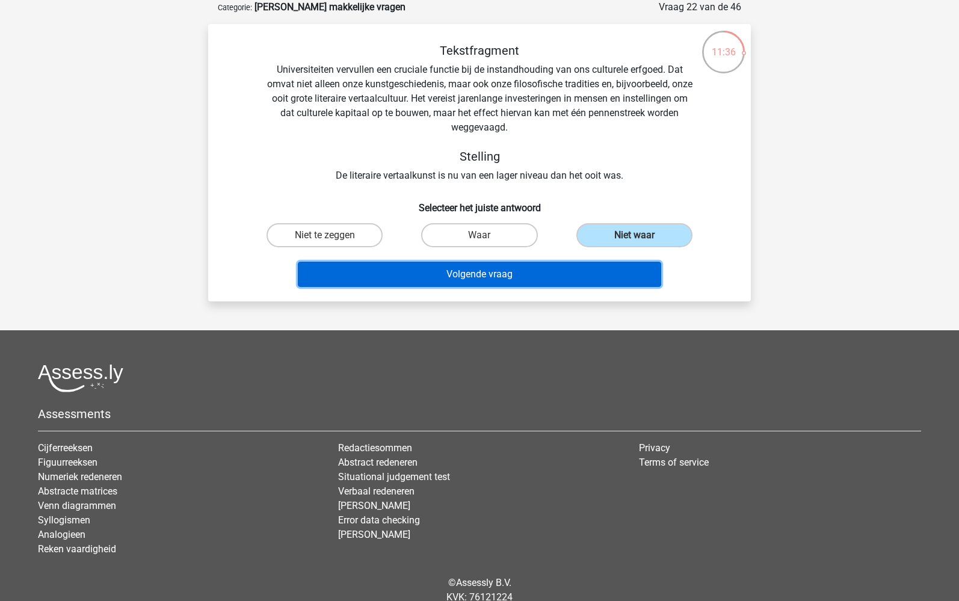
click at [606, 276] on button "Volgende vraag" at bounding box center [480, 274] width 364 height 25
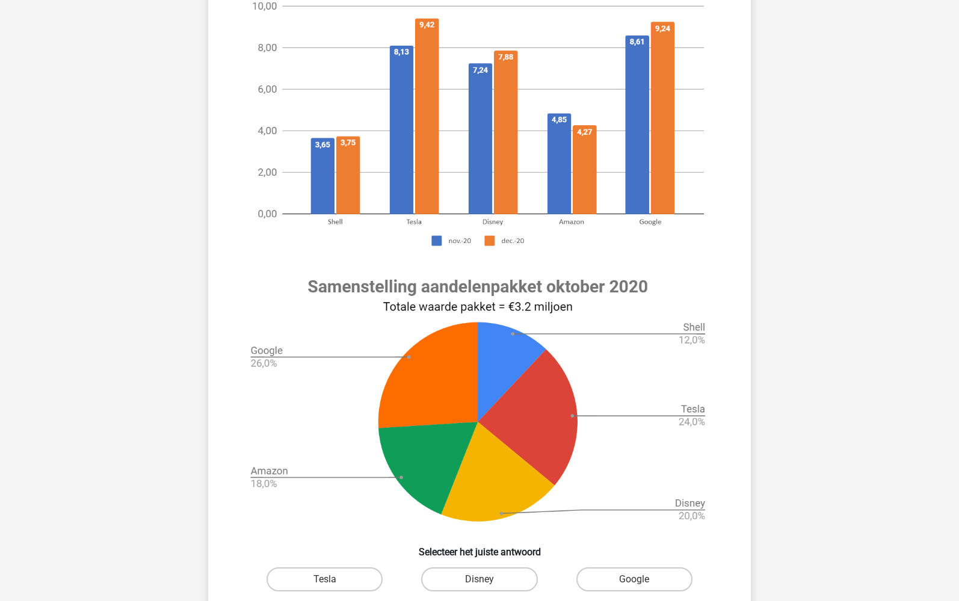
scroll to position [482, 0]
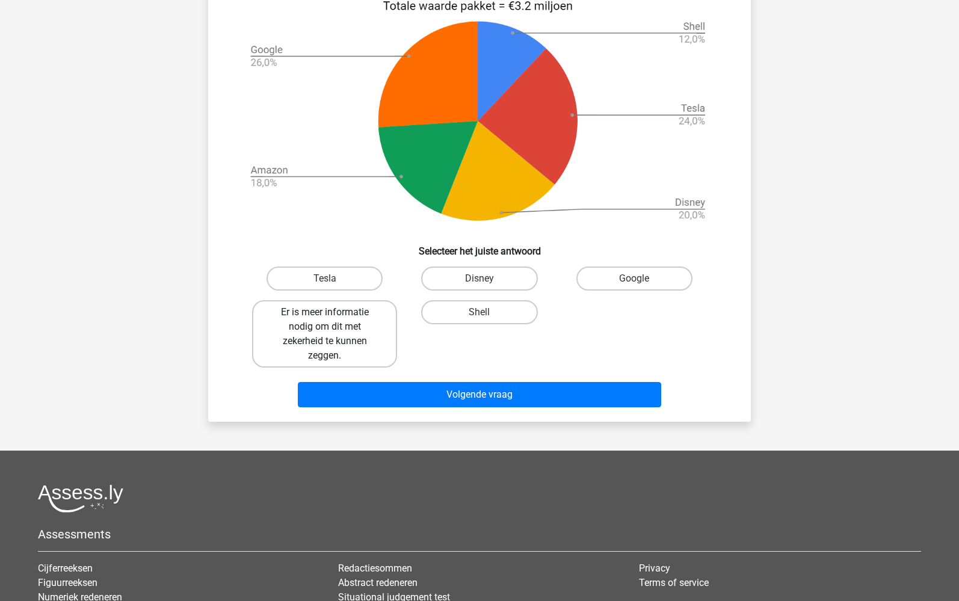
click at [348, 328] on label "Er is meer informatie nodig om dit met zekerheid te kunnen zeggen." at bounding box center [324, 333] width 145 height 67
click at [333, 320] on input "Er is meer informatie nodig om dit met zekerheid te kunnen zeggen." at bounding box center [329, 316] width 8 height 8
radio input "true"
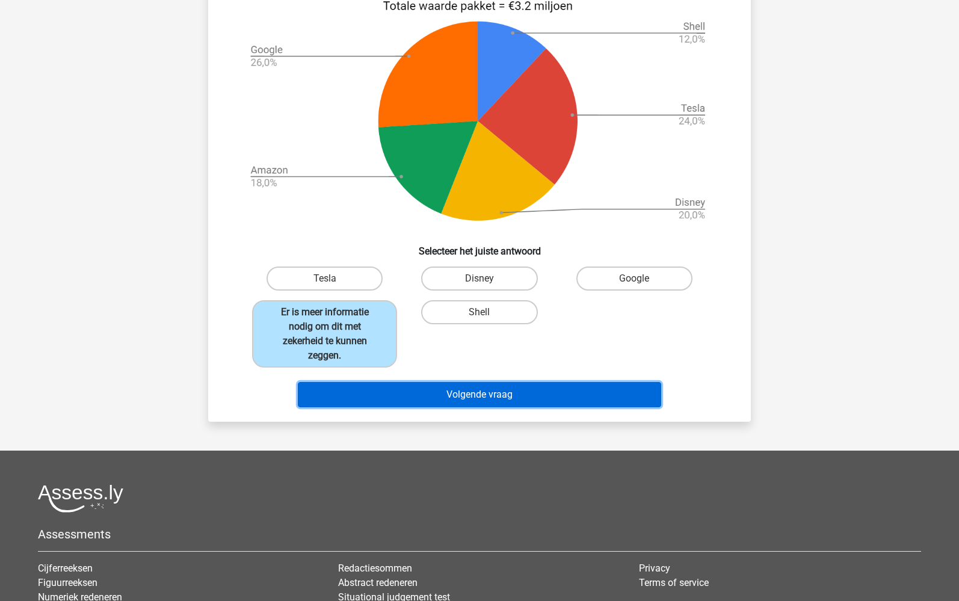
click at [486, 390] on button "Volgende vraag" at bounding box center [480, 394] width 364 height 25
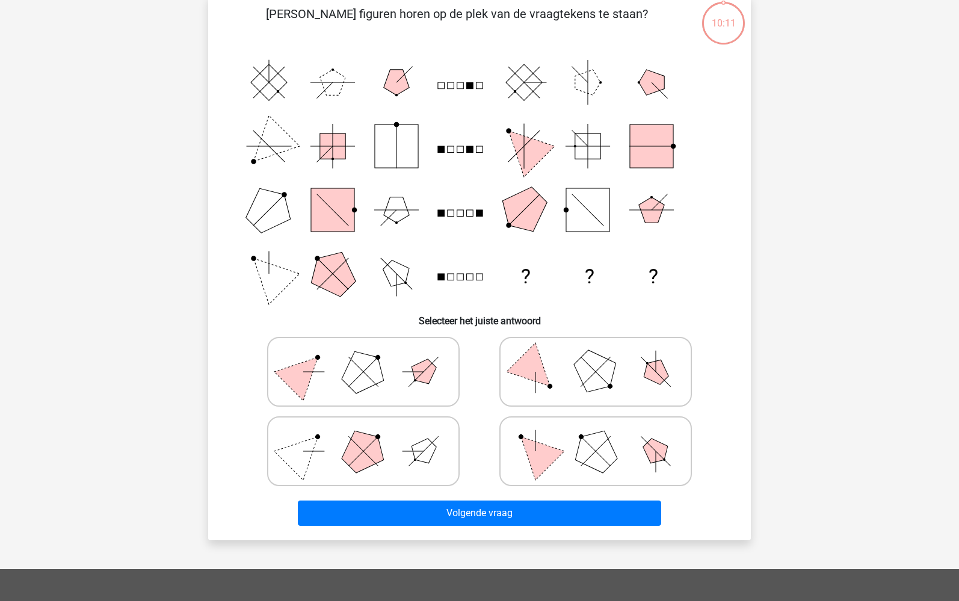
scroll to position [60, 0]
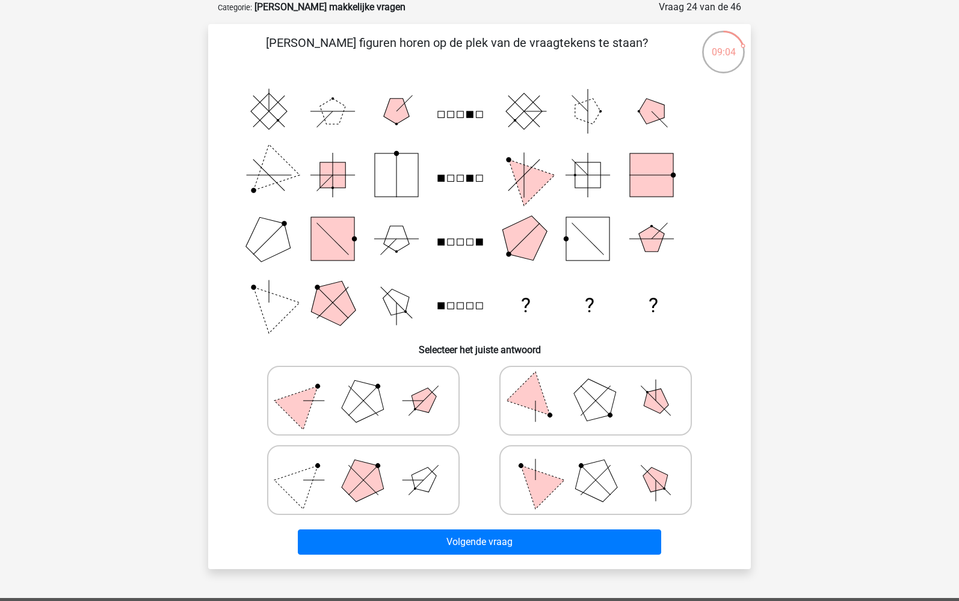
click at [588, 448] on label at bounding box center [596, 480] width 193 height 70
click at [596, 457] on input "radio" at bounding box center [600, 461] width 8 height 8
radio input "true"
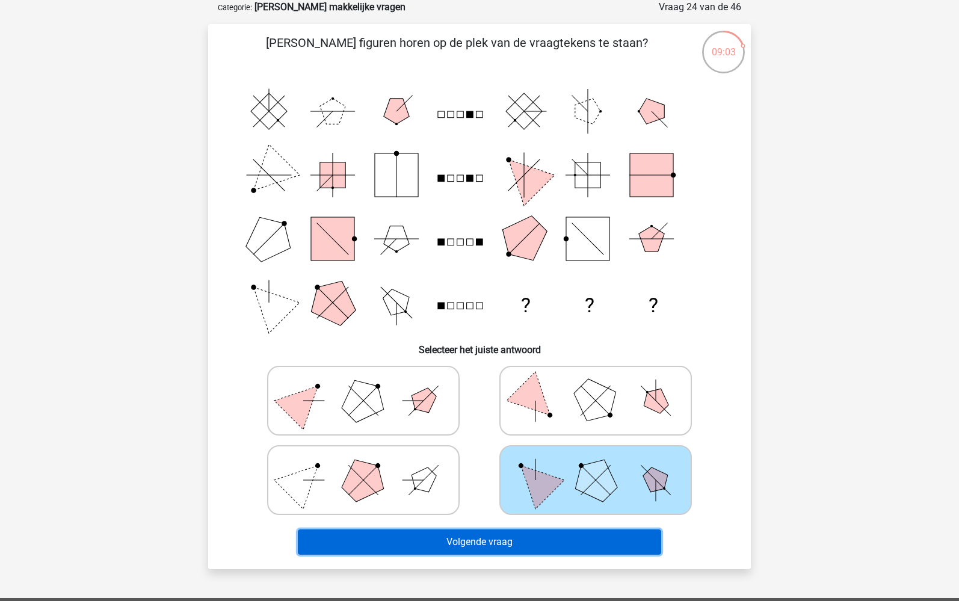
click at [556, 553] on button "Volgende vraag" at bounding box center [480, 542] width 364 height 25
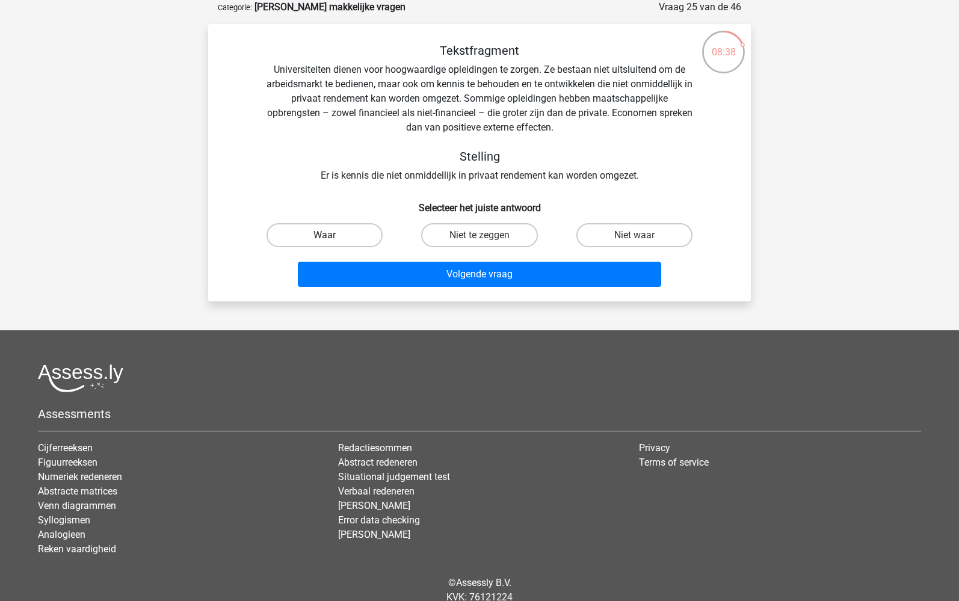
click at [337, 236] on label "Waar" at bounding box center [325, 235] width 116 height 24
click at [333, 236] on input "Waar" at bounding box center [329, 239] width 8 height 8
radio input "true"
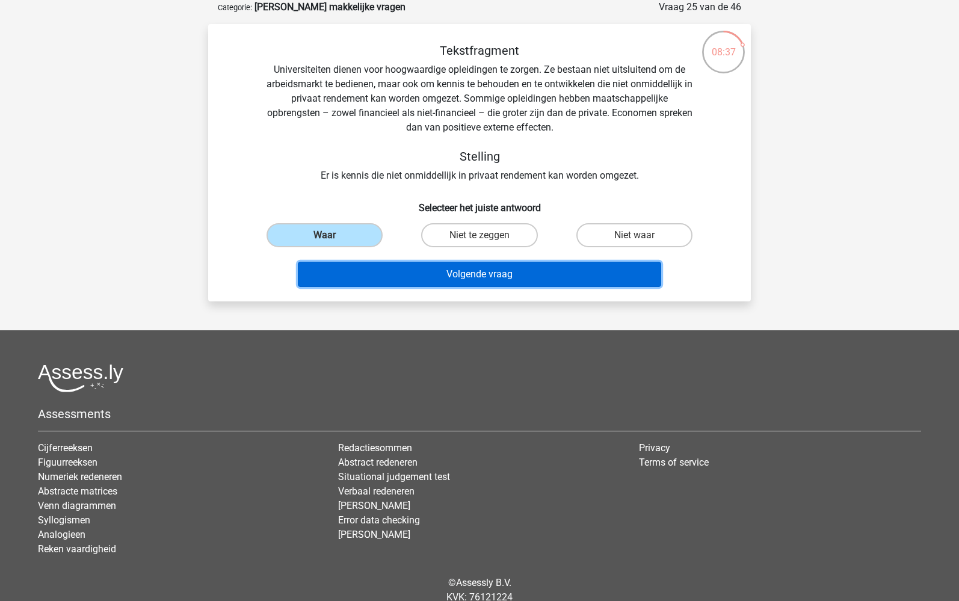
click at [500, 280] on button "Volgende vraag" at bounding box center [480, 274] width 364 height 25
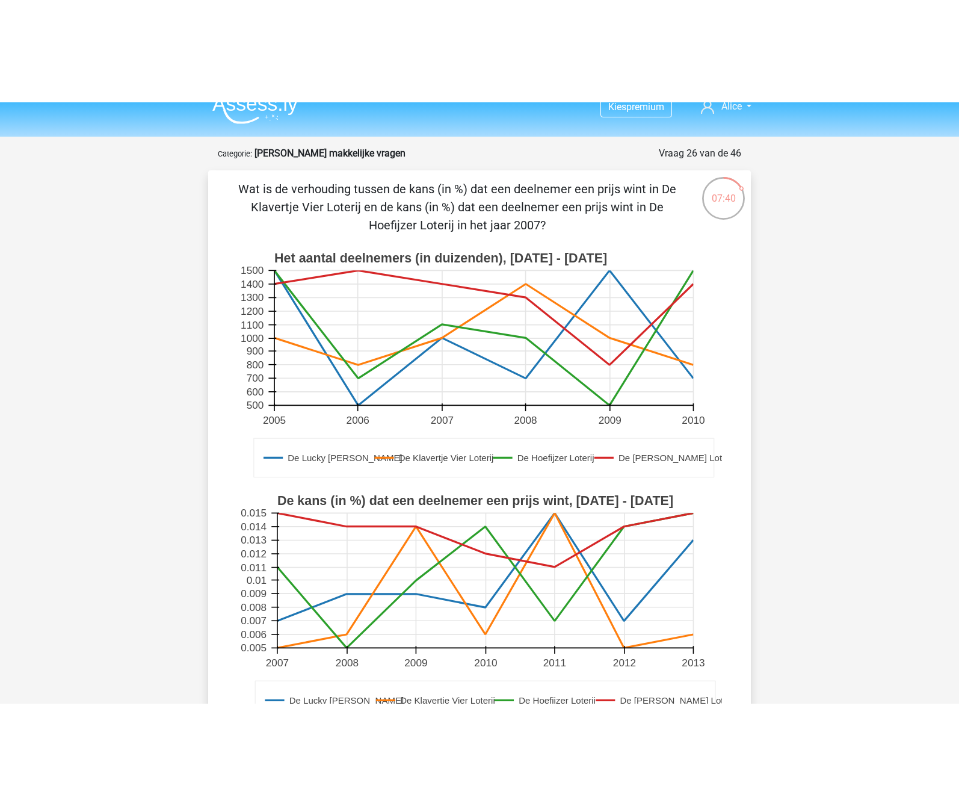
scroll to position [0, 0]
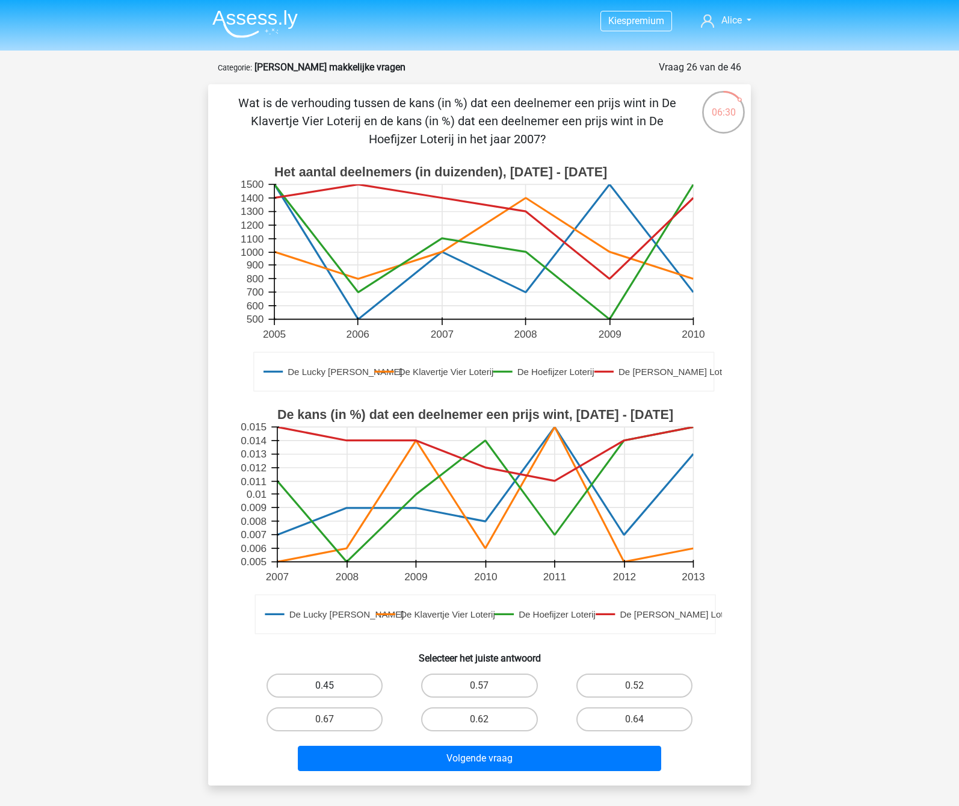
click at [308, 601] on label "0.45" at bounding box center [325, 686] width 116 height 24
click at [325, 601] on input "0.45" at bounding box center [329, 690] width 8 height 8
radio input "true"
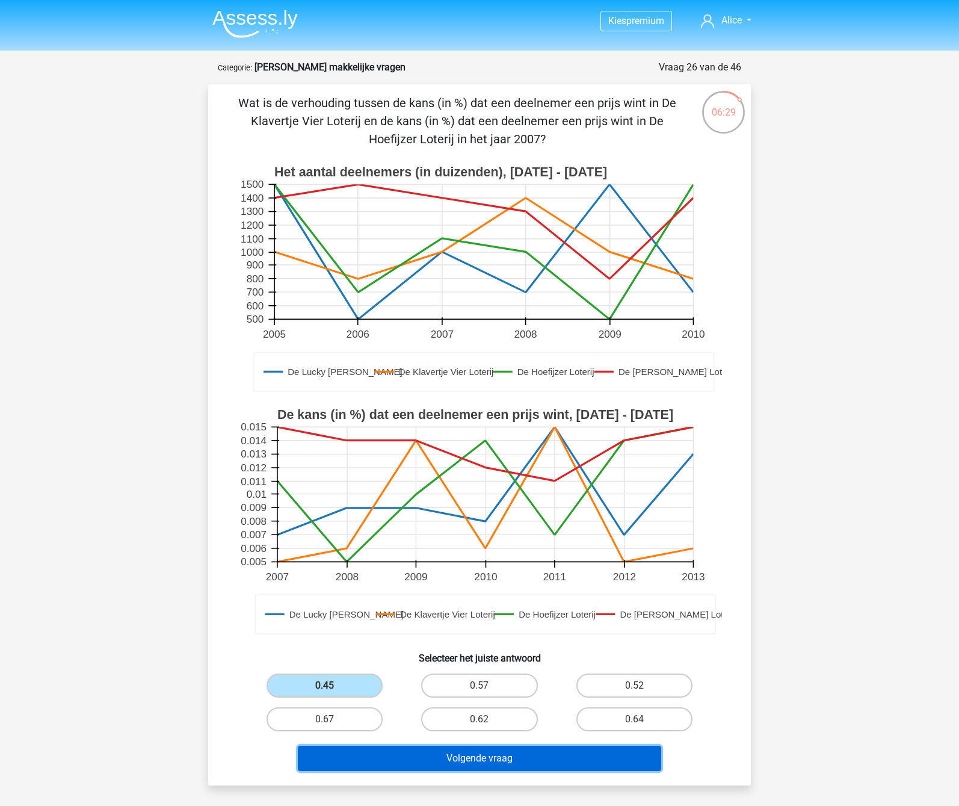
click at [448, 601] on button "Volgende vraag" at bounding box center [480, 758] width 364 height 25
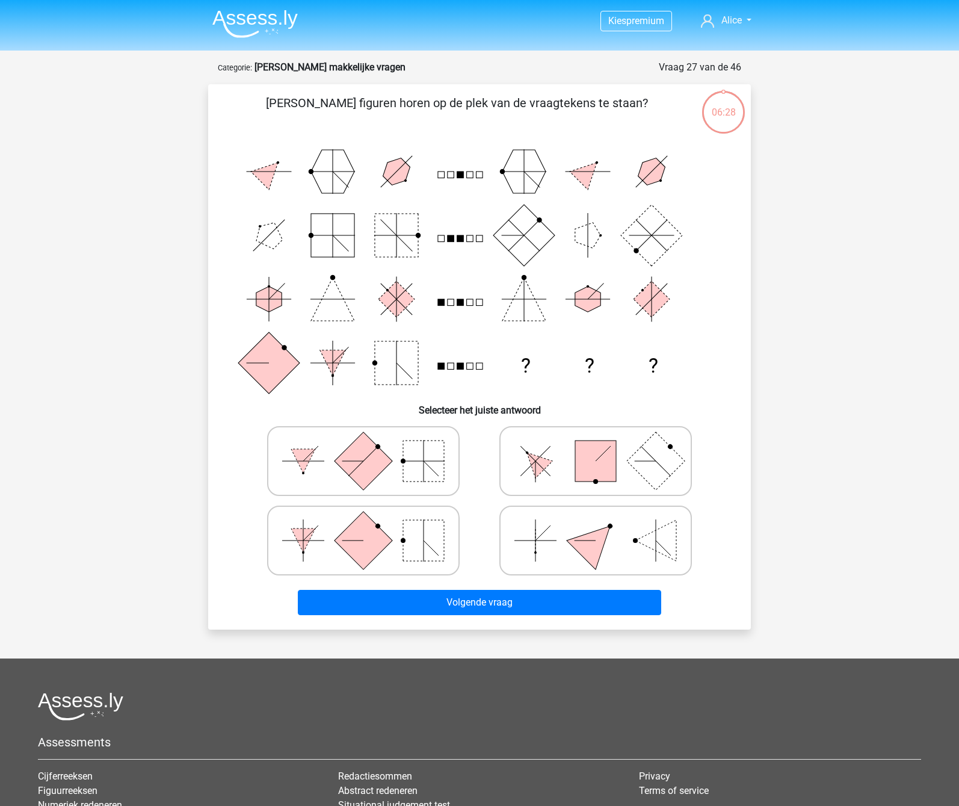
scroll to position [60, 0]
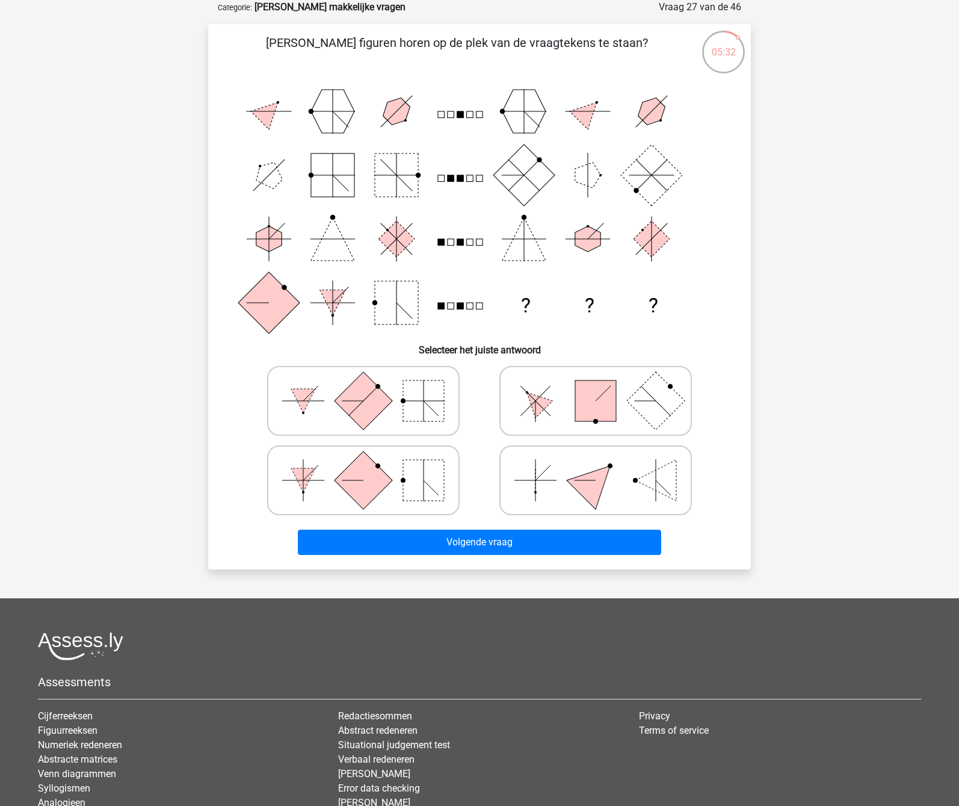
click at [344, 401] on line at bounding box center [352, 400] width 21 height 21
click at [364, 386] on input "radio" at bounding box center [368, 382] width 8 height 8
radio input "true"
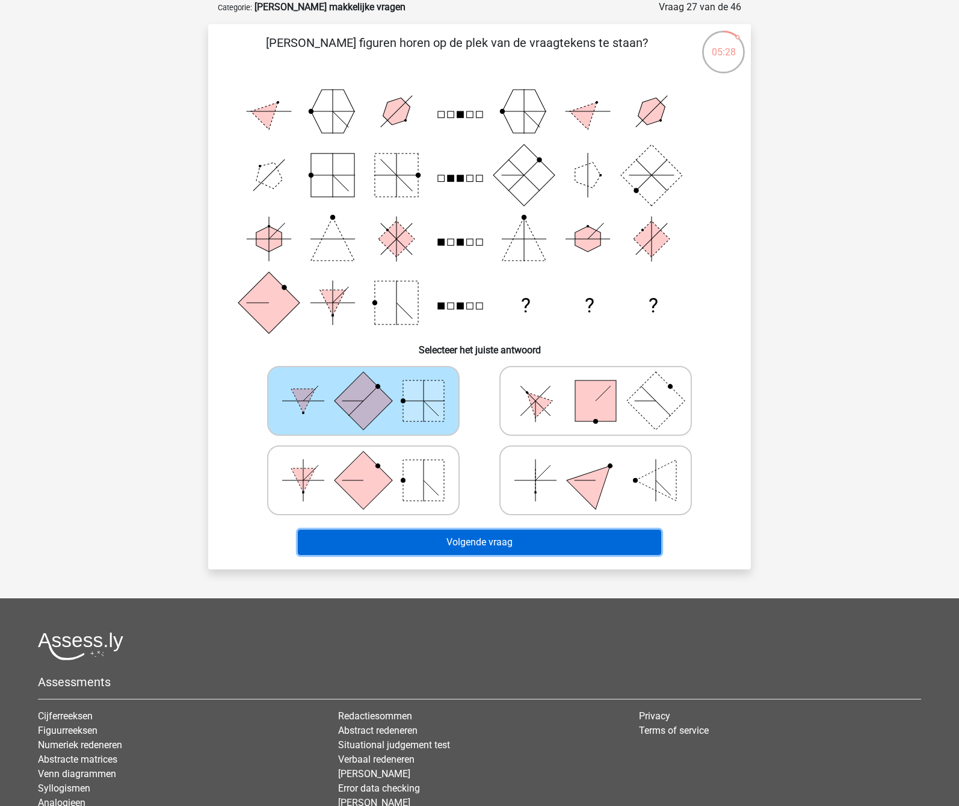
click at [477, 532] on button "Volgende vraag" at bounding box center [480, 542] width 364 height 25
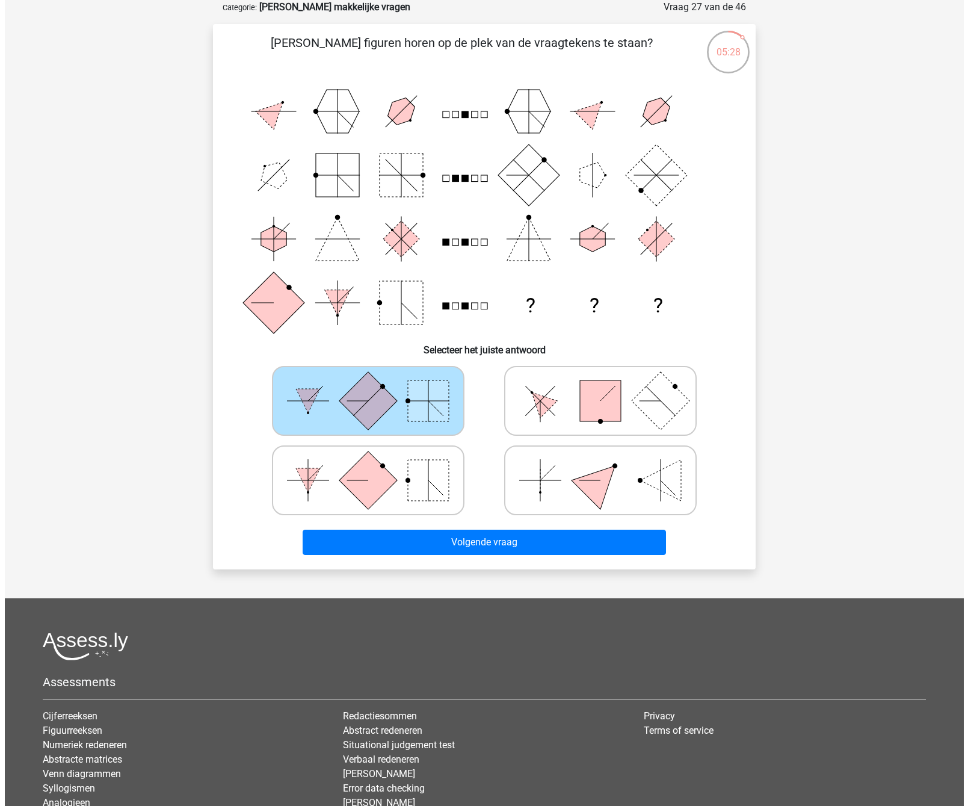
scroll to position [0, 0]
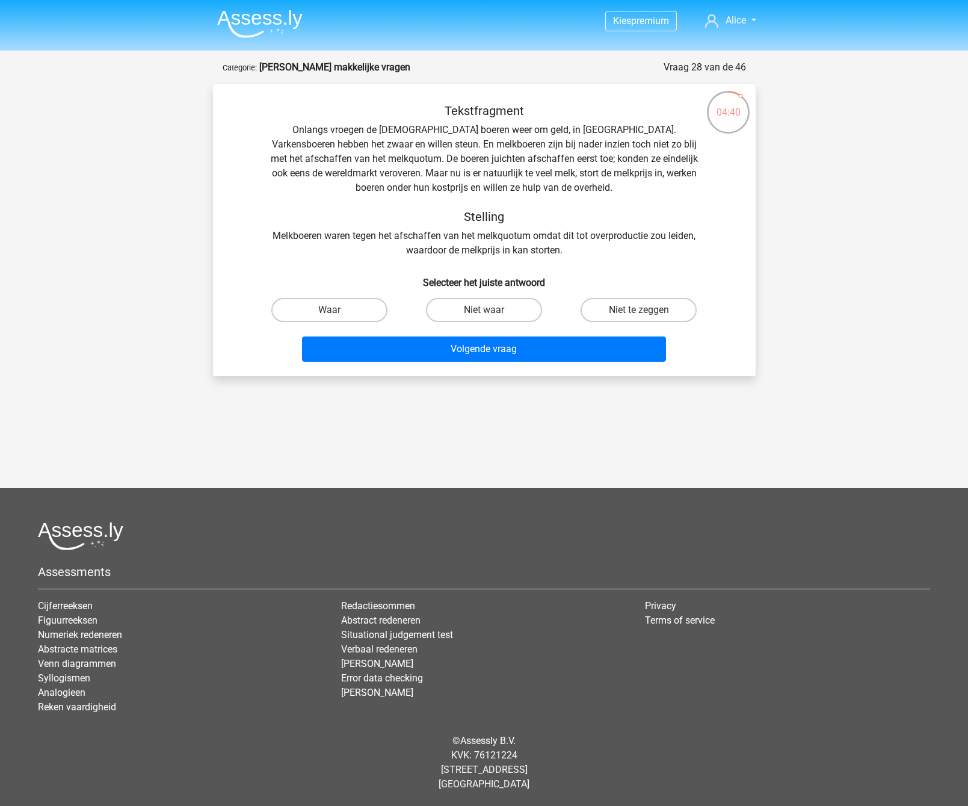
click at [488, 310] on input "Niet waar" at bounding box center [488, 314] width 8 height 8
radio input "true"
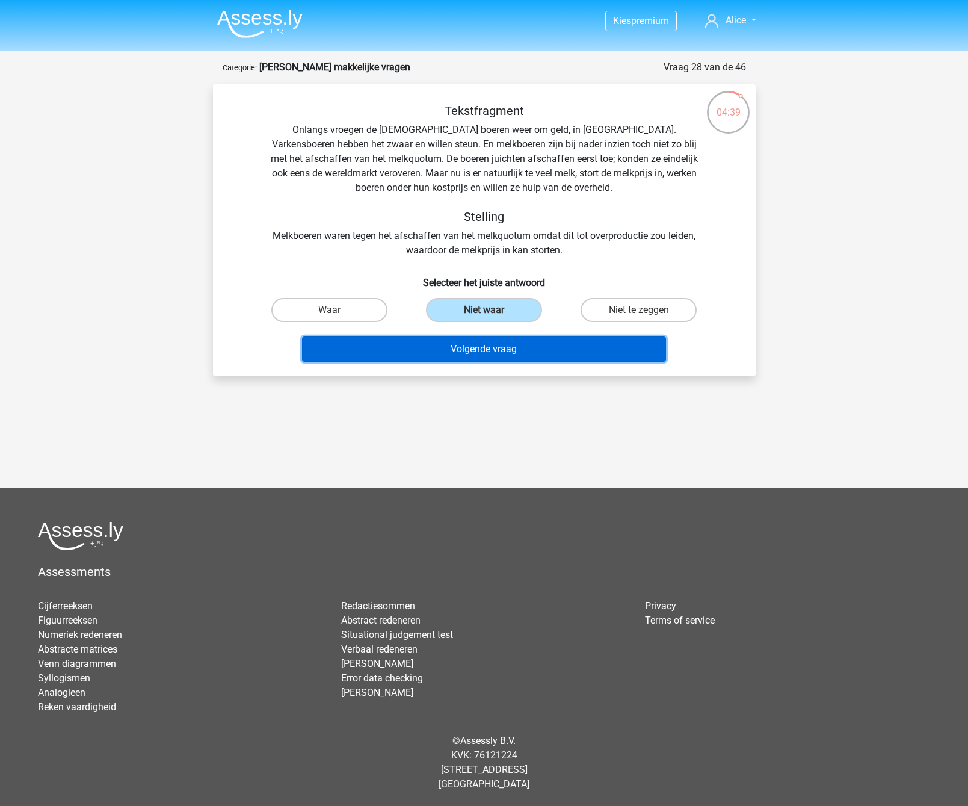
click at [497, 347] on button "Volgende vraag" at bounding box center [484, 348] width 364 height 25
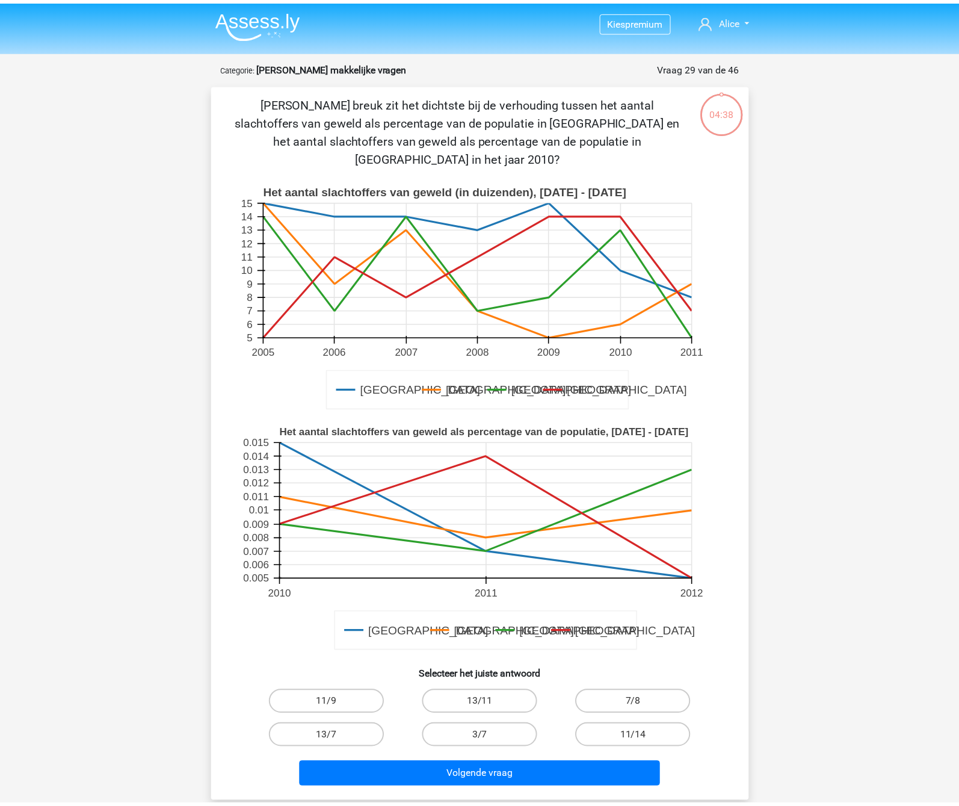
scroll to position [60, 0]
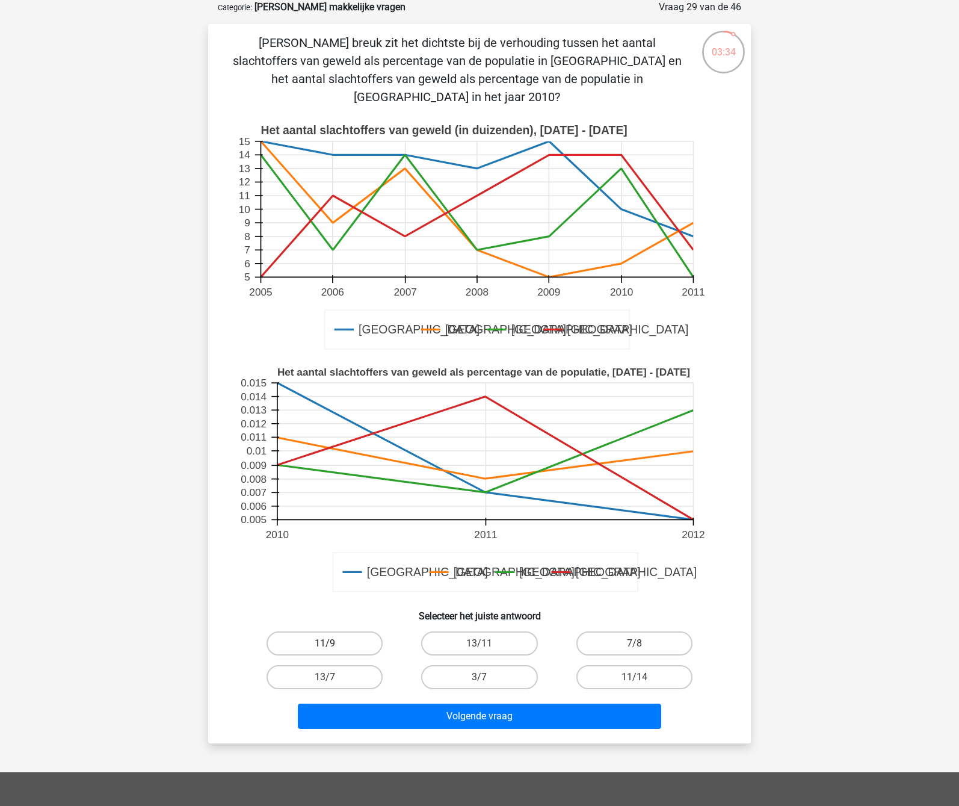
click at [322, 601] on label "11/9" at bounding box center [325, 643] width 116 height 24
click at [325, 601] on input "11/9" at bounding box center [329, 647] width 8 height 8
radio input "true"
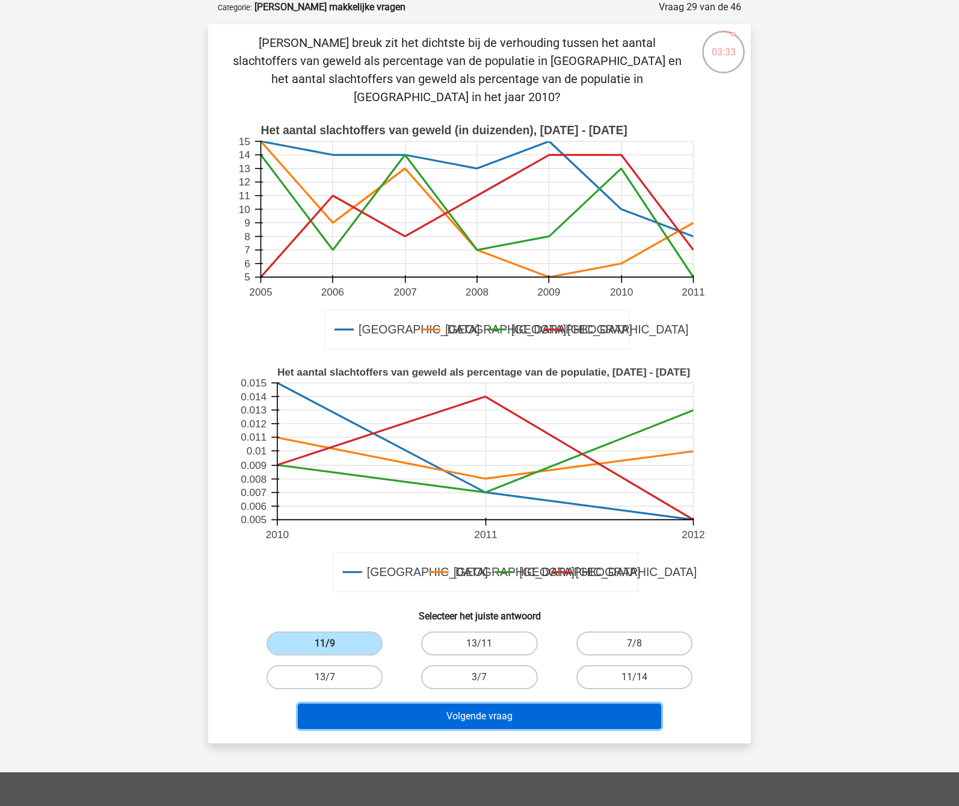
click at [430, 601] on button "Volgende vraag" at bounding box center [480, 716] width 364 height 25
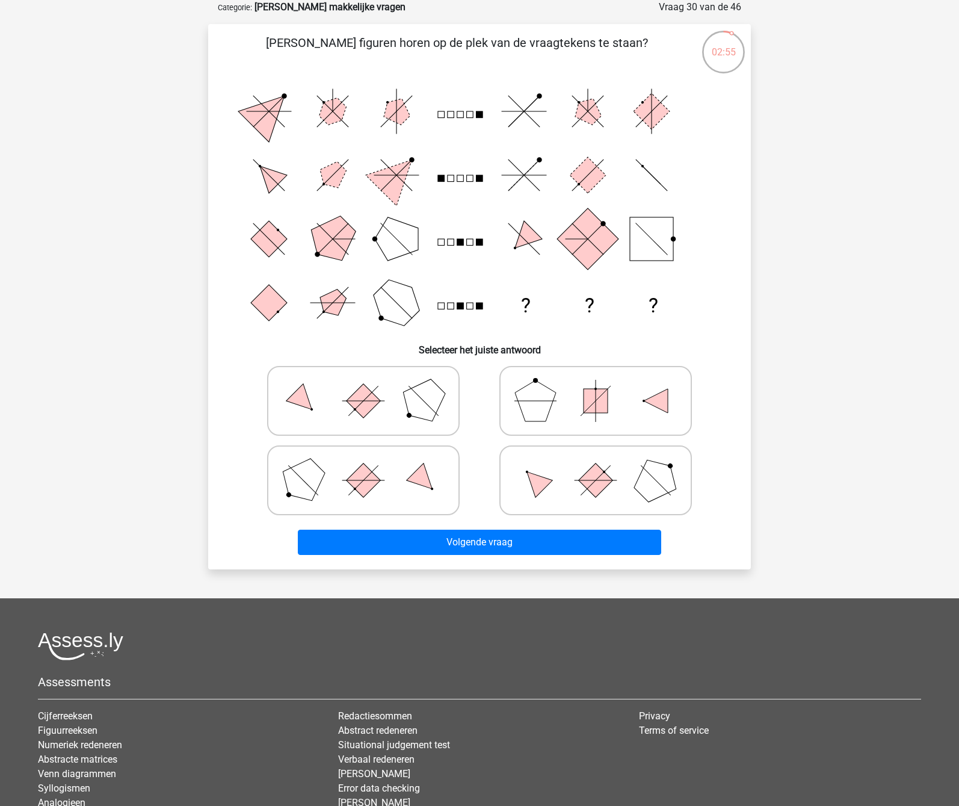
click at [545, 483] on polygon at bounding box center [536, 480] width 34 height 34
click at [596, 465] on input "radio" at bounding box center [600, 461] width 8 height 8
radio input "true"
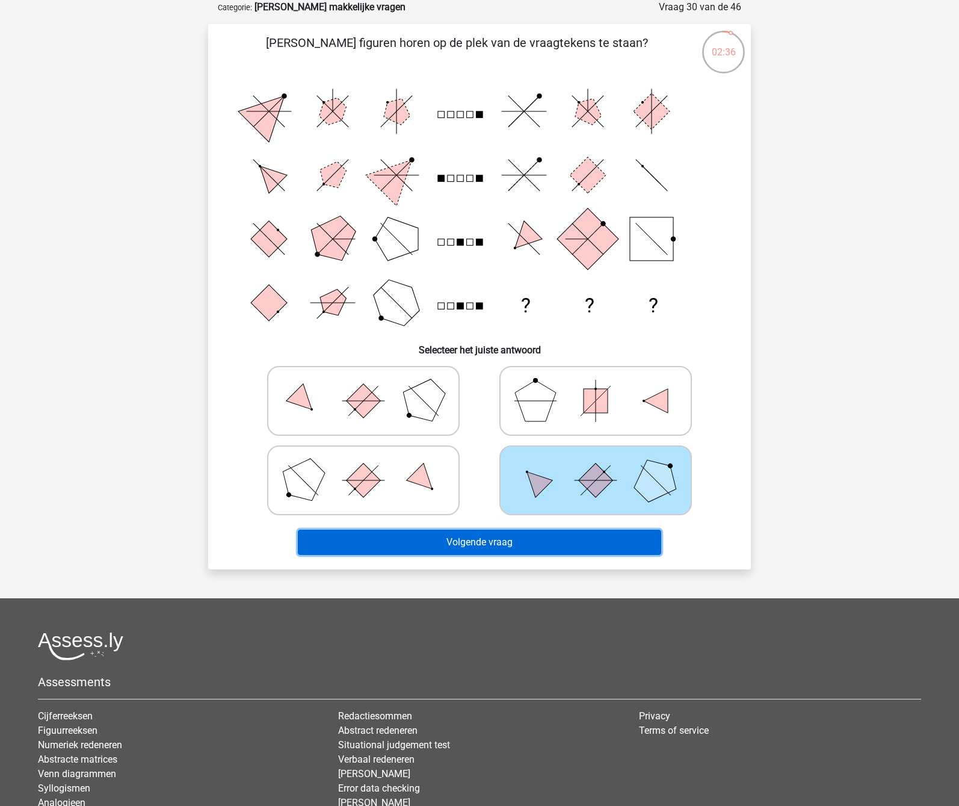
click at [515, 543] on button "Volgende vraag" at bounding box center [480, 542] width 364 height 25
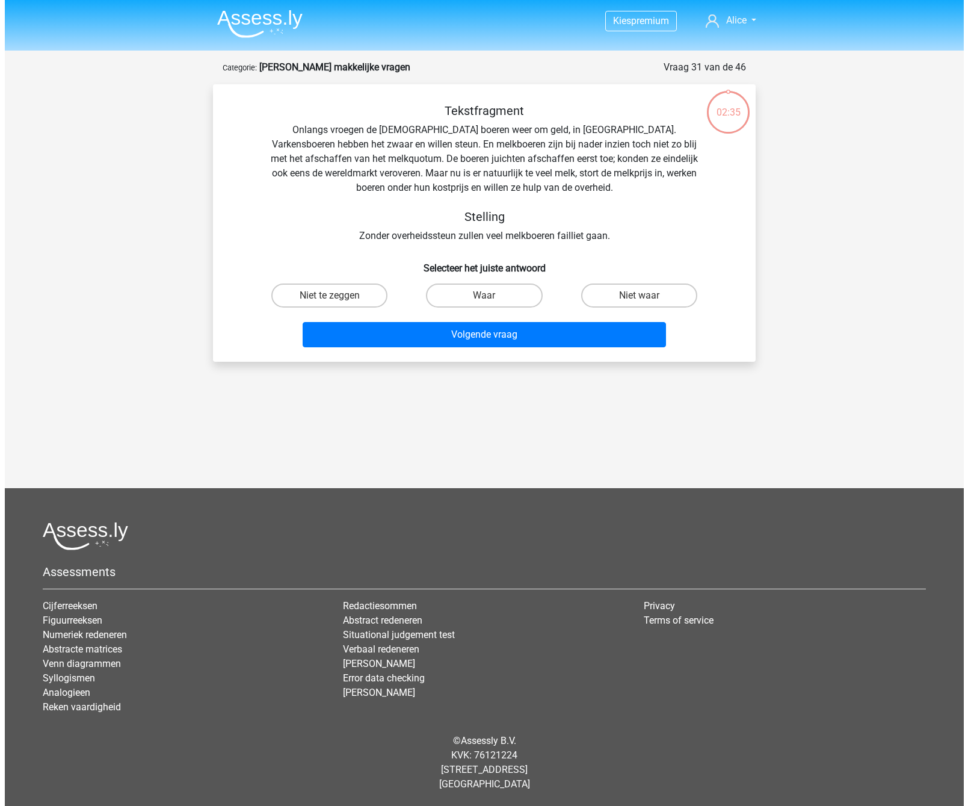
scroll to position [0, 0]
click at [478, 297] on label "Waar" at bounding box center [484, 295] width 116 height 24
click at [484, 297] on input "Waar" at bounding box center [488, 300] width 8 height 8
radio input "true"
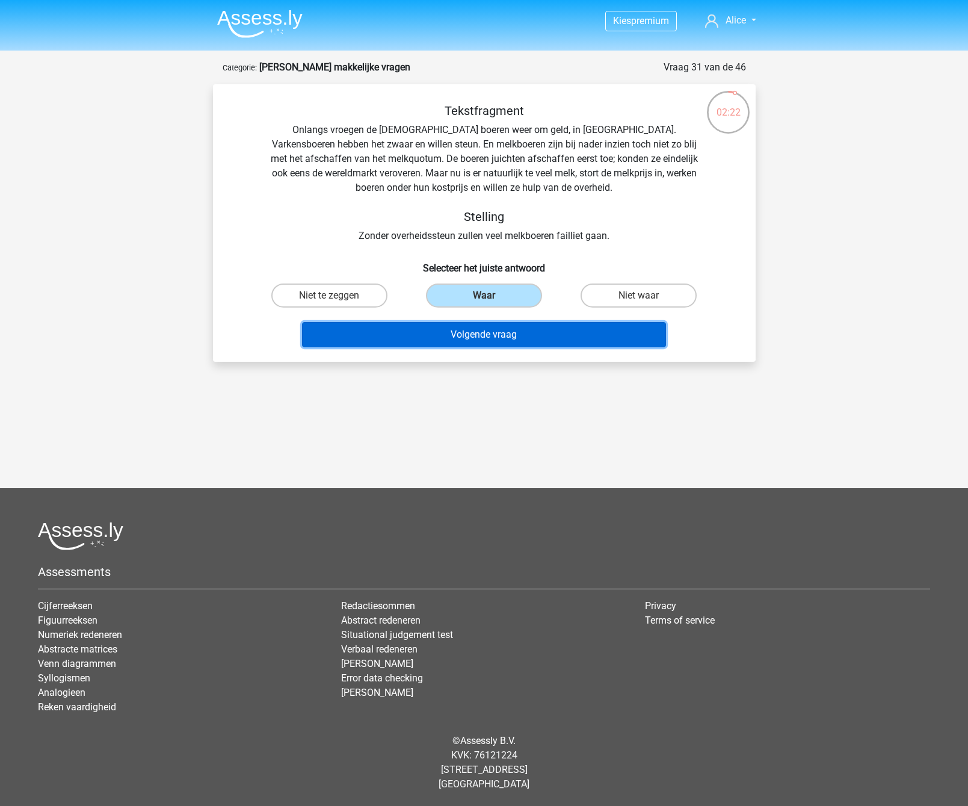
click at [480, 332] on button "Volgende vraag" at bounding box center [484, 334] width 364 height 25
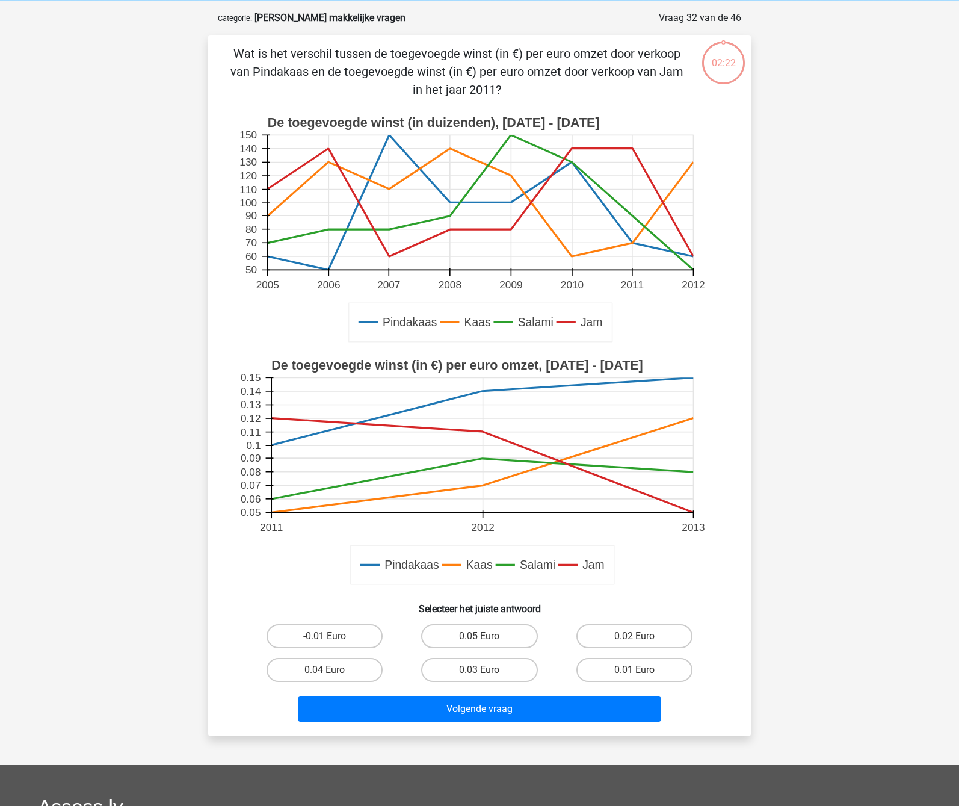
scroll to position [60, 0]
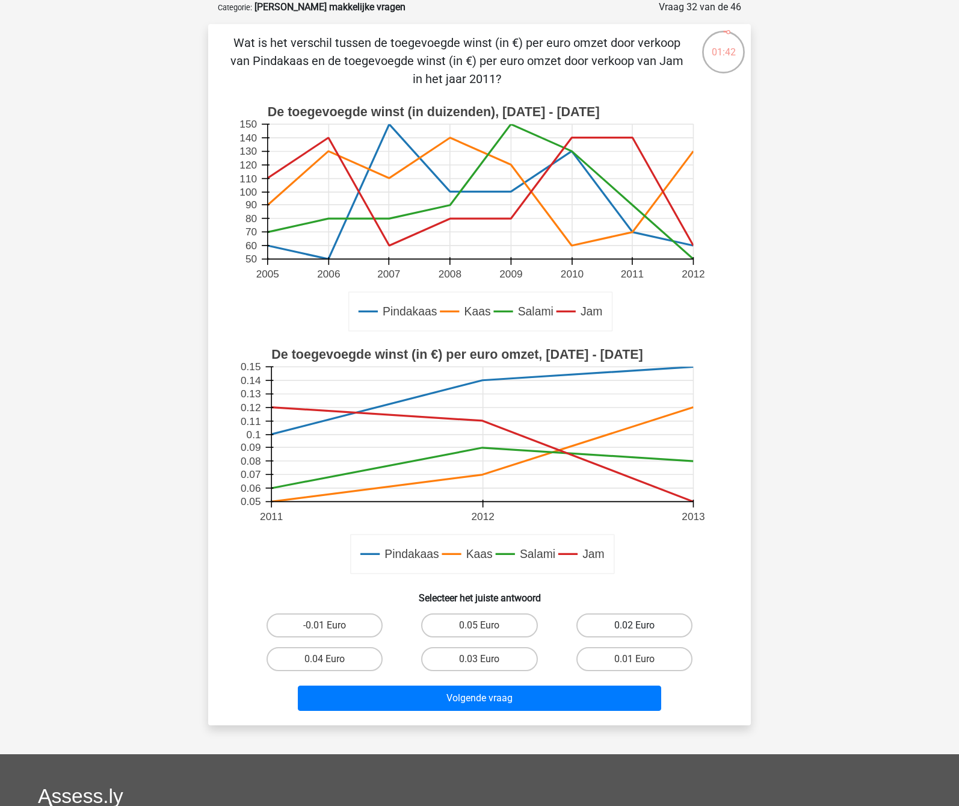
click at [654, 601] on label "0.02 Euro" at bounding box center [635, 625] width 116 height 24
click at [642, 601] on input "0.02 Euro" at bounding box center [638, 629] width 8 height 8
radio input "true"
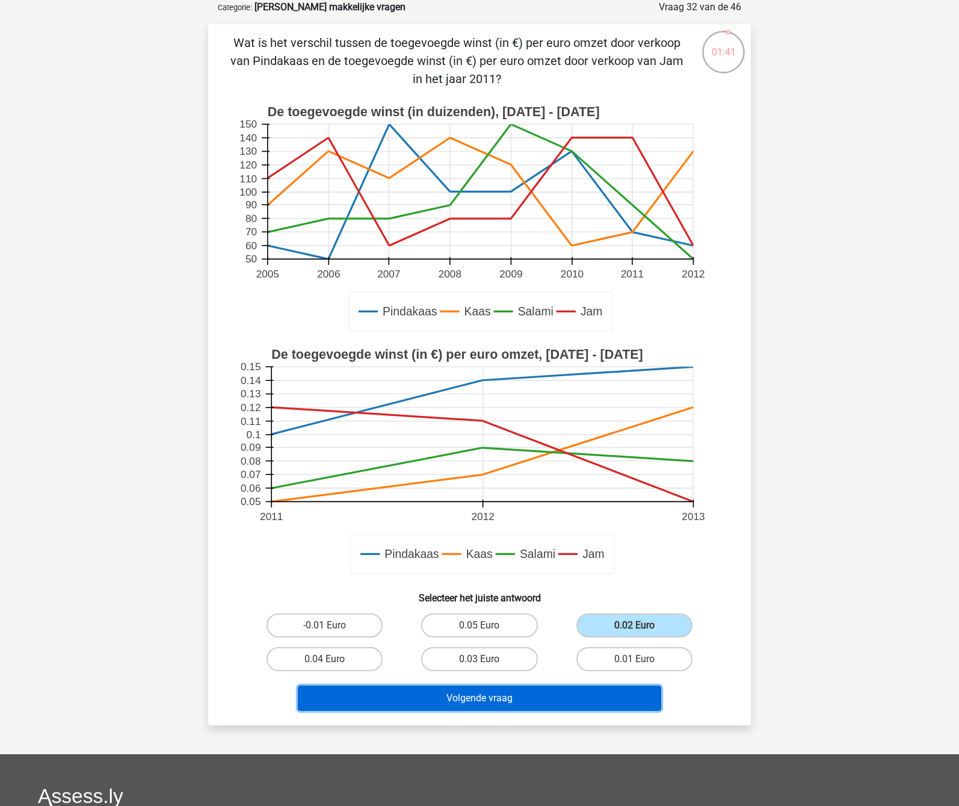
click at [516, 601] on button "Volgende vraag" at bounding box center [480, 698] width 364 height 25
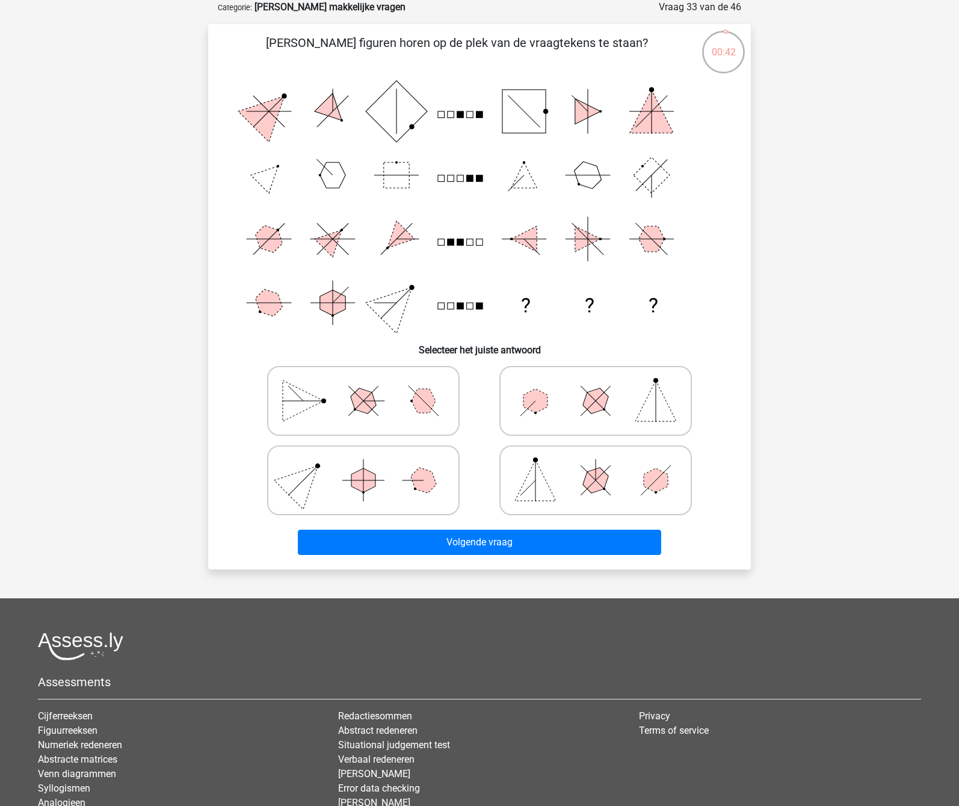
click at [604, 484] on polygon at bounding box center [596, 480] width 34 height 34
click at [604, 465] on input "radio" at bounding box center [600, 461] width 8 height 8
radio input "true"
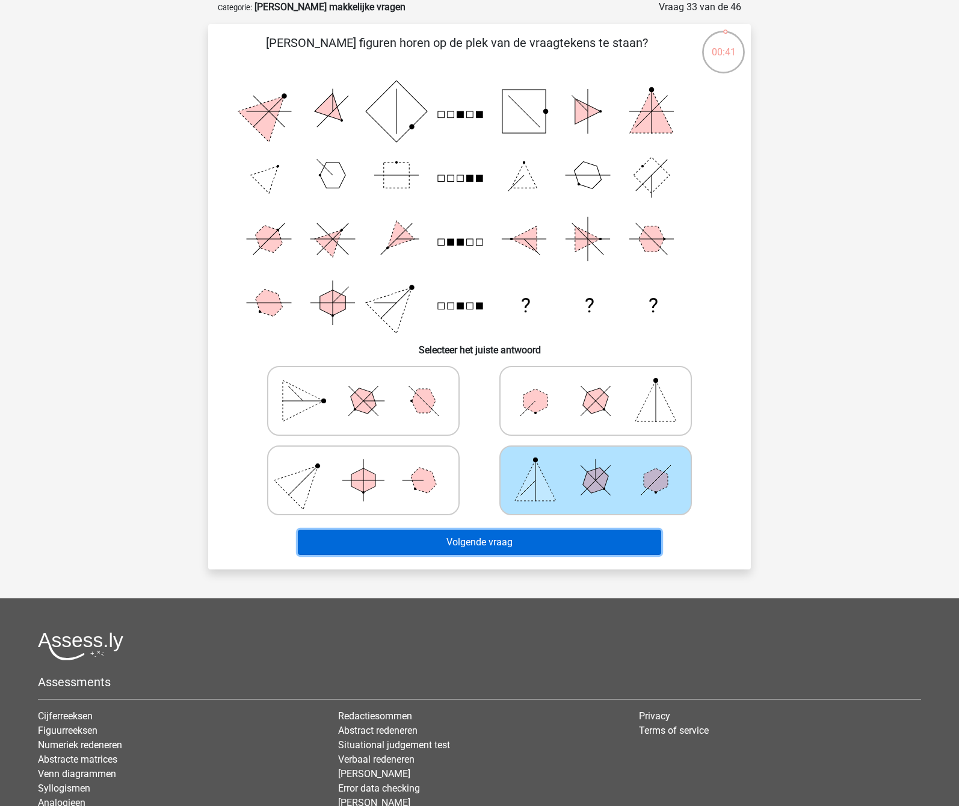
click at [570, 554] on button "Volgende vraag" at bounding box center [480, 542] width 364 height 25
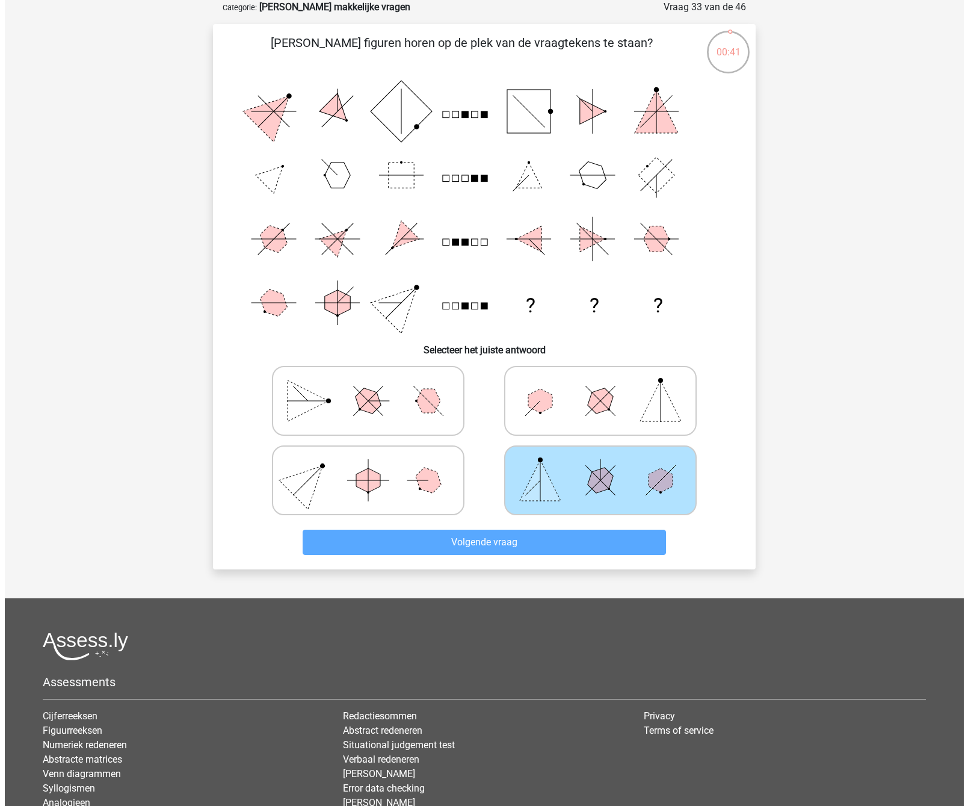
scroll to position [0, 0]
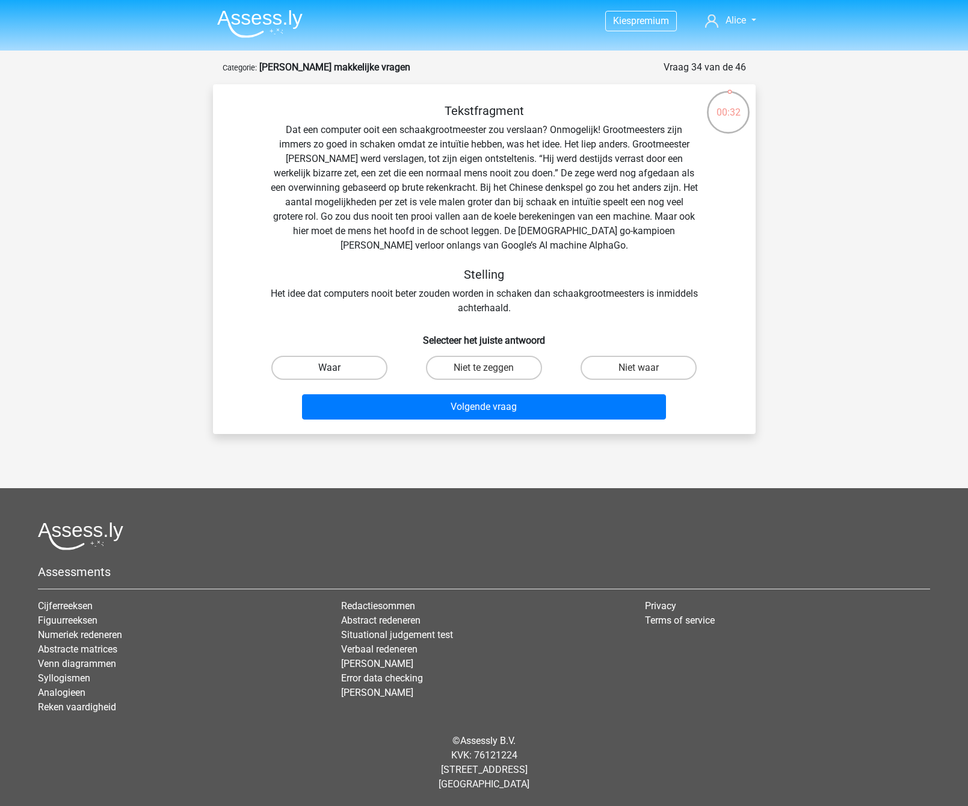
click at [358, 361] on label "Waar" at bounding box center [329, 368] width 116 height 24
click at [337, 368] on input "Waar" at bounding box center [333, 372] width 8 height 8
radio input "true"
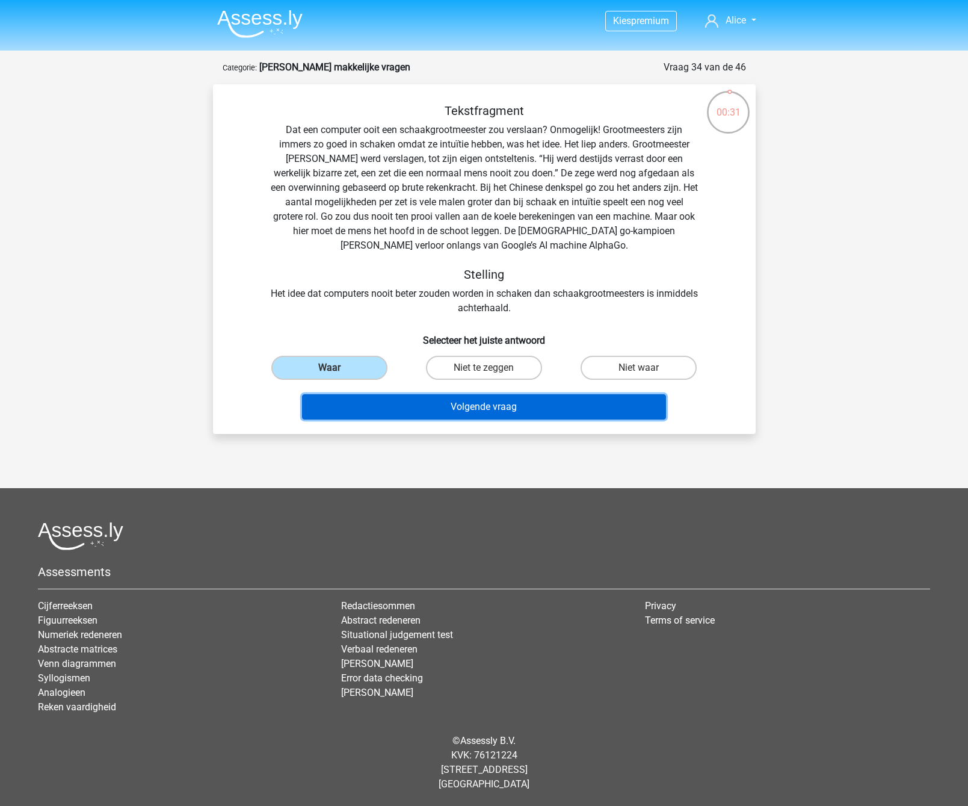
click at [490, 413] on button "Volgende vraag" at bounding box center [484, 406] width 364 height 25
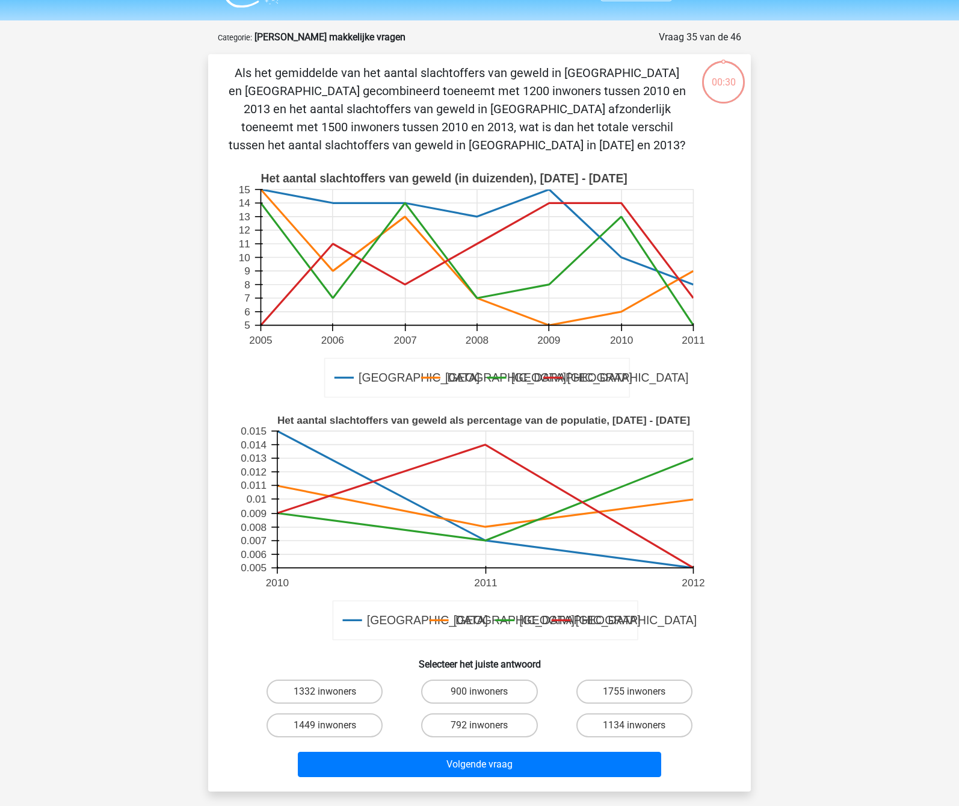
scroll to position [60, 0]
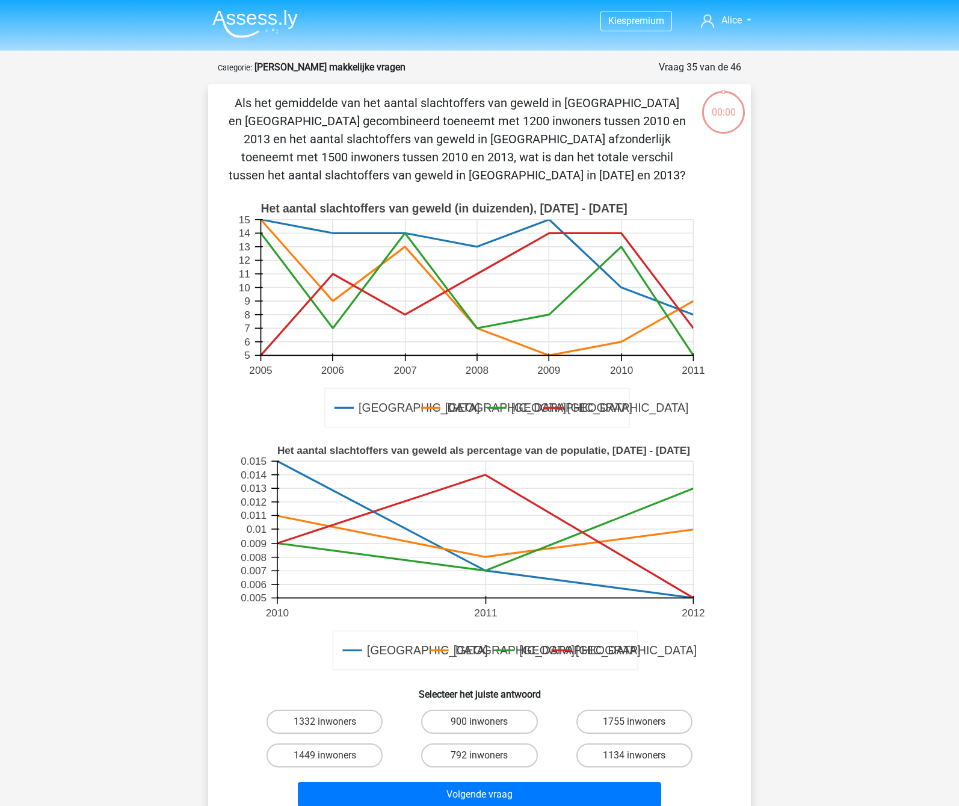
scroll to position [60, 0]
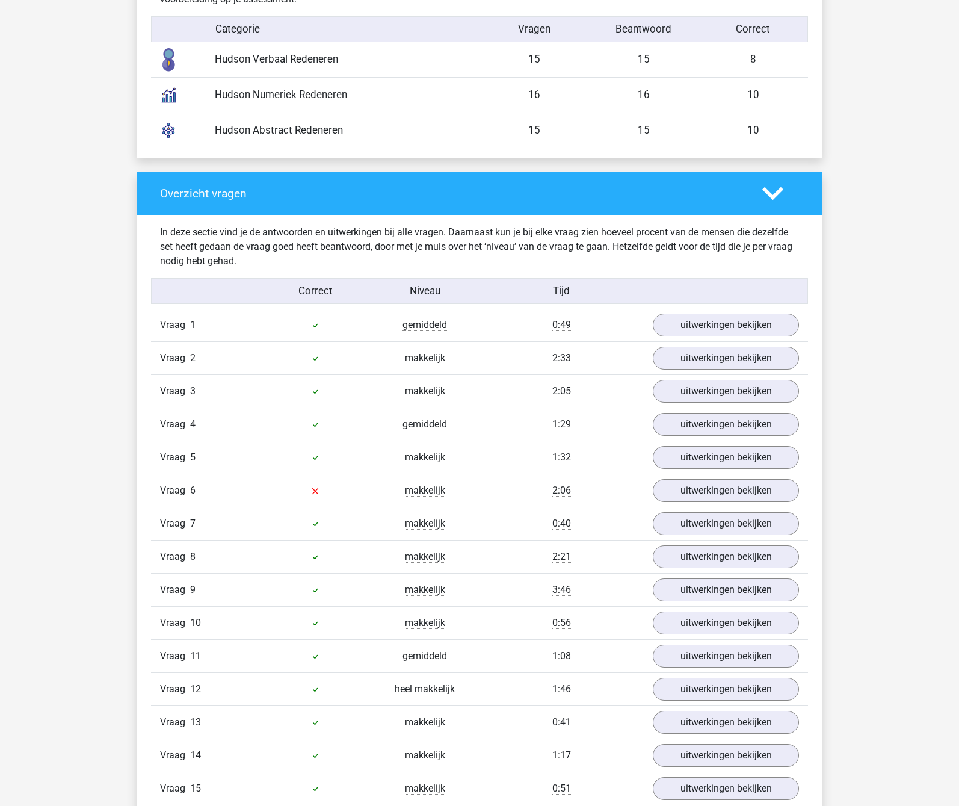
scroll to position [1204, 0]
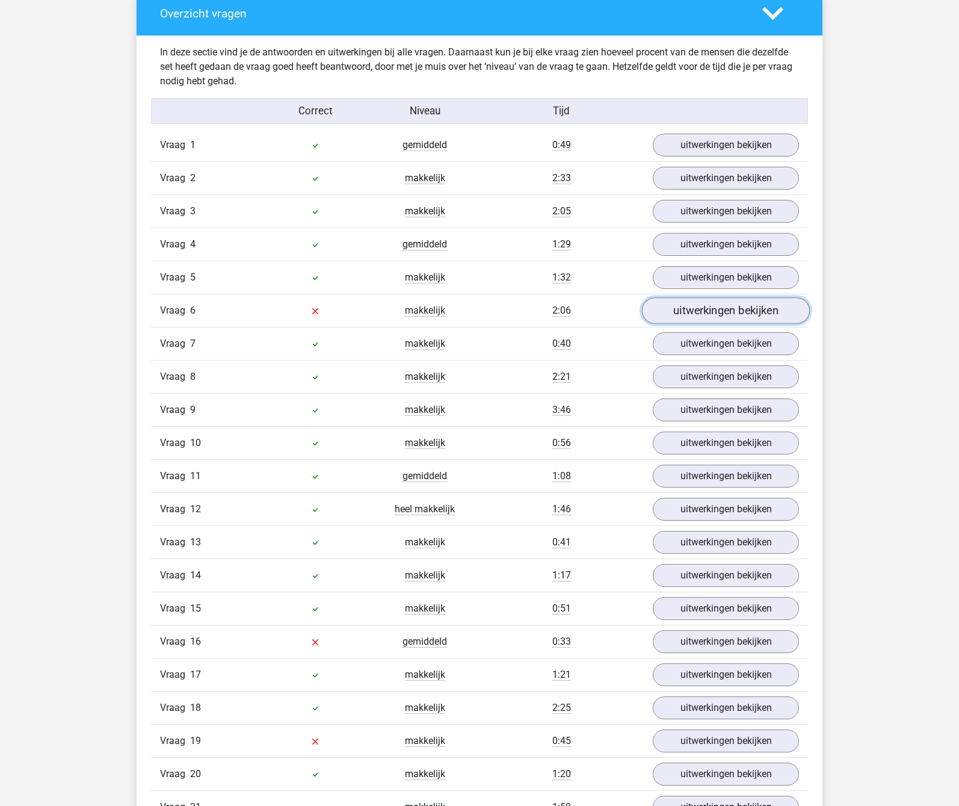
click at [700, 312] on link "uitwerkingen bekijken" at bounding box center [726, 310] width 168 height 26
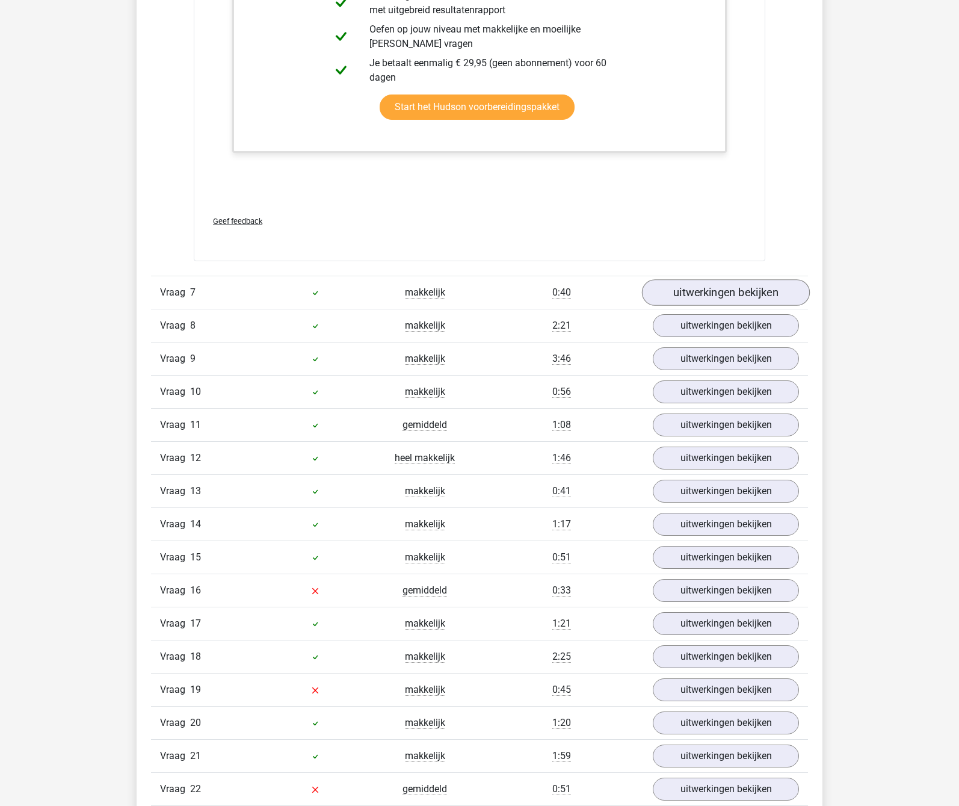
scroll to position [2408, 0]
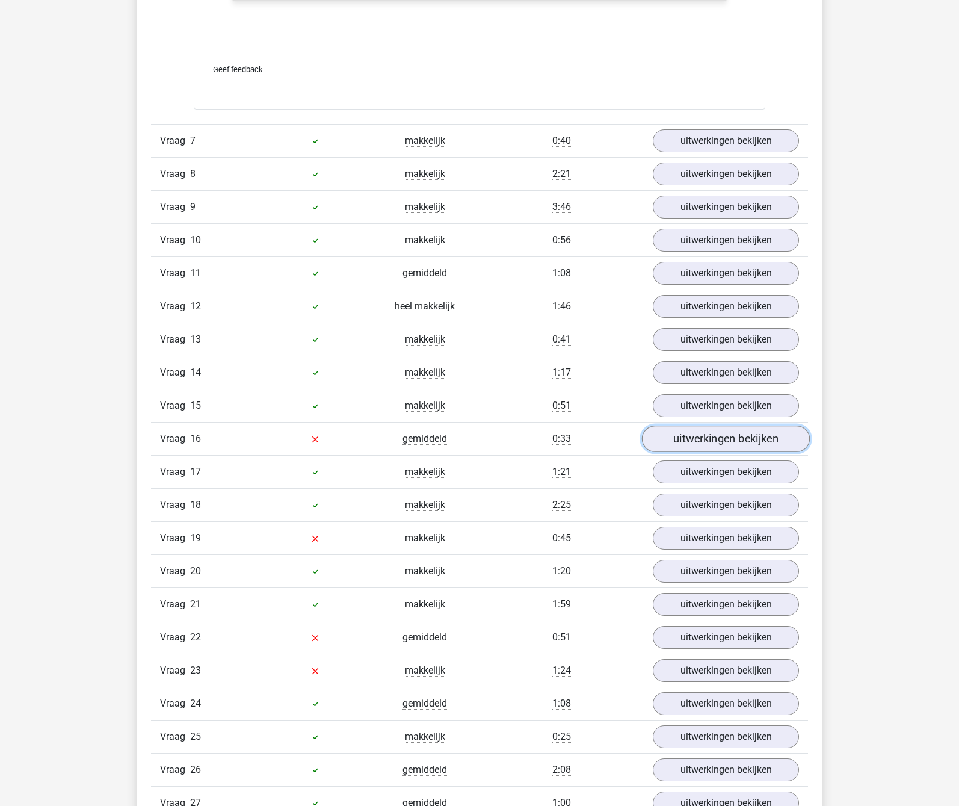
click at [702, 435] on link "uitwerkingen bekijken" at bounding box center [726, 439] width 168 height 26
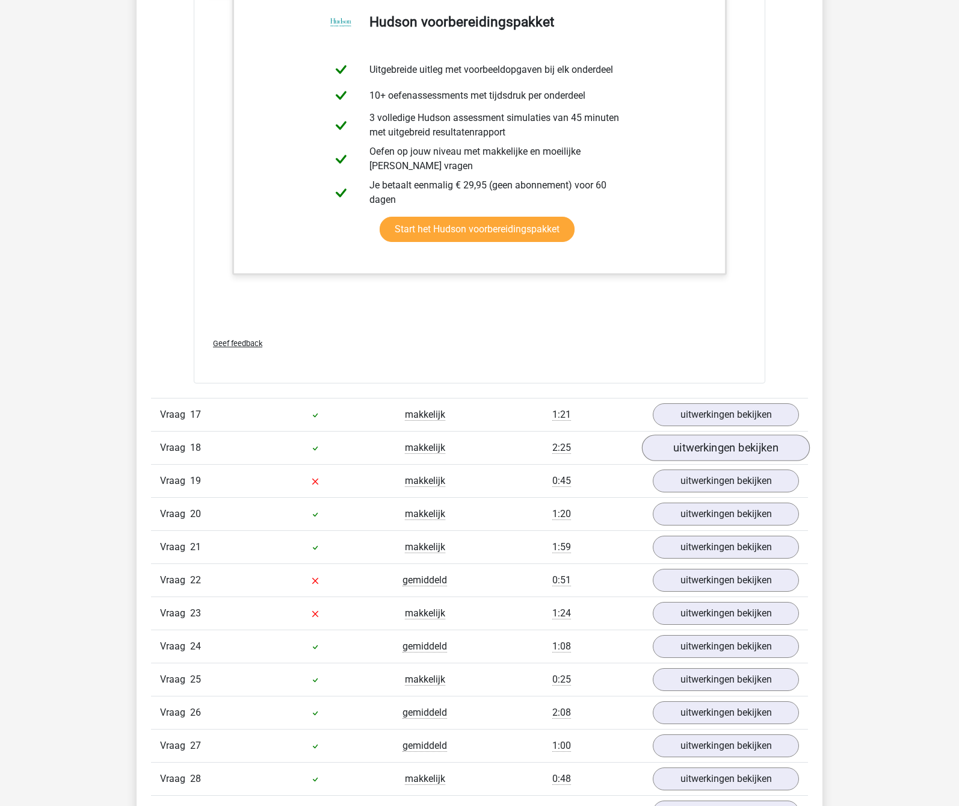
scroll to position [3190, 0]
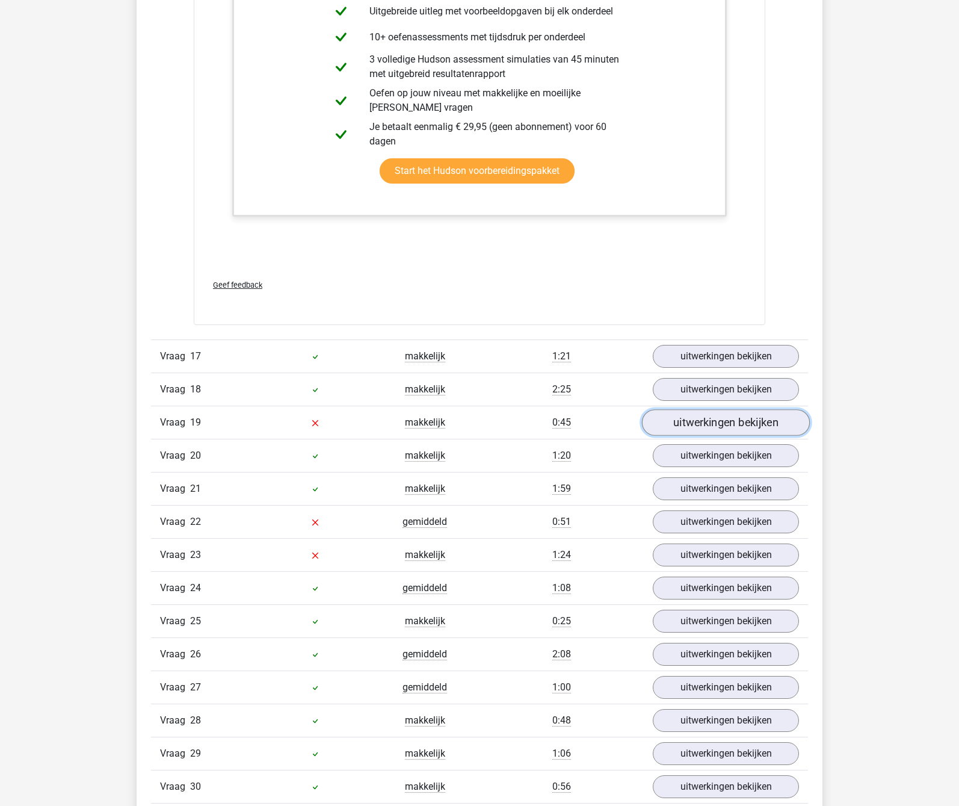
click at [696, 423] on link "uitwerkingen bekijken" at bounding box center [726, 422] width 168 height 26
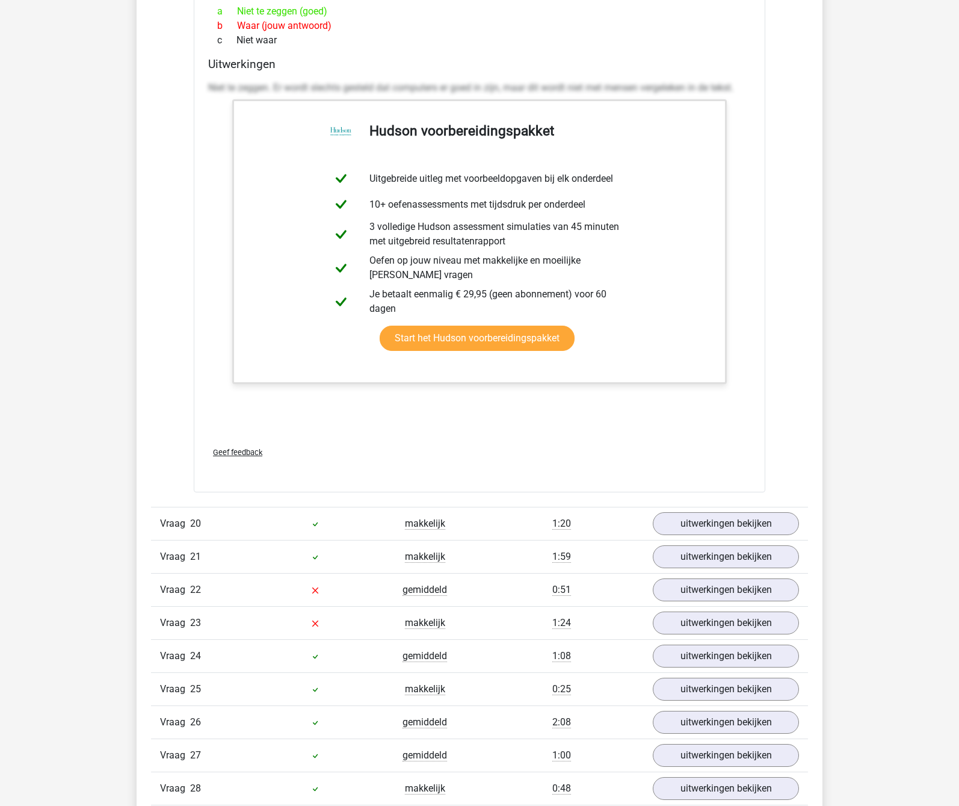
scroll to position [3792, 0]
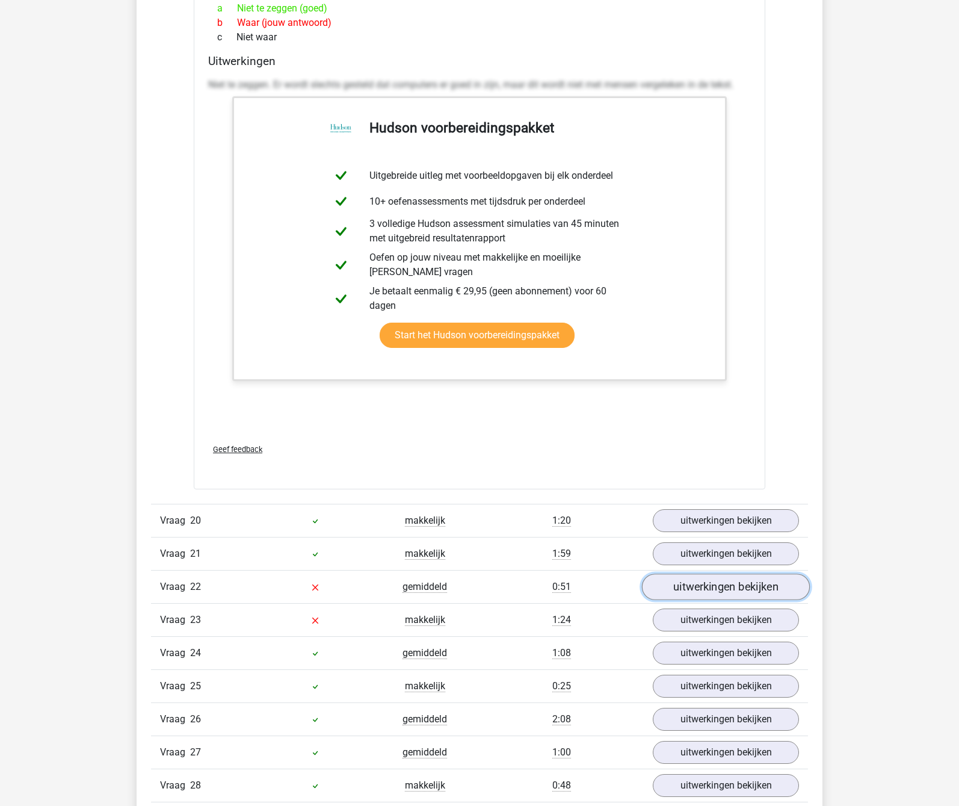
click at [727, 582] on link "uitwerkingen bekijken" at bounding box center [726, 587] width 168 height 26
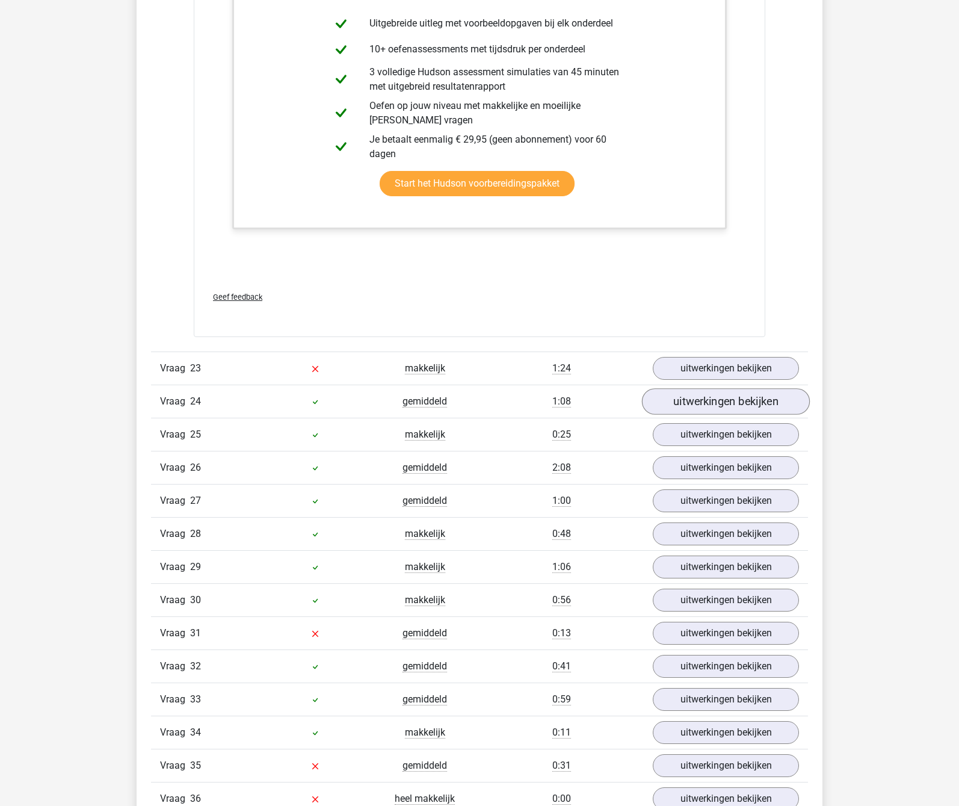
scroll to position [4755, 0]
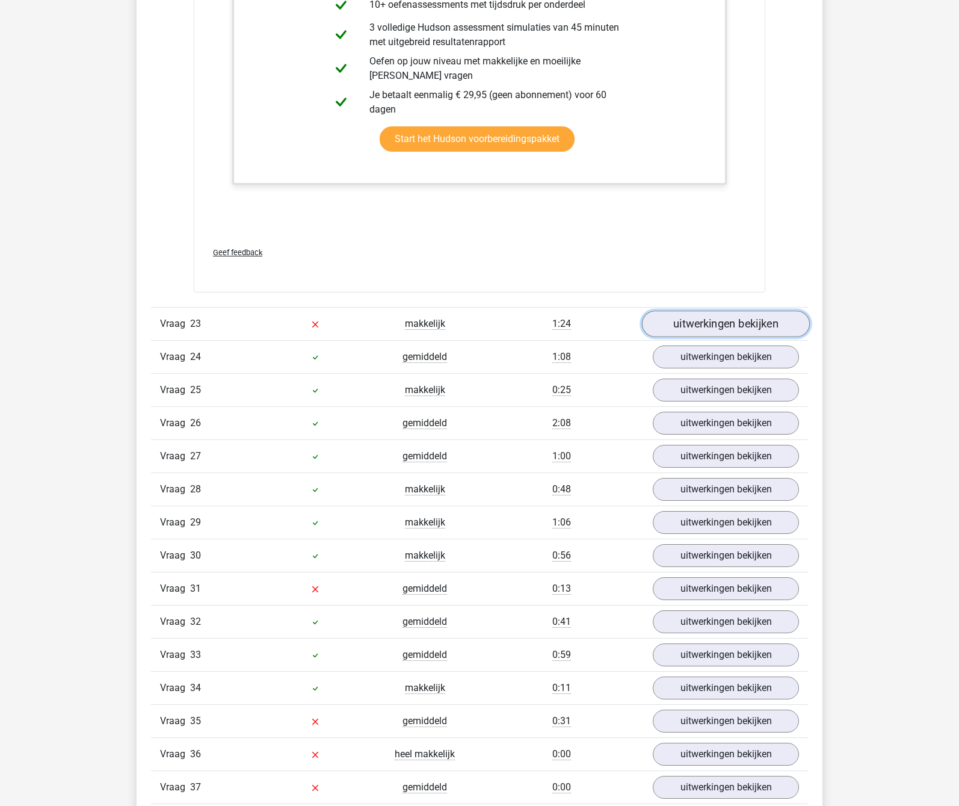
click at [705, 322] on link "uitwerkingen bekijken" at bounding box center [726, 324] width 168 height 26
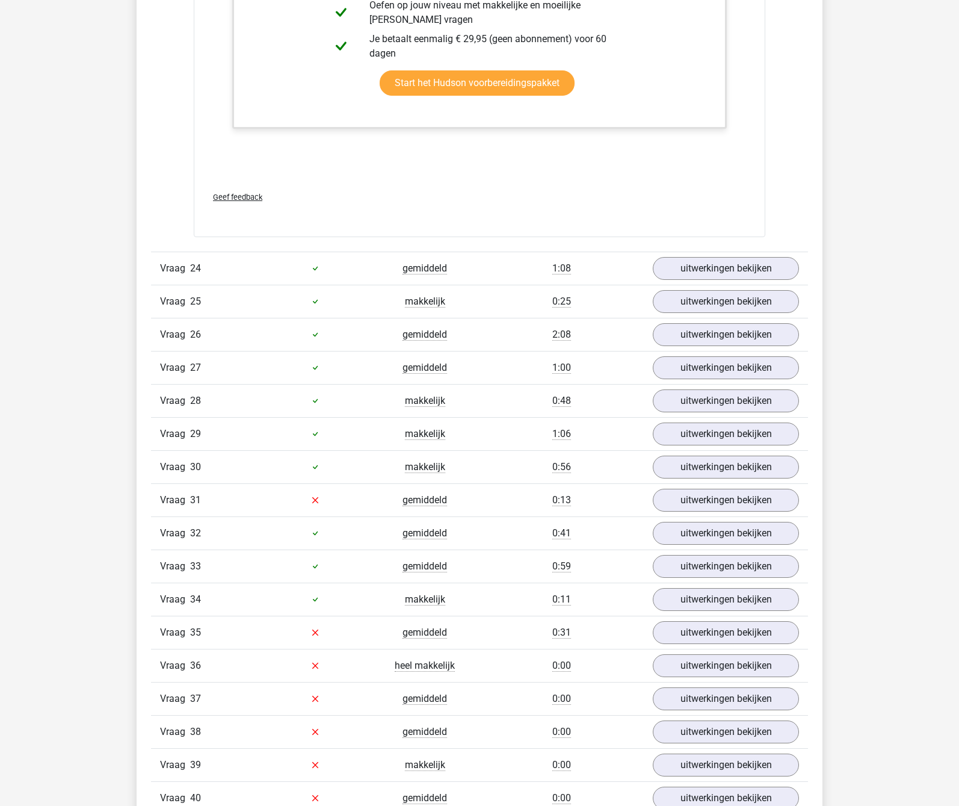
scroll to position [6079, 0]
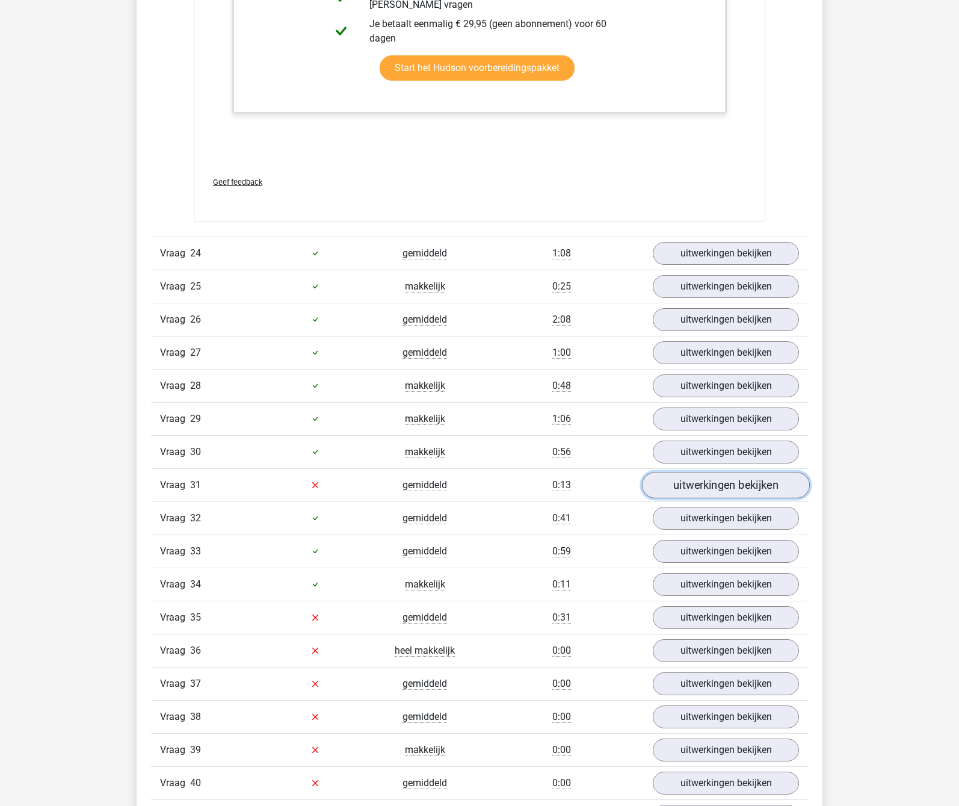
click at [724, 482] on link "uitwerkingen bekijken" at bounding box center [726, 485] width 168 height 26
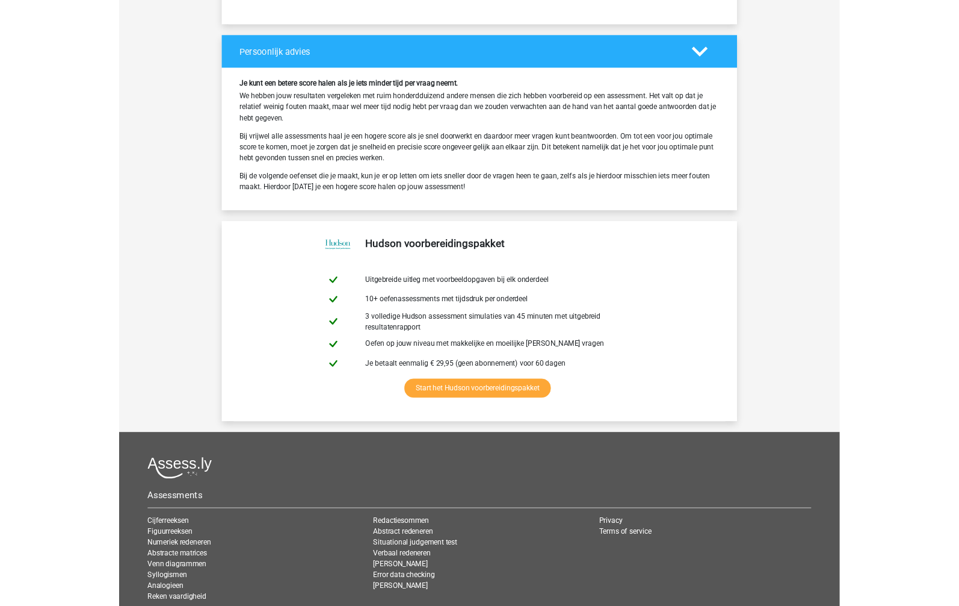
scroll to position [8227, 0]
